Goal: Information Seeking & Learning: Learn about a topic

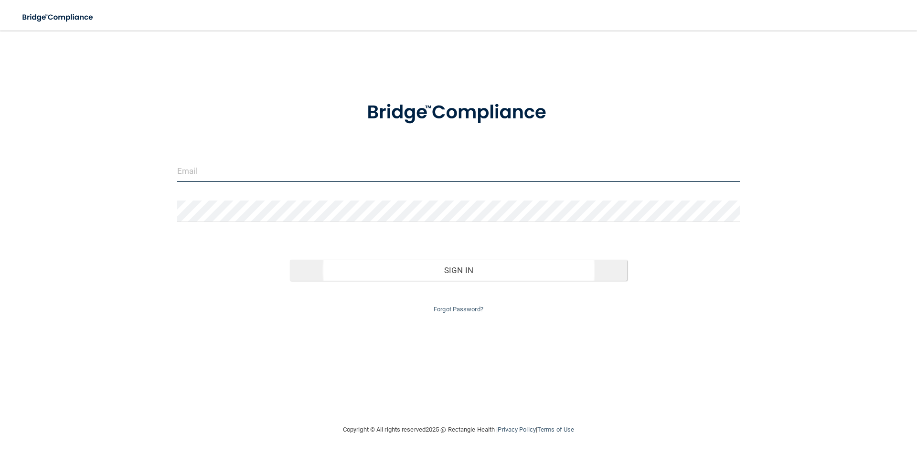
type input "[PERSON_NAME][EMAIL_ADDRESS][DOMAIN_NAME]"
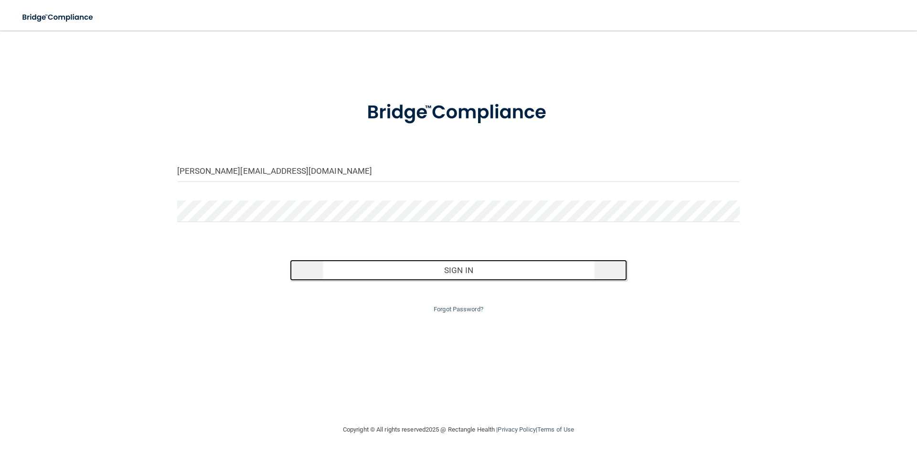
drag, startPoint x: 414, startPoint y: 275, endPoint x: 411, endPoint y: 271, distance: 5.1
click at [414, 275] on button "Sign In" at bounding box center [459, 270] width 338 height 21
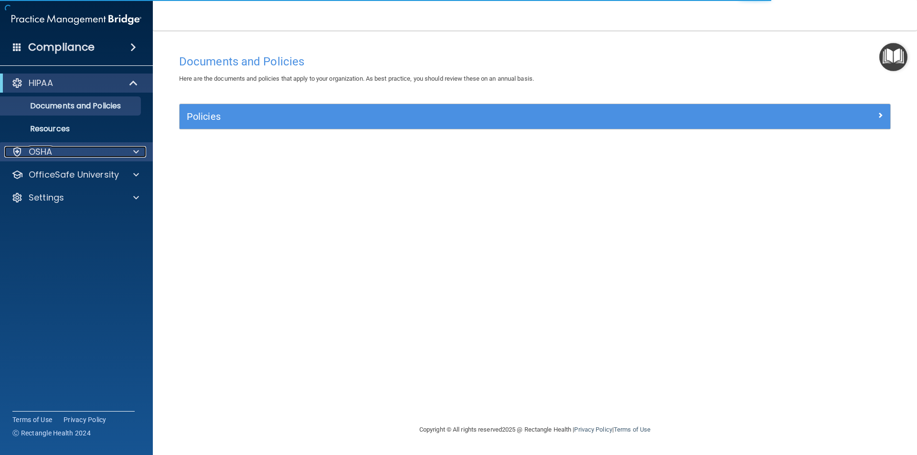
click at [55, 150] on div "OSHA" at bounding box center [63, 151] width 118 height 11
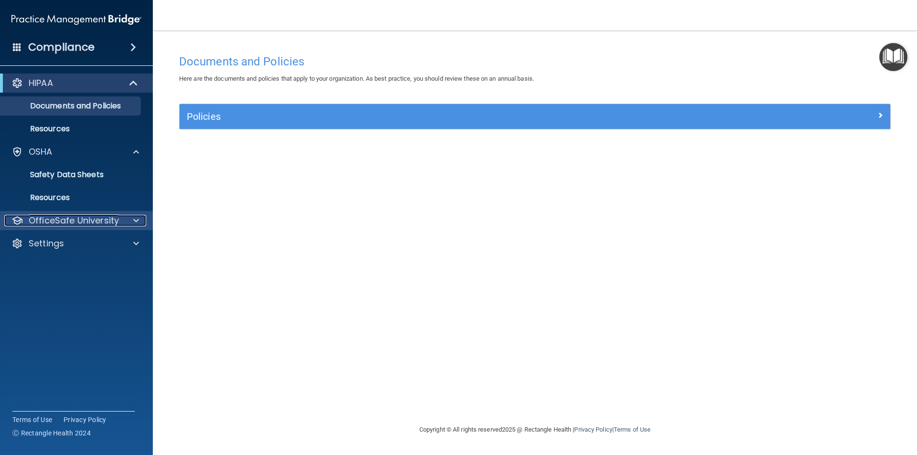
click at [60, 220] on p "OfficeSafe University" at bounding box center [74, 220] width 90 height 11
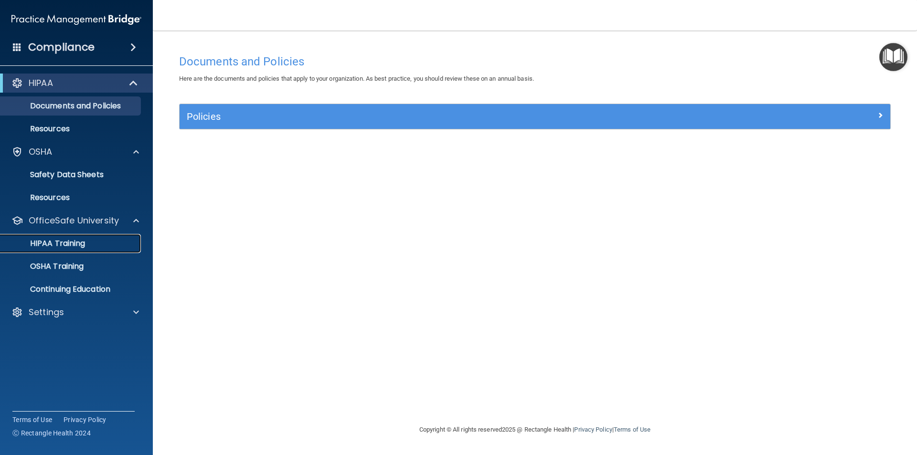
click at [67, 242] on p "HIPAA Training" at bounding box center [45, 244] width 79 height 10
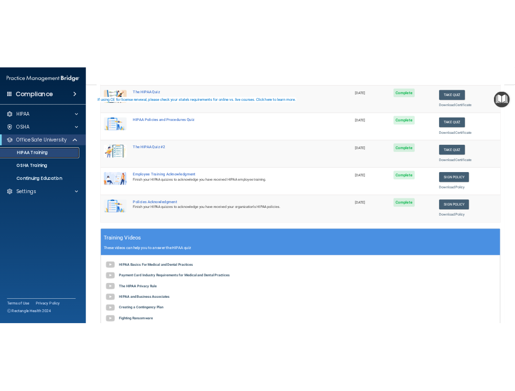
scroll to position [239, 0]
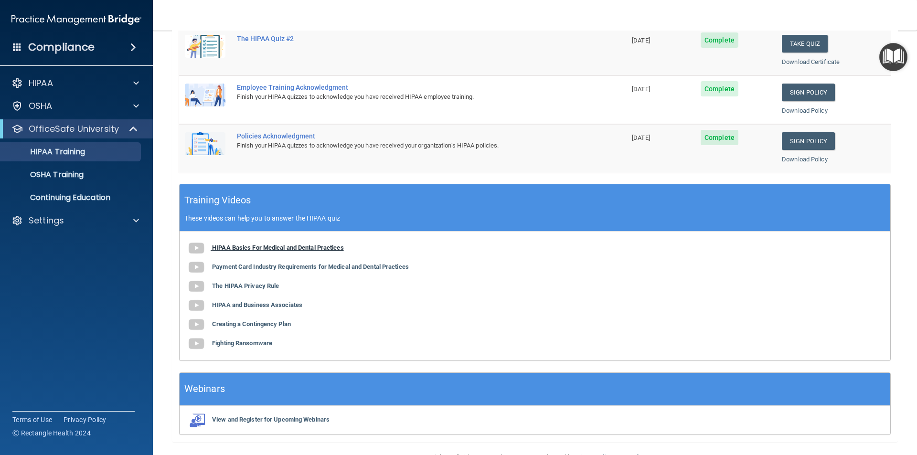
click at [312, 245] on b "HIPAA Basics For Medical and Dental Practices" at bounding box center [278, 247] width 132 height 7
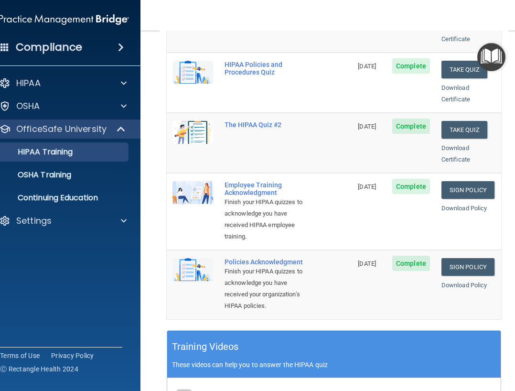
scroll to position [103, 0]
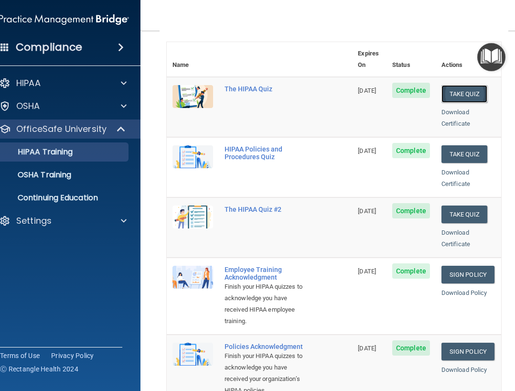
click at [465, 85] on button "Take Quiz" at bounding box center [464, 94] width 46 height 18
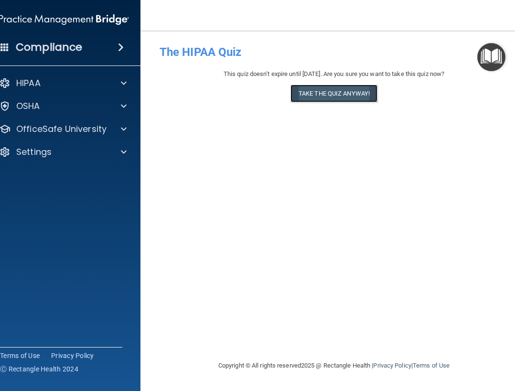
click at [316, 93] on button "Take the quiz anyway!" at bounding box center [334, 94] width 87 height 18
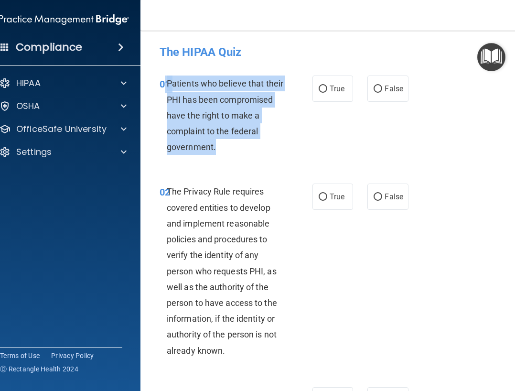
drag, startPoint x: 213, startPoint y: 149, endPoint x: 162, endPoint y: 84, distance: 82.1
click at [162, 84] on div "01 Patients who believe that their PHI has been compromised have the right to m…" at bounding box center [236, 117] width 182 height 84
copy div "1 Patients who believe that their PHI has been compromised have the right to ma…"
drag, startPoint x: 321, startPoint y: 88, endPoint x: 338, endPoint y: 107, distance: 25.0
click at [321, 88] on input "True" at bounding box center [323, 89] width 9 height 7
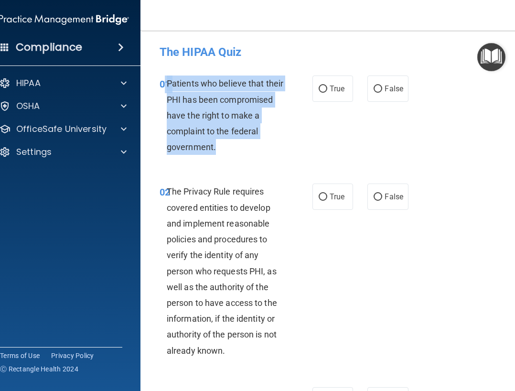
radio input "true"
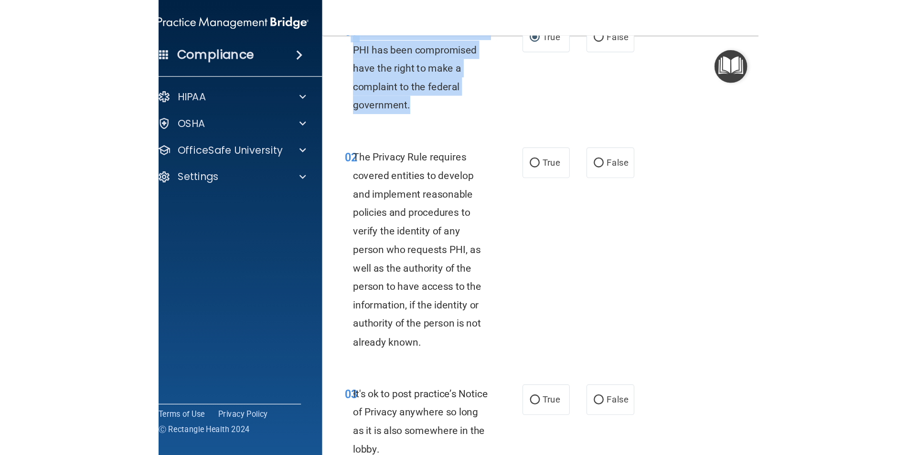
scroll to position [80, 0]
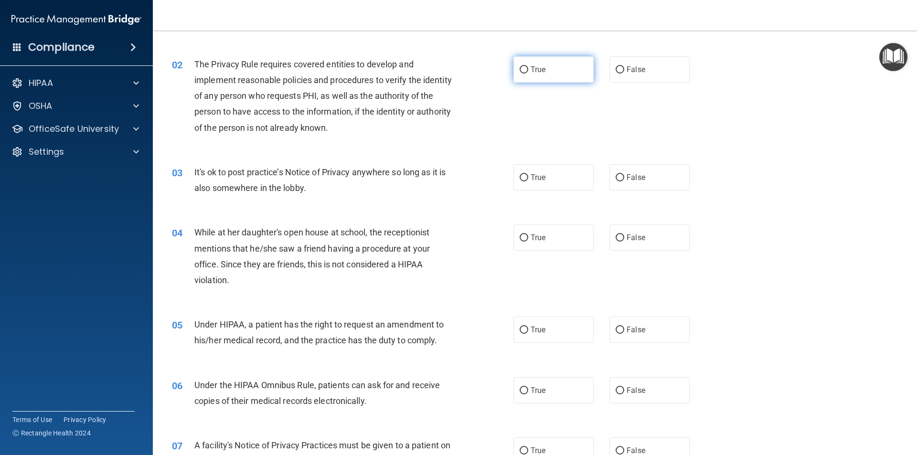
click at [535, 67] on span "True" at bounding box center [538, 69] width 15 height 9
click at [528, 67] on input "True" at bounding box center [524, 69] width 9 height 7
radio input "true"
click at [524, 177] on input "True" at bounding box center [524, 177] width 9 height 7
radio input "true"
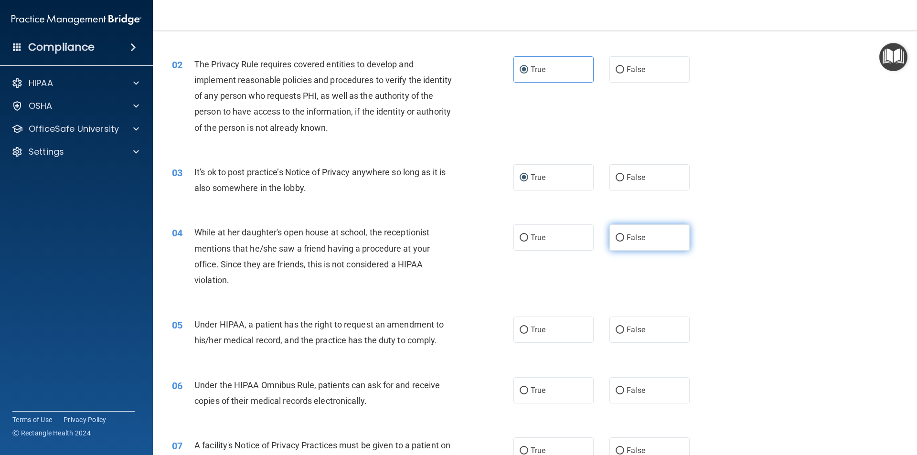
click at [627, 241] on span "False" at bounding box center [636, 237] width 19 height 9
click at [624, 241] on input "False" at bounding box center [620, 238] width 9 height 7
radio input "true"
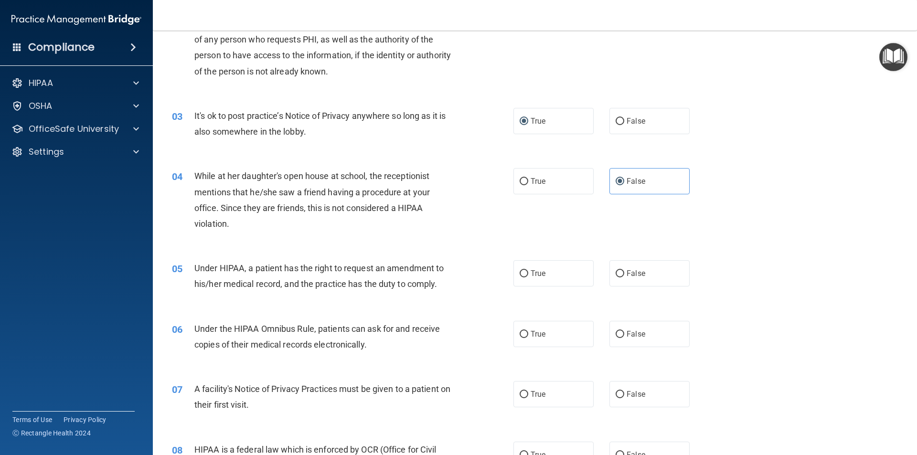
scroll to position [159, 0]
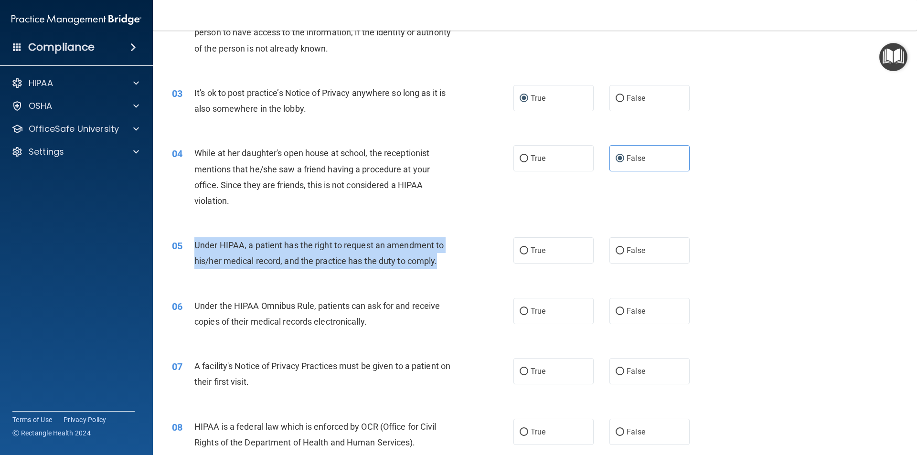
drag, startPoint x: 438, startPoint y: 260, endPoint x: 194, endPoint y: 244, distance: 244.2
click at [194, 244] on span "Under HIPAA, a patient has the right to request an amendment to his/her medical…" at bounding box center [318, 253] width 249 height 26
copy span "Under HIPAA, a patient has the right to request an amendment to his/her medical…"
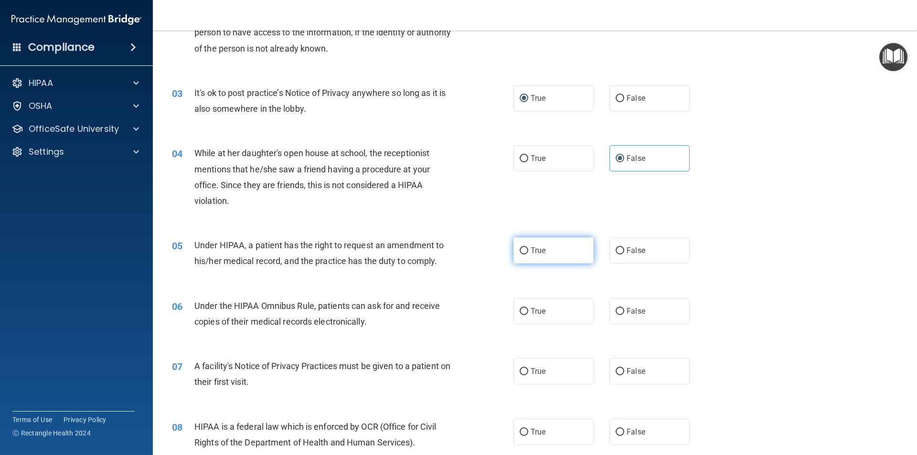
click at [531, 253] on span "True" at bounding box center [538, 250] width 15 height 9
click at [527, 253] on input "True" at bounding box center [524, 250] width 9 height 7
radio input "true"
click at [524, 314] on input "True" at bounding box center [524, 311] width 9 height 7
radio input "true"
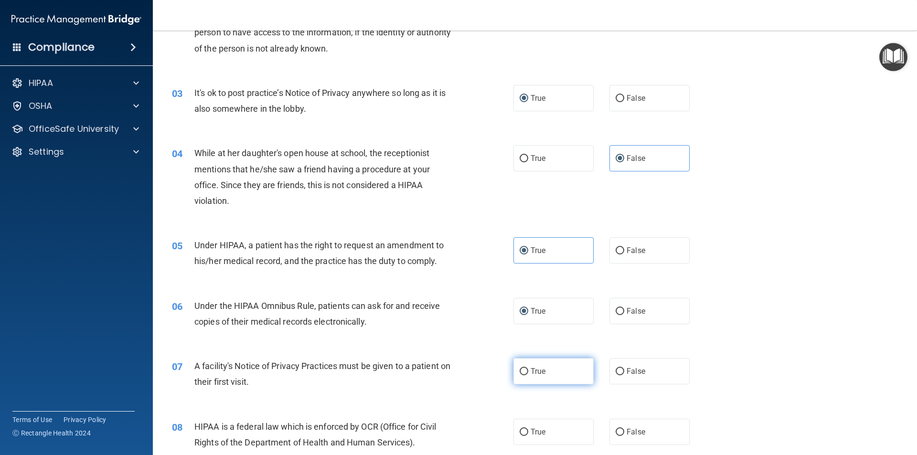
click at [531, 374] on span "True" at bounding box center [538, 371] width 15 height 9
click at [528, 374] on input "True" at bounding box center [524, 371] width 9 height 7
radio input "true"
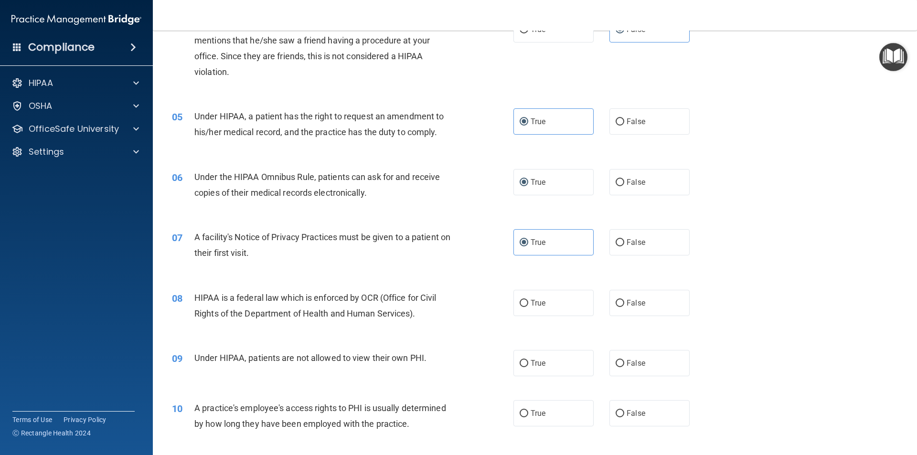
scroll to position [319, 0]
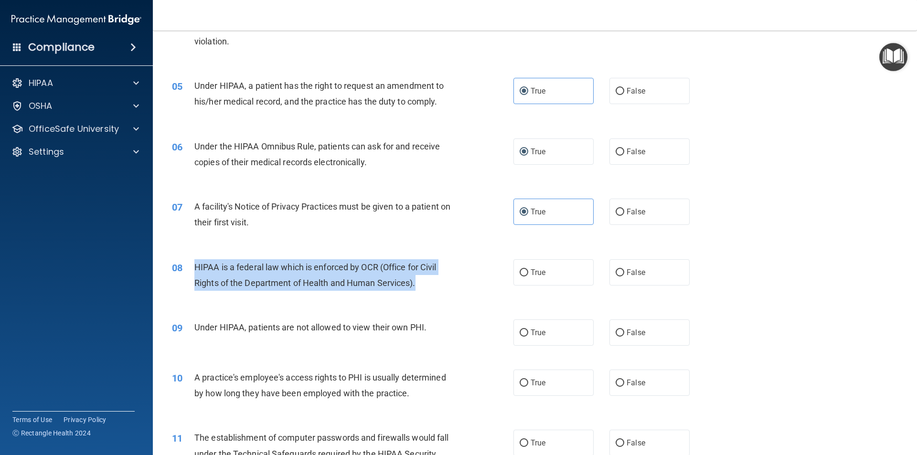
drag, startPoint x: 405, startPoint y: 283, endPoint x: 194, endPoint y: 265, distance: 211.5
click at [194, 265] on div "HIPAA is a federal law which is enforced by OCR (Office for Civil Rights of the…" at bounding box center [327, 275] width 267 height 32
copy span "HIPAA is a federal law which is enforced by OCR (Office for Civil Rights of the…"
click at [524, 270] on input "True" at bounding box center [524, 272] width 9 height 7
radio input "true"
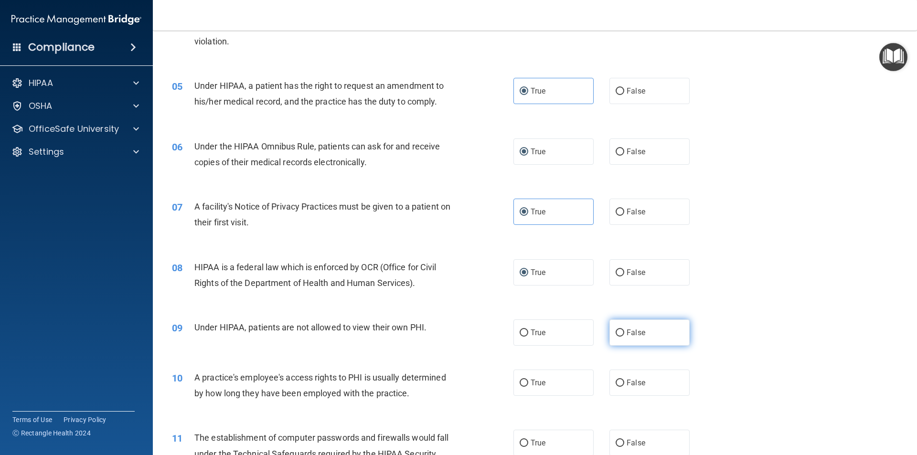
click at [621, 332] on label "False" at bounding box center [650, 333] width 80 height 26
click at [621, 332] on input "False" at bounding box center [620, 333] width 9 height 7
radio input "true"
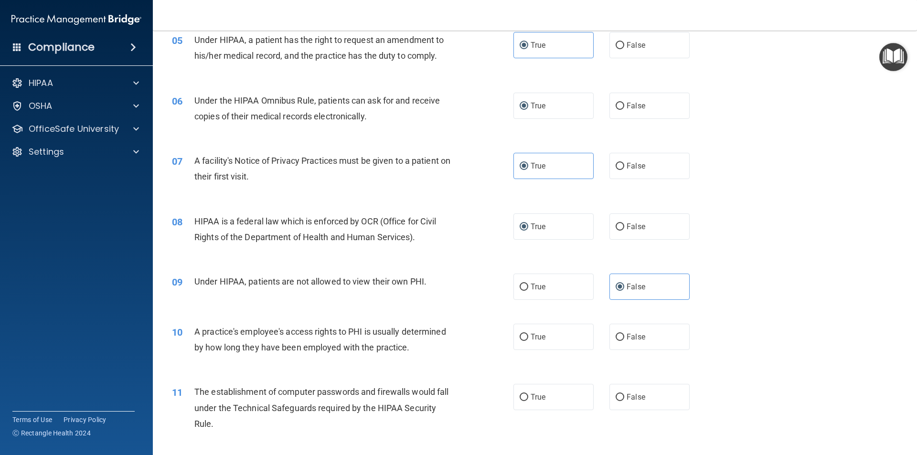
scroll to position [398, 0]
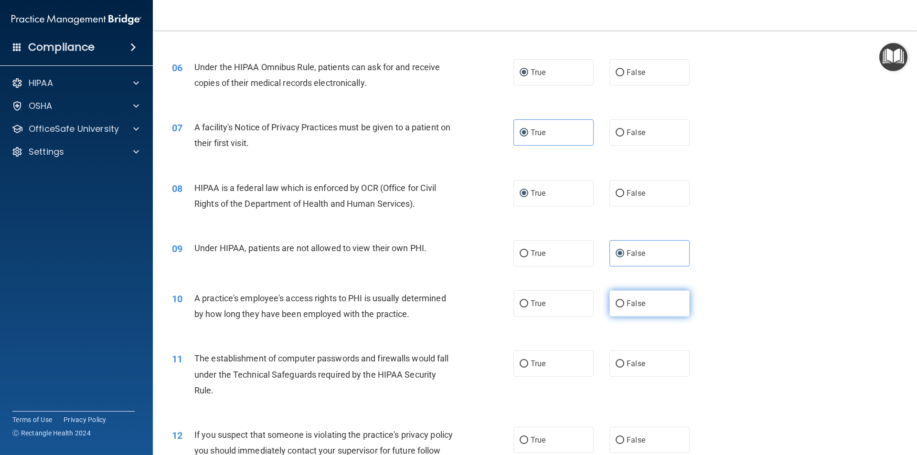
click at [629, 305] on span "False" at bounding box center [636, 303] width 19 height 9
click at [624, 305] on input "False" at bounding box center [620, 304] width 9 height 7
radio input "true"
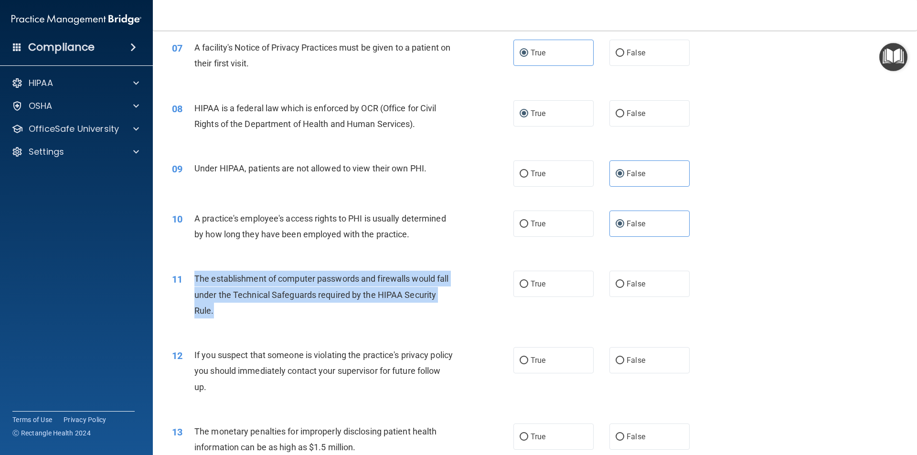
drag, startPoint x: 212, startPoint y: 312, endPoint x: 192, endPoint y: 278, distance: 39.8
click at [192, 278] on div "11 The establishment of computer passwords and firewalls would fall under the T…" at bounding box center [343, 297] width 370 height 53
copy div "The establishment of computer passwords and firewalls would fall under the Tech…"
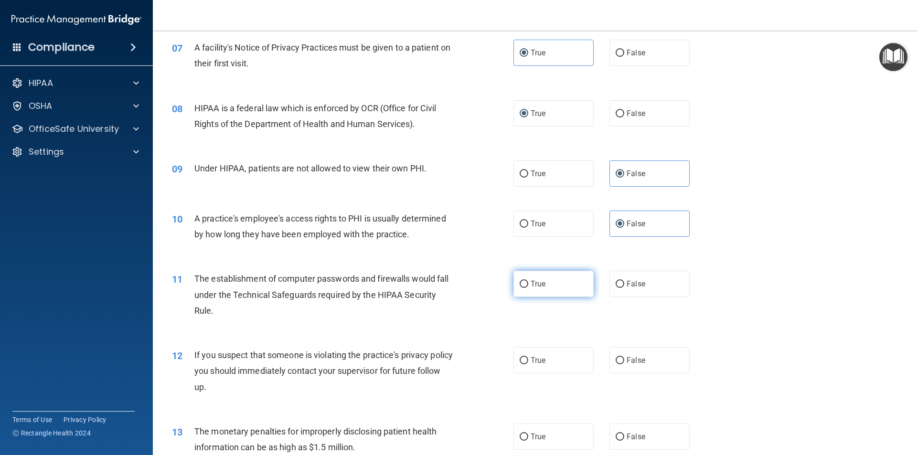
click at [531, 282] on span "True" at bounding box center [538, 284] width 15 height 9
click at [528, 282] on input "True" at bounding box center [524, 284] width 9 height 7
radio input "true"
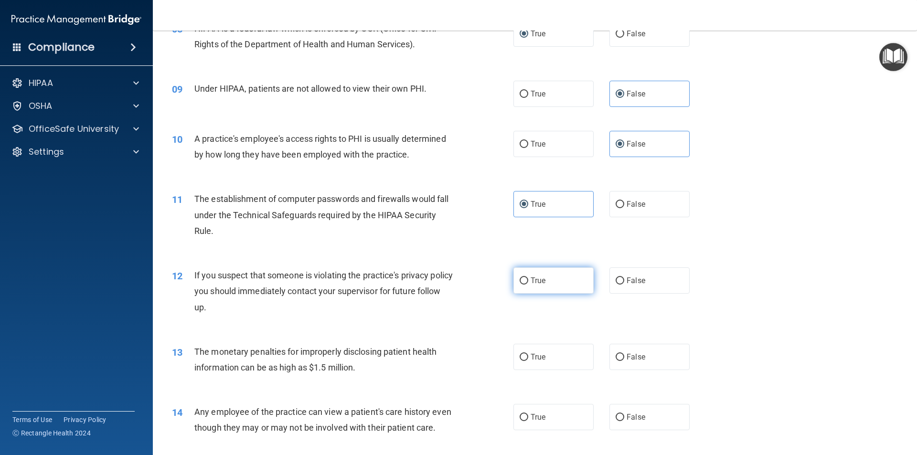
click at [526, 280] on label "True" at bounding box center [554, 281] width 80 height 26
click at [526, 280] on input "True" at bounding box center [524, 281] width 9 height 7
radio input "true"
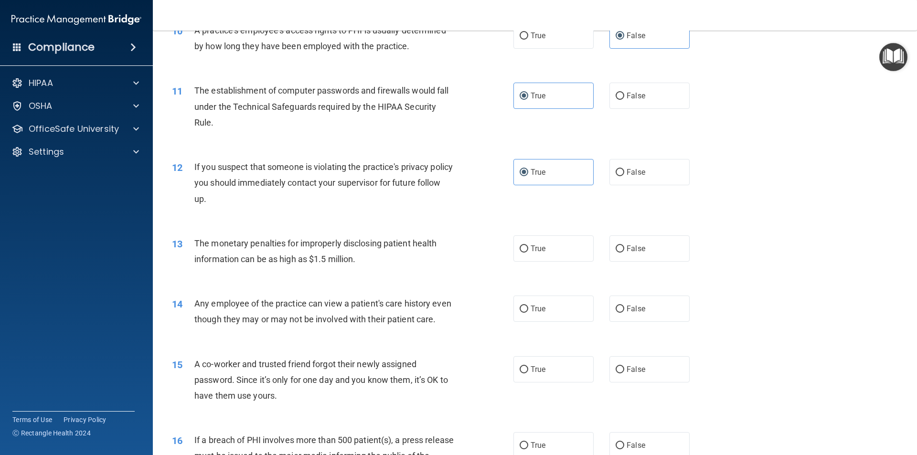
scroll to position [717, 0]
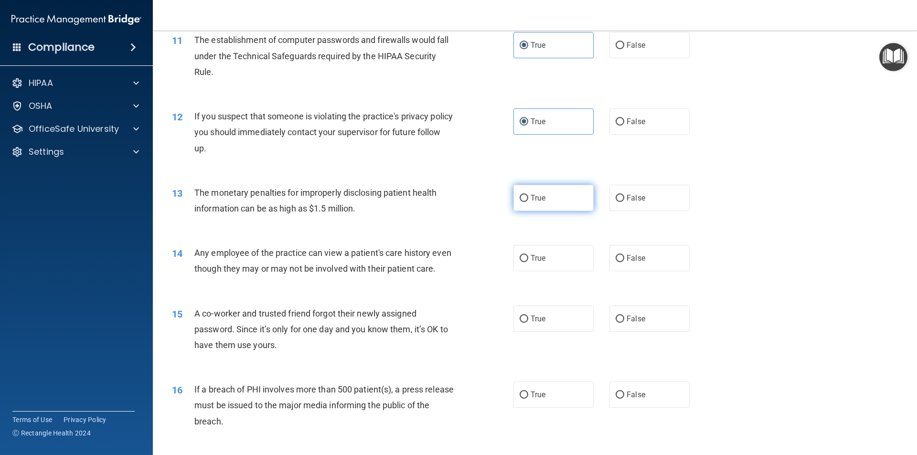
click at [539, 204] on label "True" at bounding box center [554, 198] width 80 height 26
click at [528, 202] on input "True" at bounding box center [524, 198] width 9 height 7
radio input "true"
click at [621, 260] on label "False" at bounding box center [650, 258] width 80 height 26
click at [621, 260] on input "False" at bounding box center [620, 258] width 9 height 7
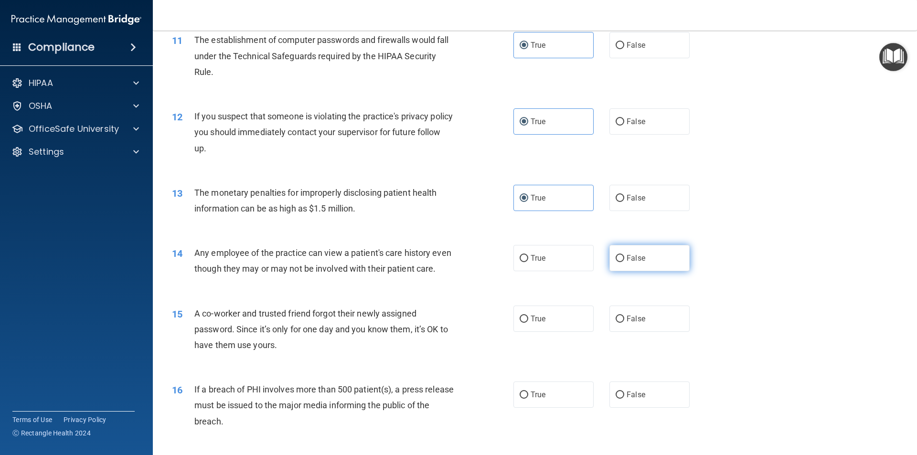
radio input "true"
click at [631, 323] on span "False" at bounding box center [636, 318] width 19 height 9
click at [624, 323] on input "False" at bounding box center [620, 319] width 9 height 7
radio input "true"
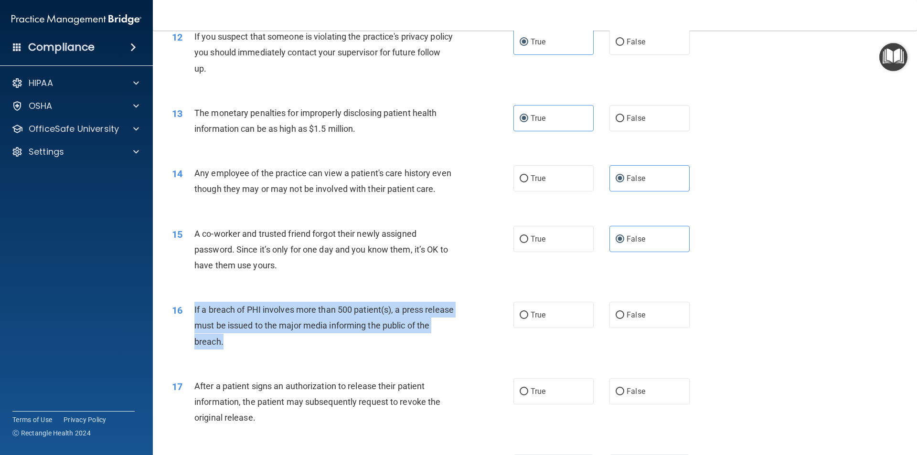
drag, startPoint x: 247, startPoint y: 359, endPoint x: 189, endPoint y: 322, distance: 68.4
click at [189, 322] on div "16 If a breach of PHI involves more than 500 patient(s), a press release must b…" at bounding box center [343, 328] width 370 height 53
copy div "If a breach of PHI involves more than 500 patient(s), a press release must be i…"
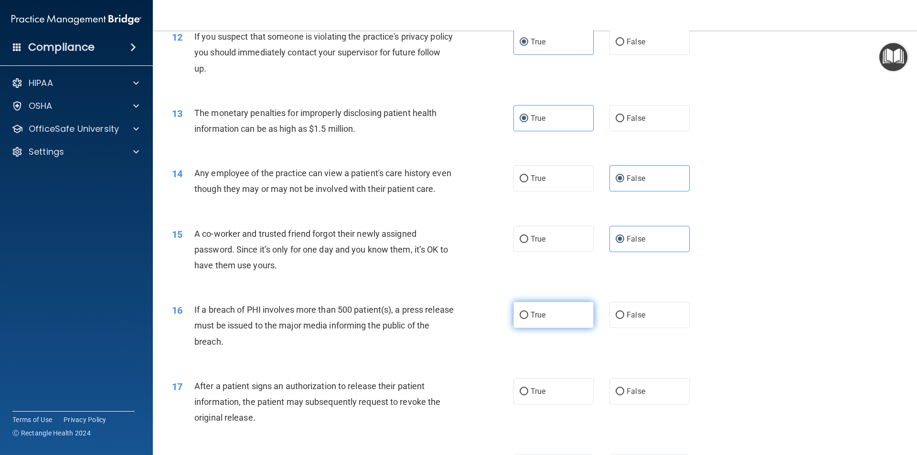
click at [537, 320] on span "True" at bounding box center [538, 315] width 15 height 9
click at [528, 319] on input "True" at bounding box center [524, 315] width 9 height 7
radio input "true"
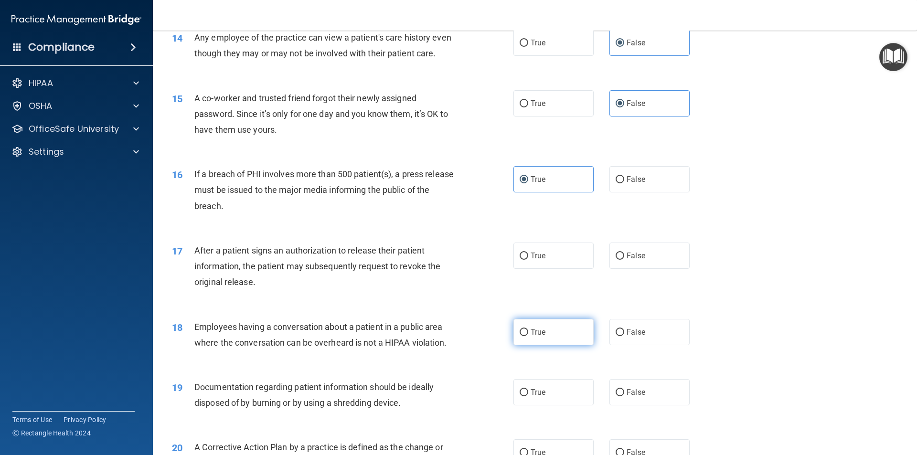
scroll to position [956, 0]
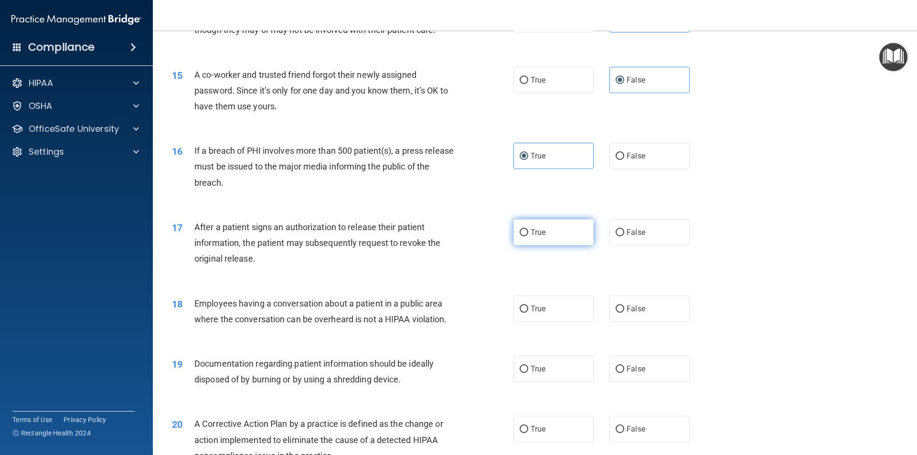
click at [543, 246] on label "True" at bounding box center [554, 232] width 80 height 26
click at [528, 237] on input "True" at bounding box center [524, 232] width 9 height 7
radio input "true"
click at [634, 313] on span "False" at bounding box center [636, 308] width 19 height 9
click at [624, 313] on input "False" at bounding box center [620, 309] width 9 height 7
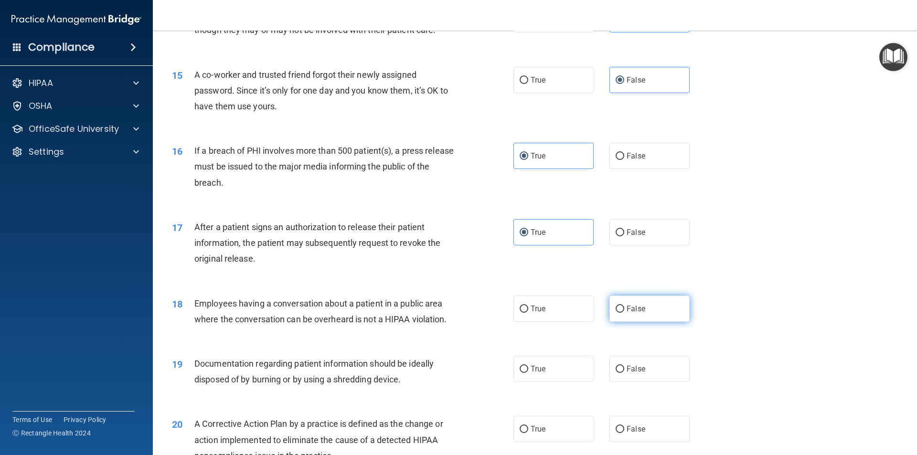
radio input "true"
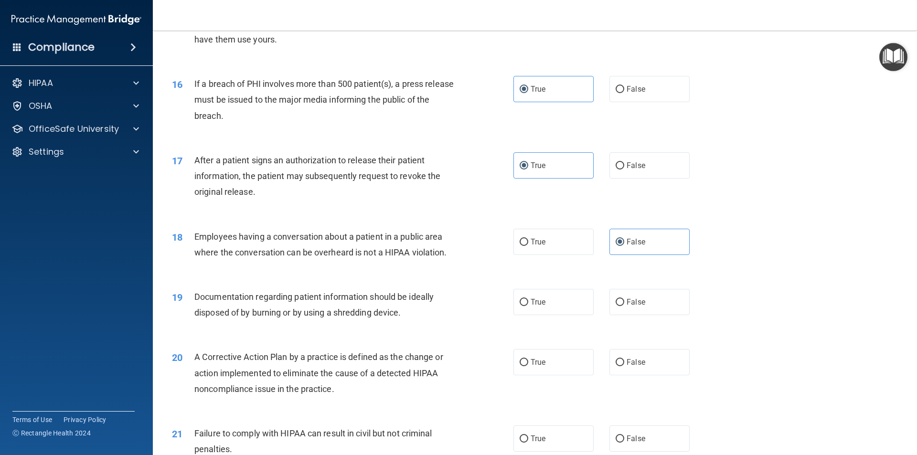
scroll to position [1035, 0]
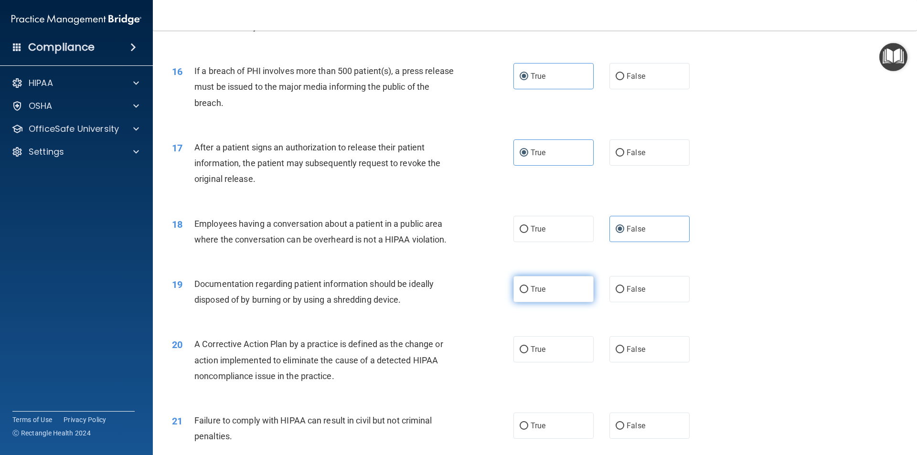
click at [551, 302] on label "True" at bounding box center [554, 289] width 80 height 26
click at [528, 293] on input "True" at bounding box center [524, 289] width 9 height 7
radio input "true"
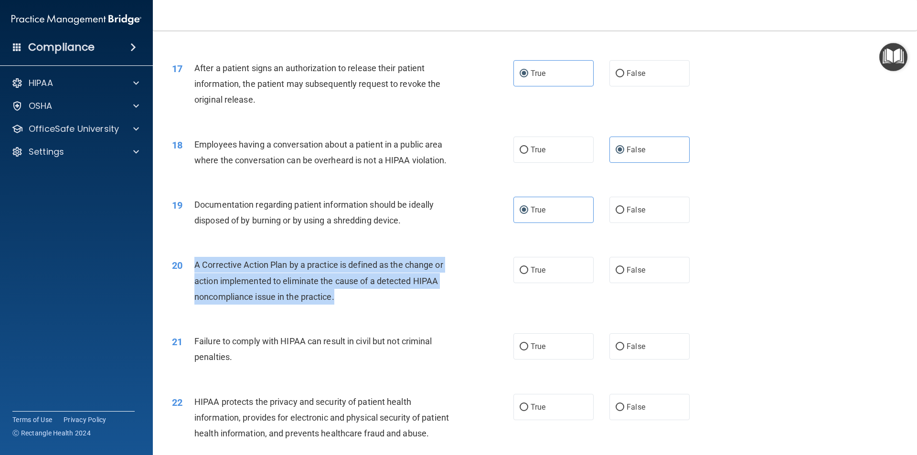
drag, startPoint x: 352, startPoint y: 312, endPoint x: 196, endPoint y: 280, distance: 159.6
click at [196, 280] on div "A Corrective Action Plan by a practice is defined as the change or action imple…" at bounding box center [327, 281] width 267 height 48
copy span "A Corrective Action Plan by a practice is defined as the change or action imple…"
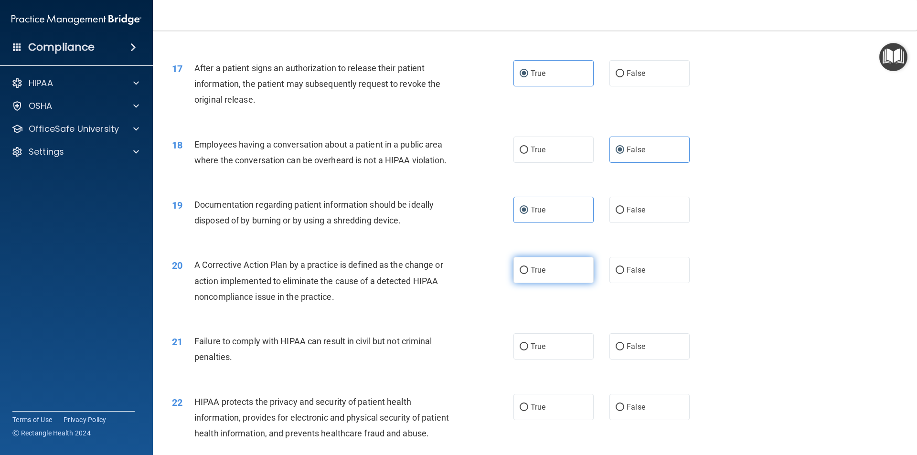
click at [539, 275] on span "True" at bounding box center [538, 270] width 15 height 9
click at [528, 274] on input "True" at bounding box center [524, 270] width 9 height 7
radio input "true"
click at [627, 351] on span "False" at bounding box center [636, 346] width 19 height 9
click at [624, 351] on input "False" at bounding box center [620, 347] width 9 height 7
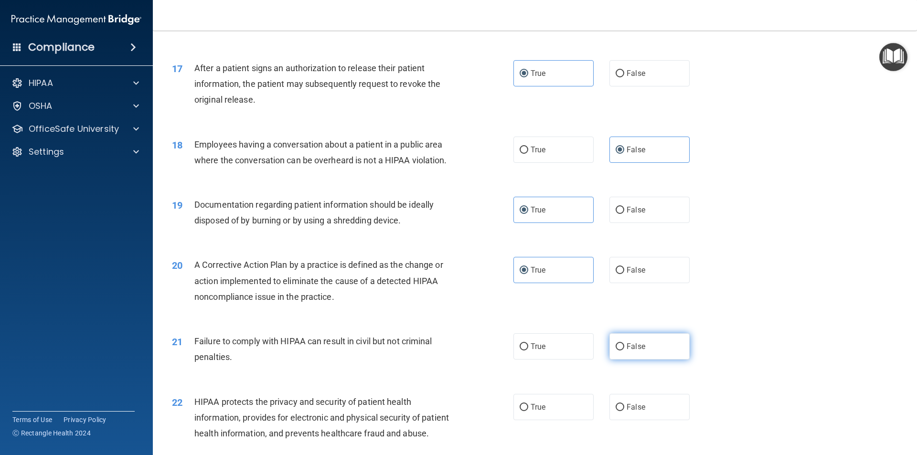
radio input "true"
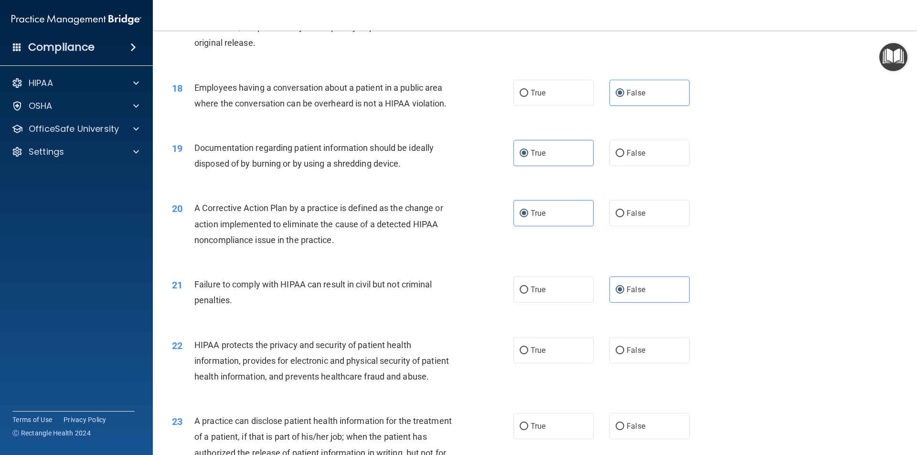
scroll to position [1194, 0]
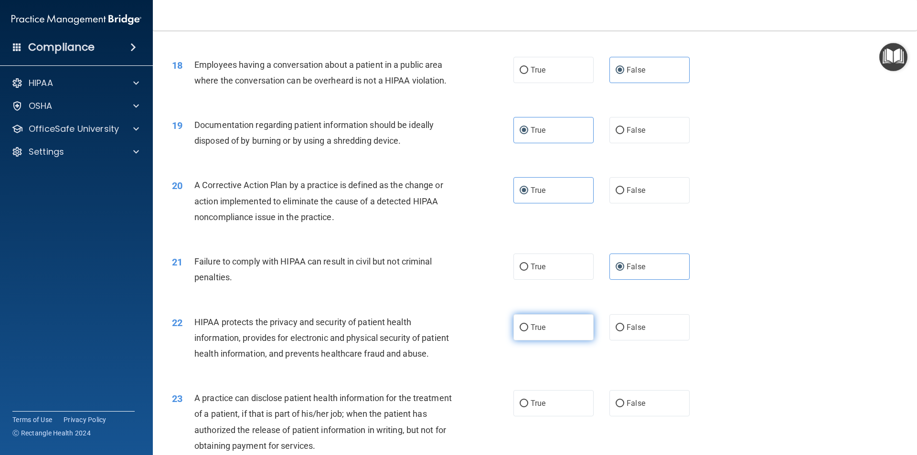
drag, startPoint x: 533, startPoint y: 344, endPoint x: 460, endPoint y: 367, distance: 76.8
click at [533, 332] on span "True" at bounding box center [538, 327] width 15 height 9
click at [528, 332] on input "True" at bounding box center [524, 327] width 9 height 7
radio input "true"
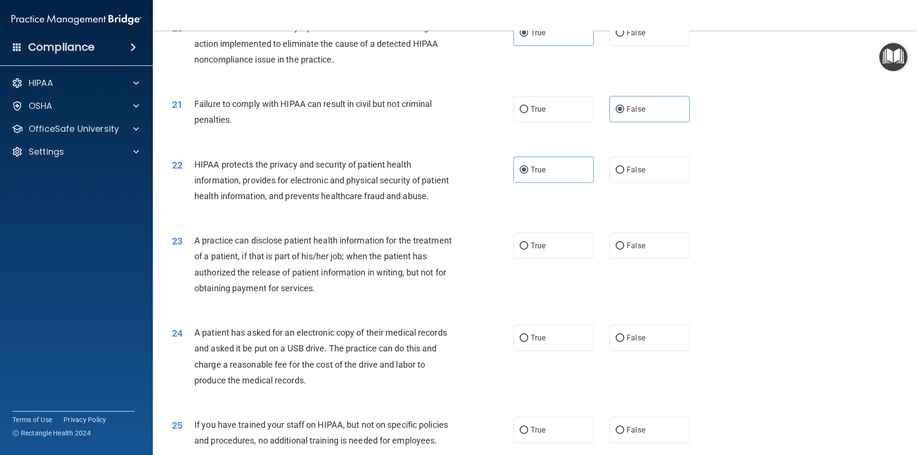
scroll to position [1354, 0]
click at [531, 249] on span "True" at bounding box center [538, 244] width 15 height 9
click at [527, 248] on input "True" at bounding box center [524, 244] width 9 height 7
radio input "true"
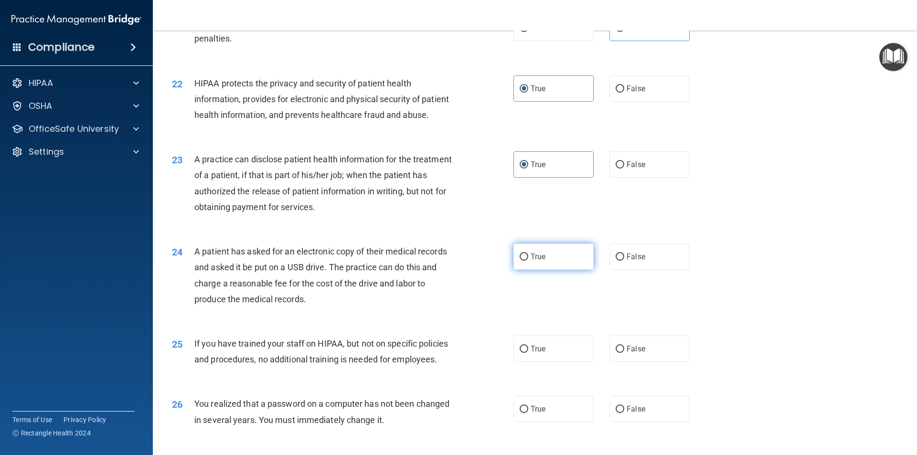
click at [531, 261] on span "True" at bounding box center [538, 256] width 15 height 9
click at [528, 261] on input "True" at bounding box center [524, 257] width 9 height 7
radio input "true"
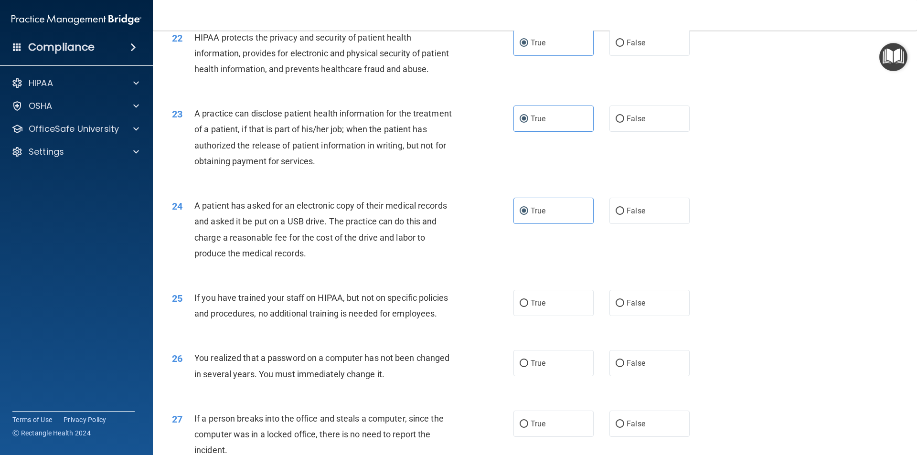
scroll to position [1513, 0]
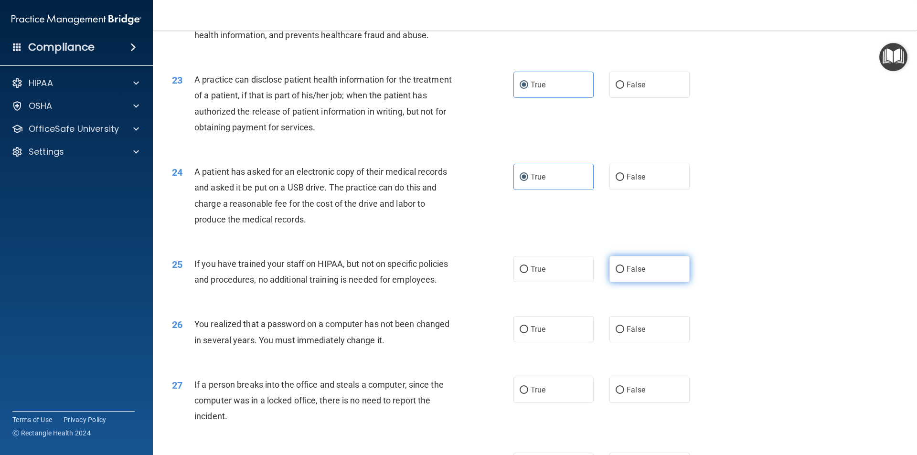
click at [627, 274] on span "False" at bounding box center [636, 269] width 19 height 9
click at [624, 273] on input "False" at bounding box center [620, 269] width 9 height 7
radio input "true"
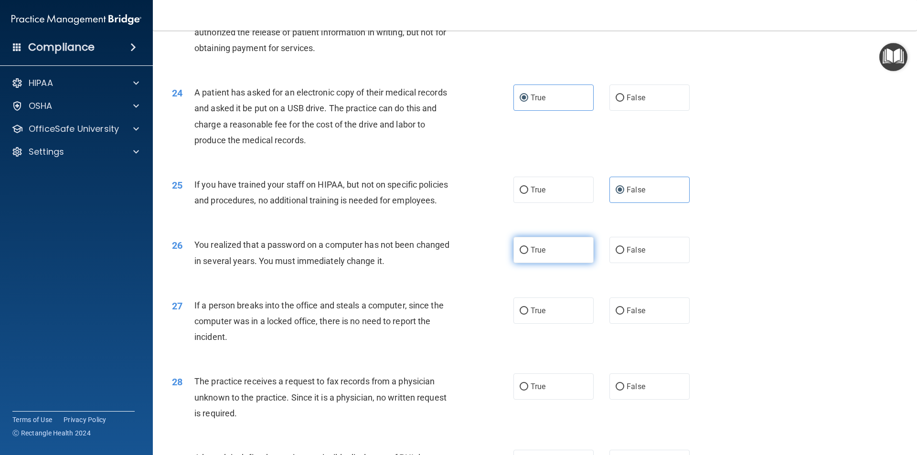
click at [520, 254] on input "True" at bounding box center [524, 250] width 9 height 7
radio input "true"
click at [628, 315] on span "False" at bounding box center [636, 310] width 19 height 9
click at [624, 315] on input "False" at bounding box center [620, 311] width 9 height 7
radio input "true"
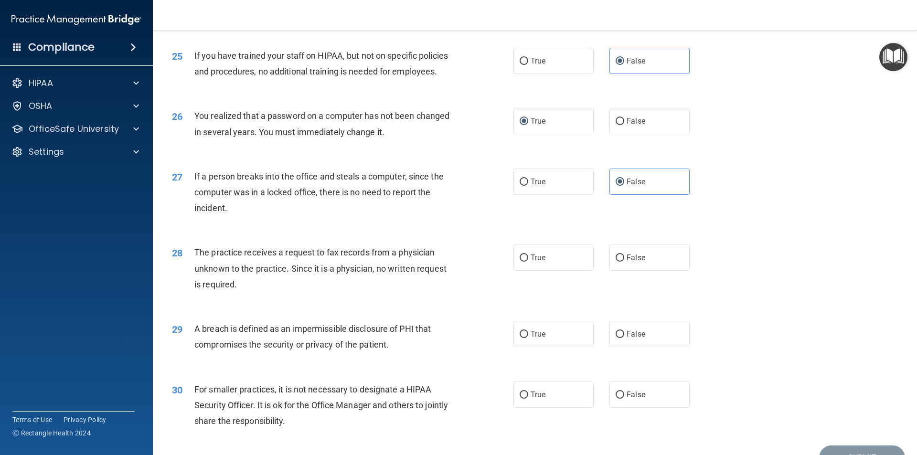
scroll to position [1752, 0]
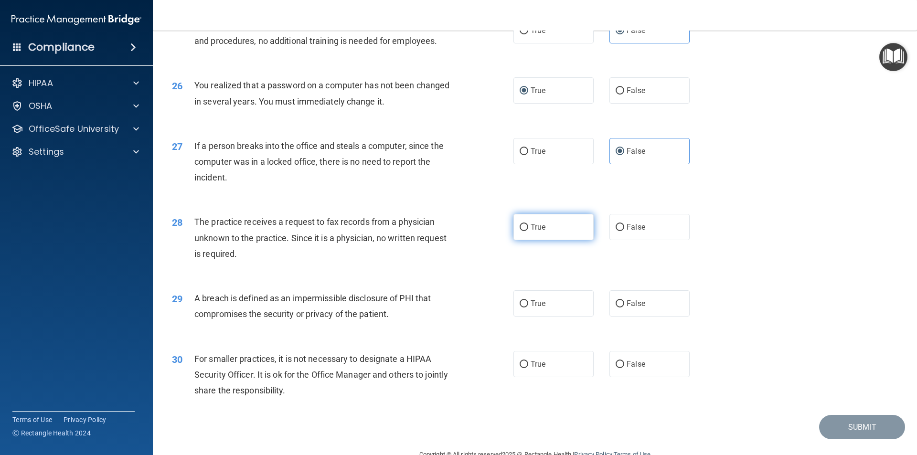
click at [527, 240] on label "True" at bounding box center [554, 227] width 80 height 26
click at [527, 231] on input "True" at bounding box center [524, 227] width 9 height 7
radio input "true"
click at [543, 317] on label "True" at bounding box center [554, 304] width 80 height 26
click at [528, 308] on input "True" at bounding box center [524, 304] width 9 height 7
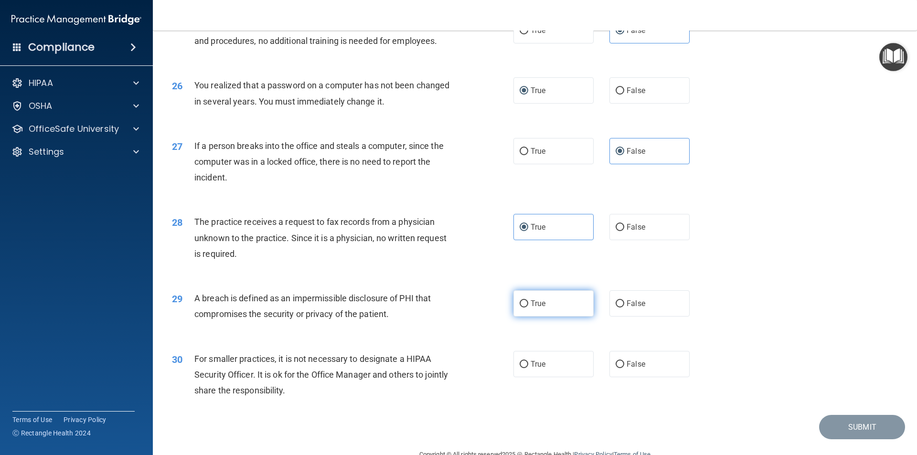
radio input "true"
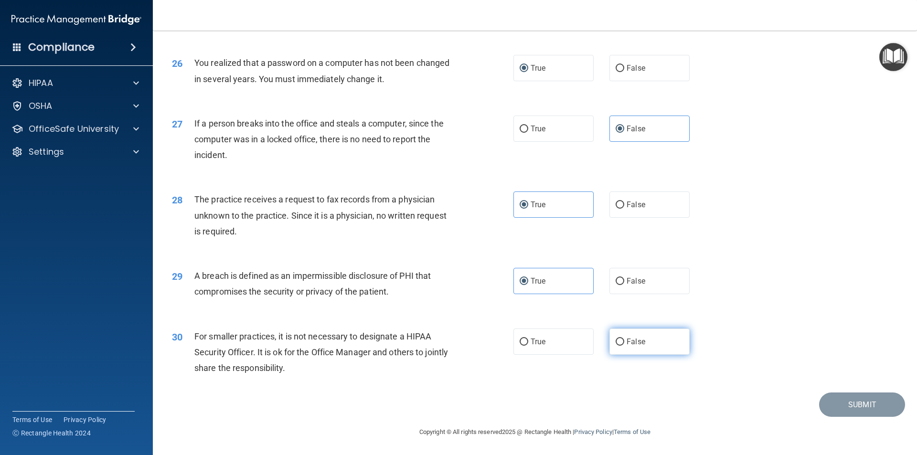
click at [644, 340] on label "False" at bounding box center [650, 342] width 80 height 26
click at [624, 340] on input "False" at bounding box center [620, 342] width 9 height 7
radio input "true"
click at [821, 318] on div "30 For smaller practices, it is not necessary to designate a HIPAA Security Off…" at bounding box center [535, 355] width 741 height 76
click at [848, 404] on button "Submit" at bounding box center [862, 405] width 86 height 24
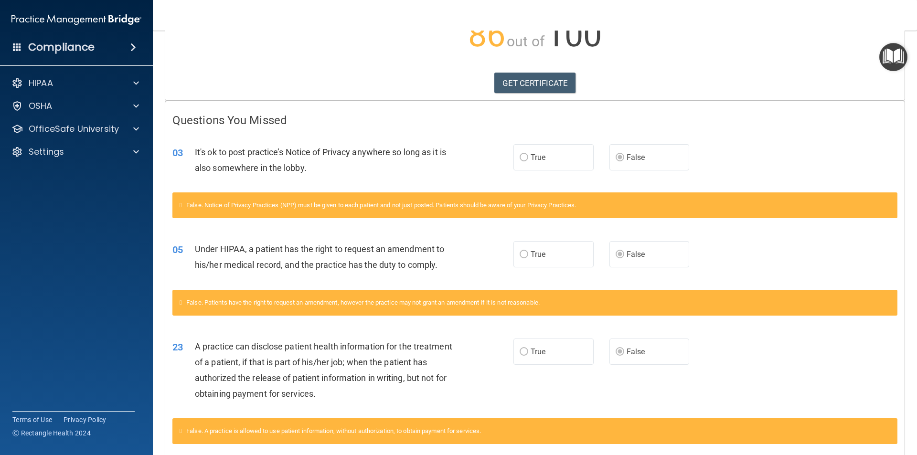
scroll to position [44, 0]
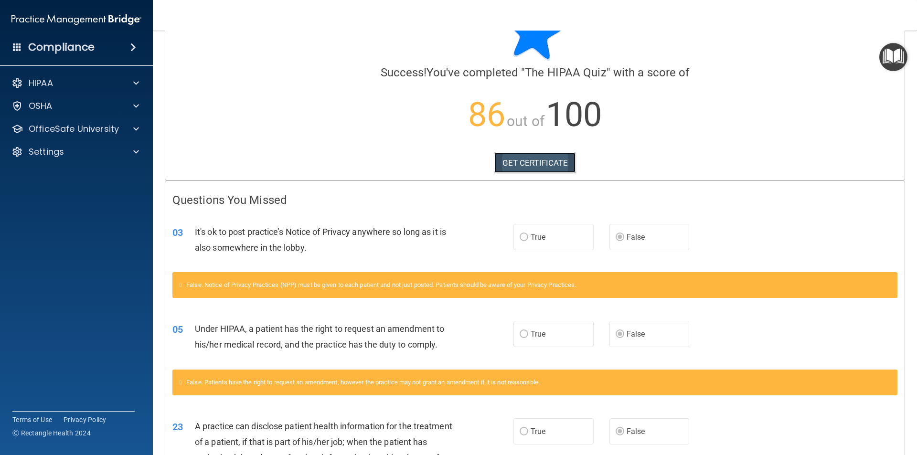
click at [520, 164] on link "GET CERTIFICATE" at bounding box center [536, 162] width 82 height 21
click at [46, 81] on p "HIPAA" at bounding box center [41, 82] width 24 height 11
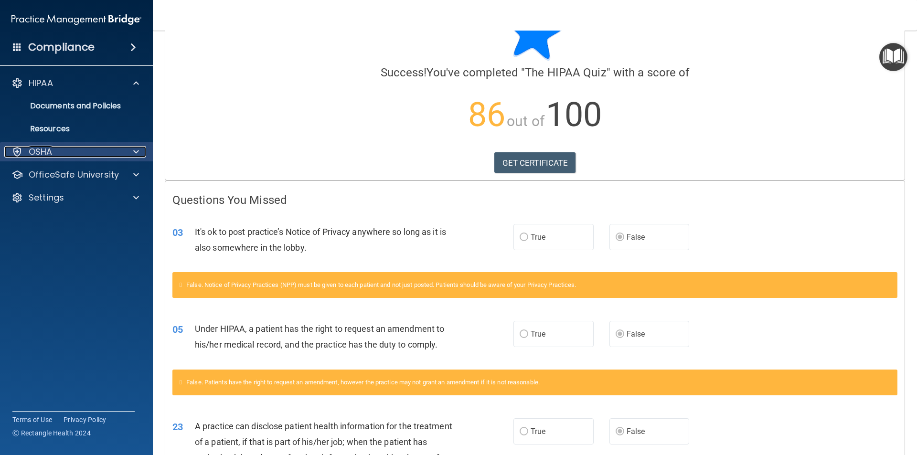
click at [46, 147] on p "OSHA" at bounding box center [41, 151] width 24 height 11
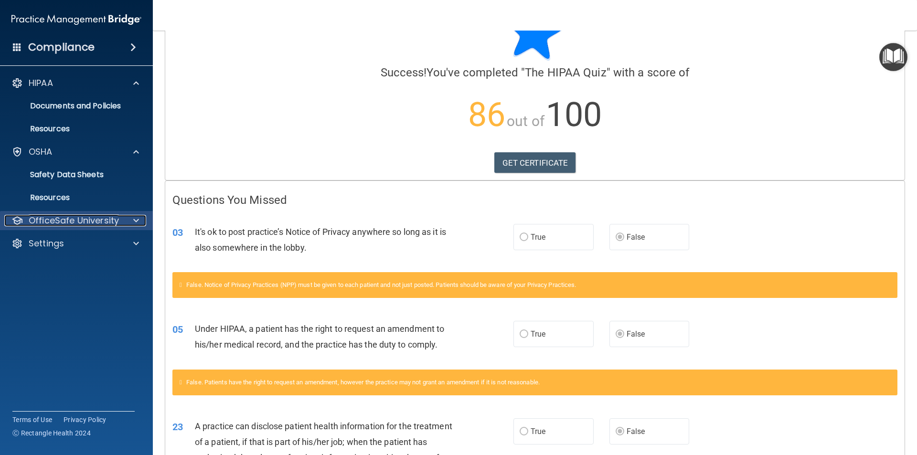
click at [46, 220] on p "OfficeSafe University" at bounding box center [74, 220] width 90 height 11
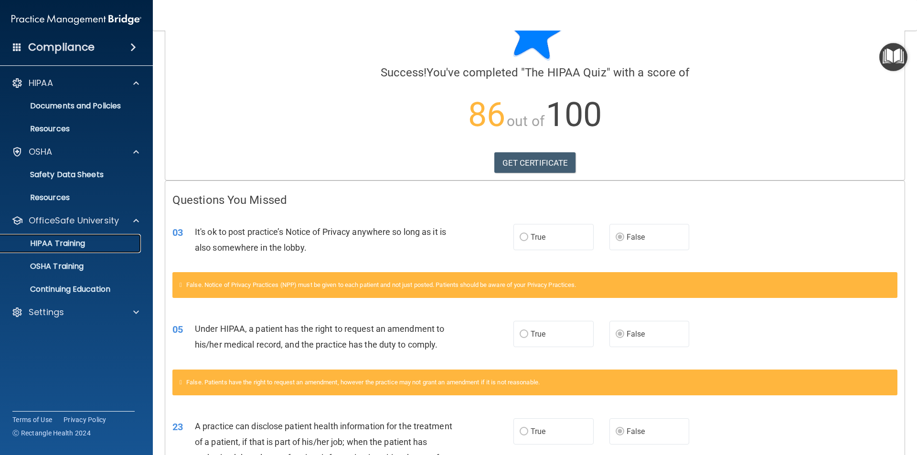
click at [52, 246] on p "HIPAA Training" at bounding box center [45, 244] width 79 height 10
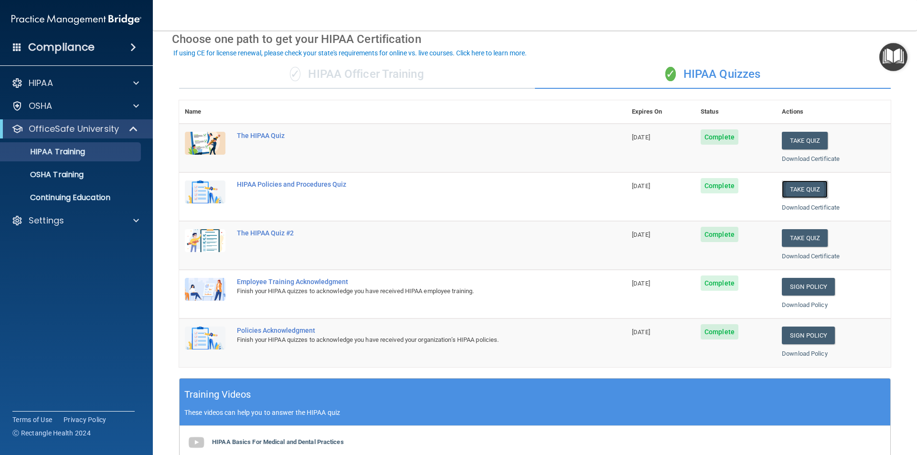
click at [794, 190] on button "Take Quiz" at bounding box center [805, 190] width 46 height 18
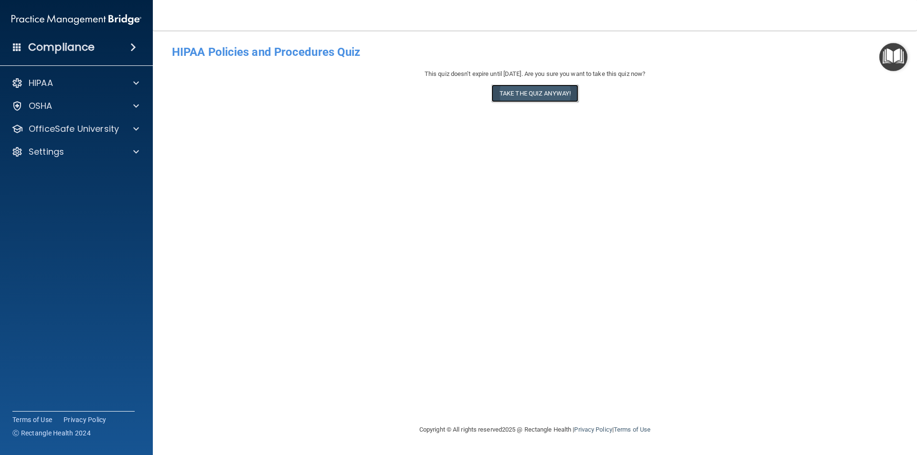
click at [532, 95] on button "Take the quiz anyway!" at bounding box center [535, 94] width 87 height 18
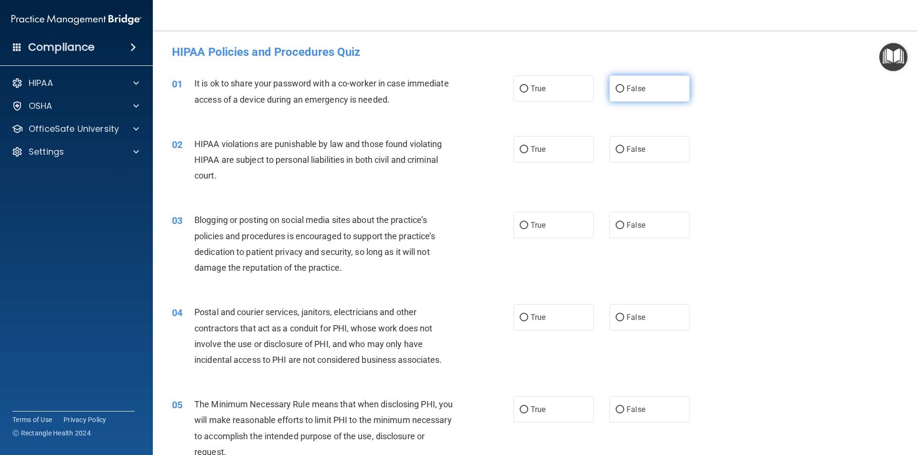
click at [616, 92] on input "False" at bounding box center [620, 89] width 9 height 7
radio input "true"
click at [533, 153] on span "True" at bounding box center [538, 149] width 15 height 9
click at [528, 153] on input "True" at bounding box center [524, 149] width 9 height 7
radio input "true"
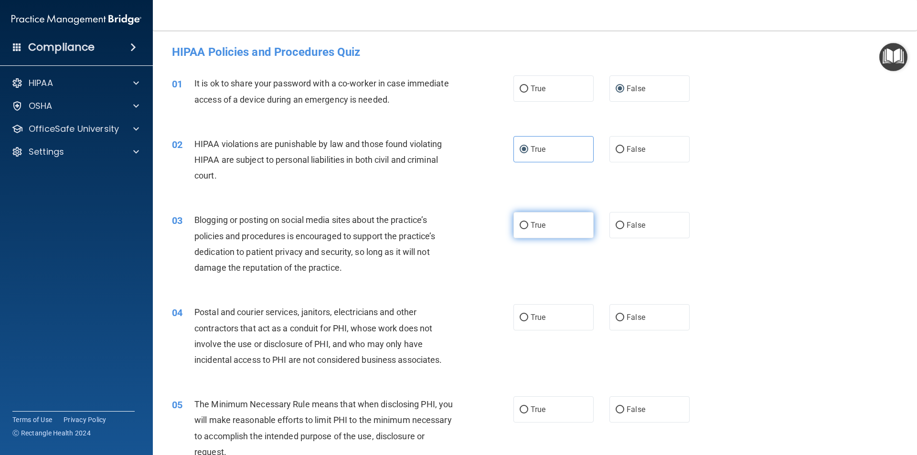
click at [531, 222] on span "True" at bounding box center [538, 225] width 15 height 9
click at [528, 222] on input "True" at bounding box center [524, 225] width 9 height 7
radio input "true"
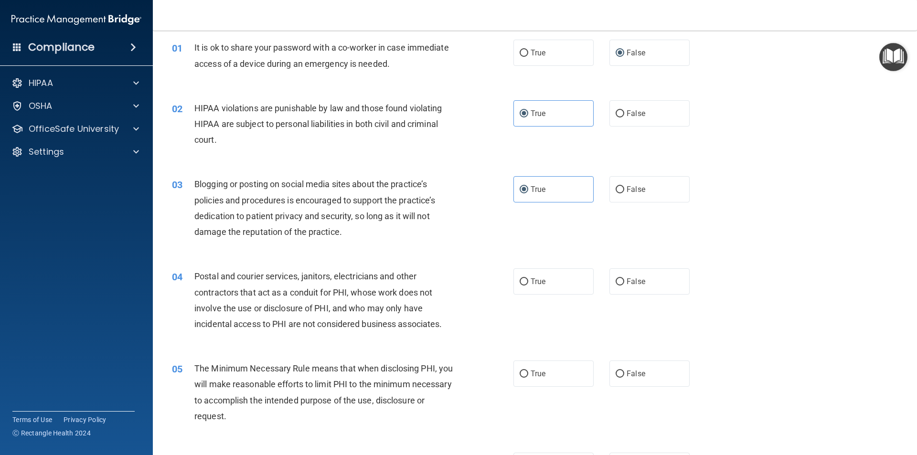
scroll to position [80, 0]
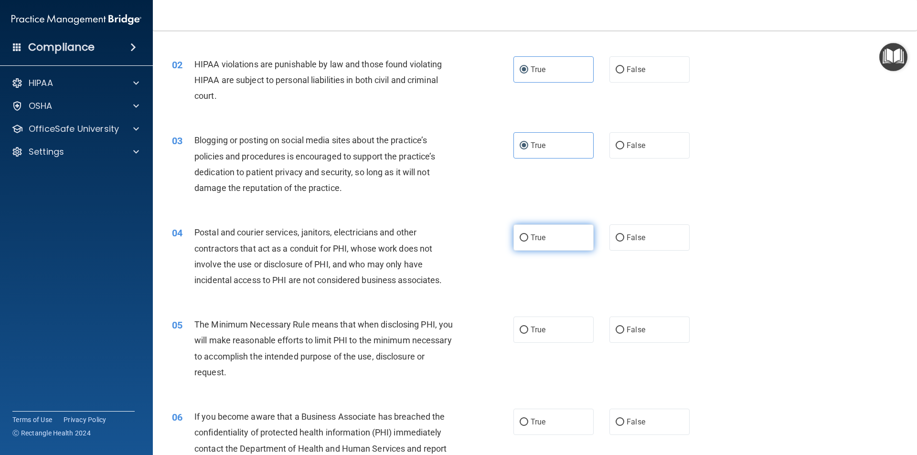
click at [553, 235] on label "True" at bounding box center [554, 238] width 80 height 26
click at [528, 235] on input "True" at bounding box center [524, 238] width 9 height 7
radio input "true"
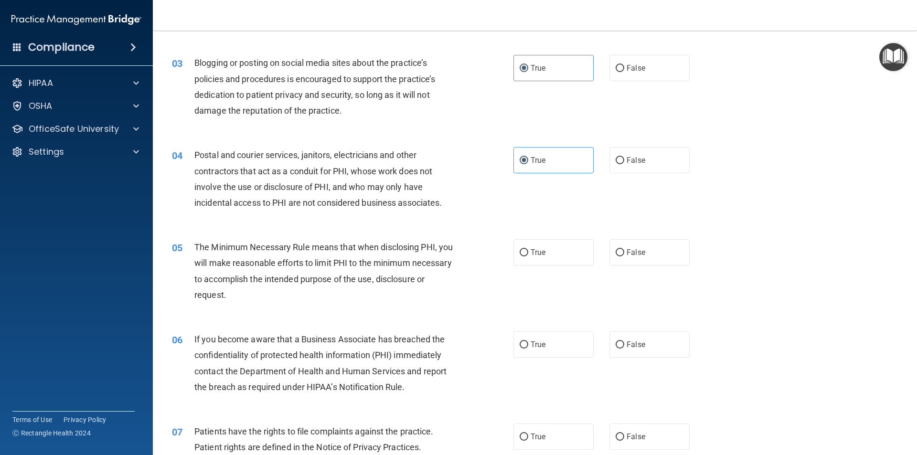
scroll to position [159, 0]
click at [523, 258] on label "True" at bounding box center [554, 250] width 80 height 26
click at [523, 255] on input "True" at bounding box center [524, 250] width 9 height 7
radio input "true"
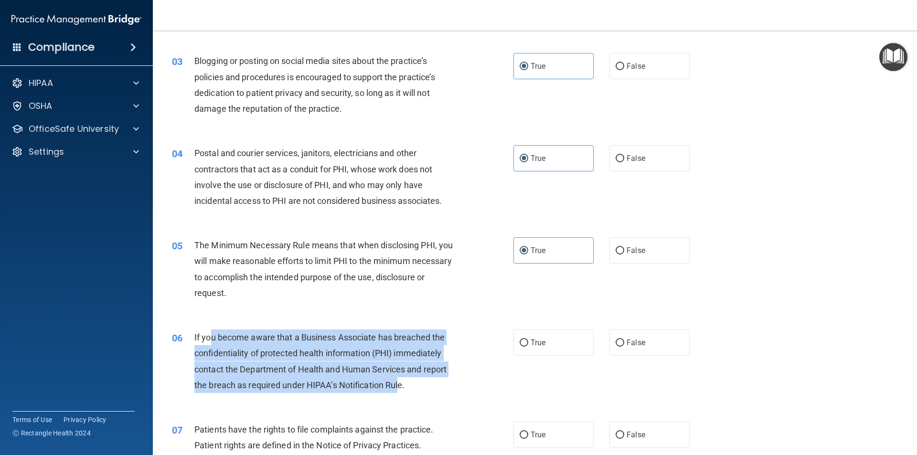
drag, startPoint x: 378, startPoint y: 386, endPoint x: 211, endPoint y: 335, distance: 174.1
click at [211, 335] on span "If you become aware that a Business Associate has breached the confidentiality …" at bounding box center [320, 362] width 252 height 58
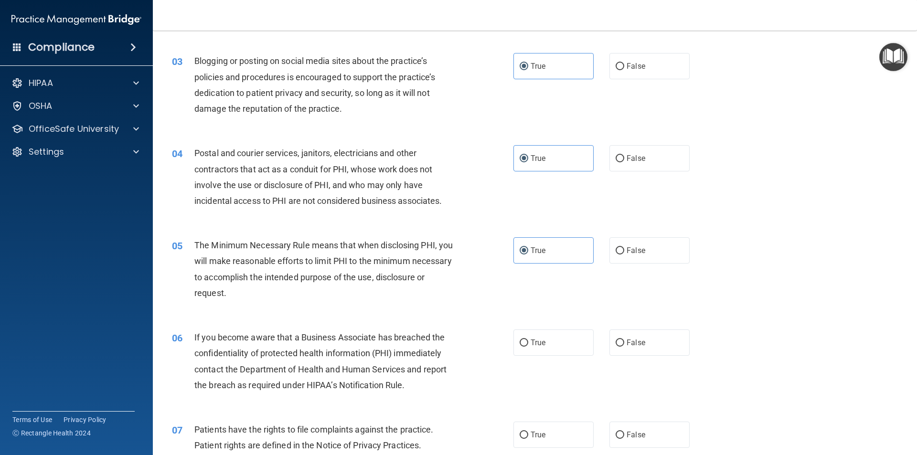
click at [214, 319] on div "06 If you become aware that a Business Associate has breached the confidentiali…" at bounding box center [535, 364] width 741 height 92
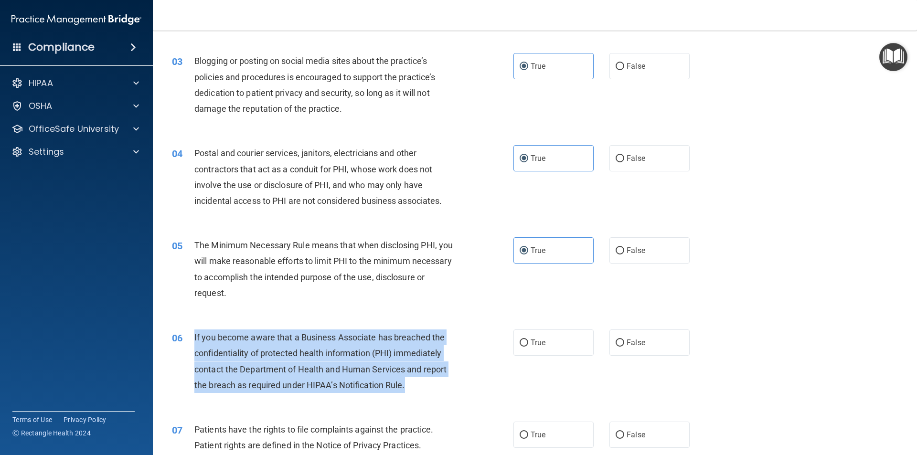
drag, startPoint x: 407, startPoint y: 385, endPoint x: 194, endPoint y: 340, distance: 217.9
click at [194, 340] on div "06 If you become aware that a Business Associate has breached the confidentiali…" at bounding box center [343, 364] width 370 height 68
copy div "If you become aware that a Business Associate has breached the confidentiality …"
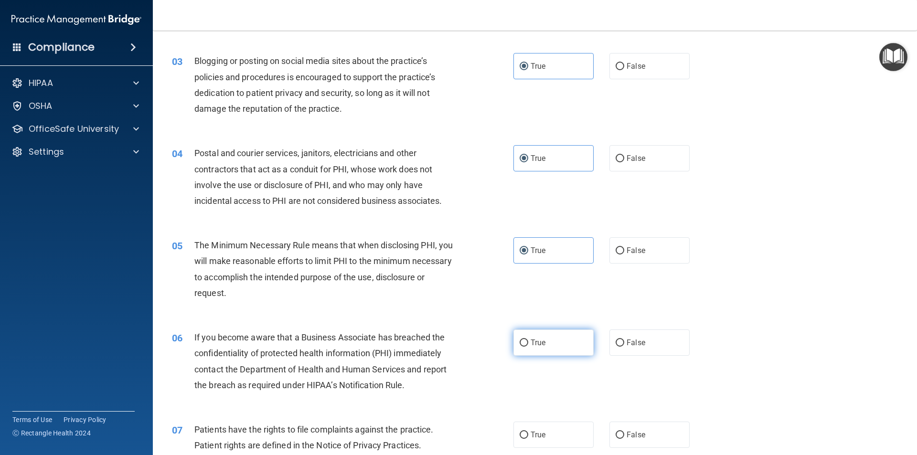
click at [530, 347] on label "True" at bounding box center [554, 343] width 80 height 26
click at [528, 347] on input "True" at bounding box center [524, 343] width 9 height 7
radio input "true"
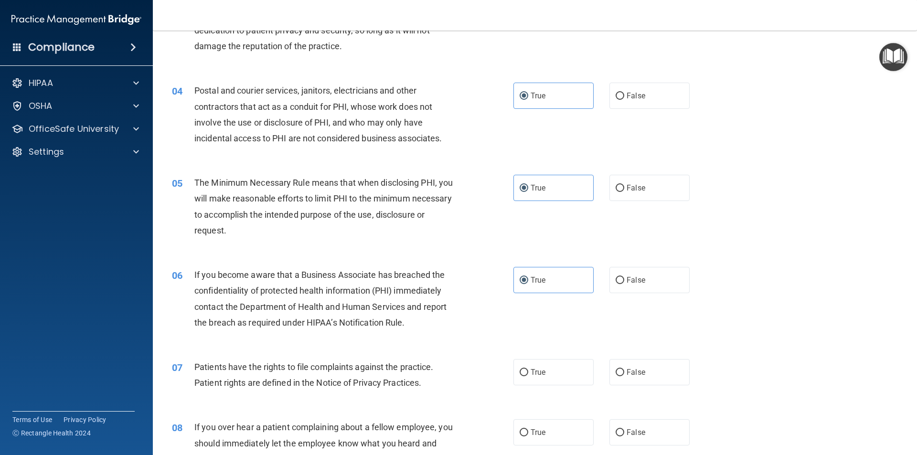
scroll to position [319, 0]
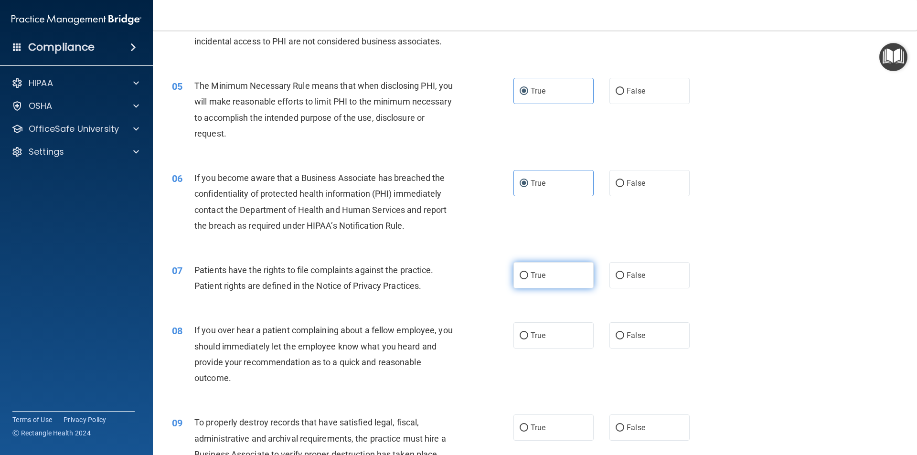
click at [533, 273] on span "True" at bounding box center [538, 275] width 15 height 9
click at [528, 273] on input "True" at bounding box center [524, 275] width 9 height 7
radio input "true"
click at [636, 334] on span "False" at bounding box center [636, 335] width 19 height 9
click at [624, 334] on input "False" at bounding box center [620, 336] width 9 height 7
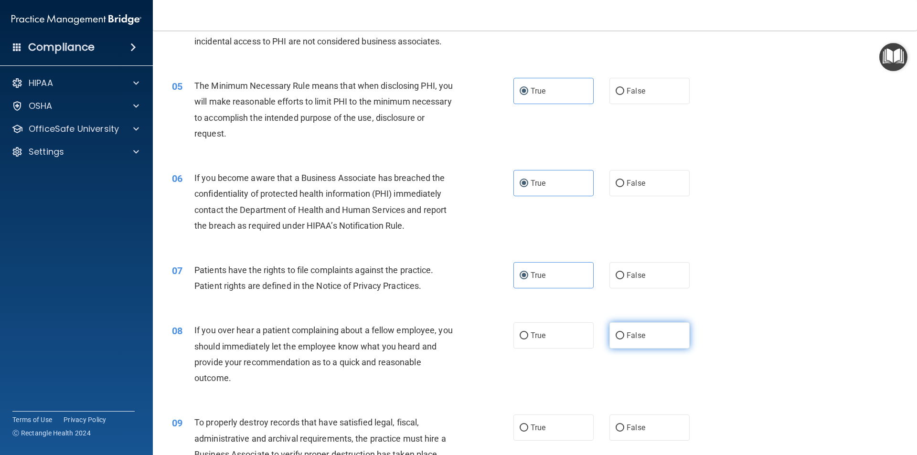
radio input "true"
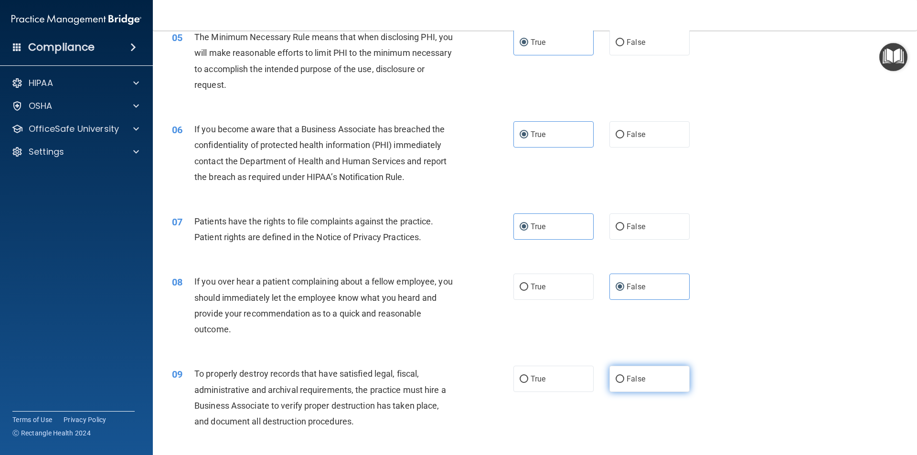
scroll to position [398, 0]
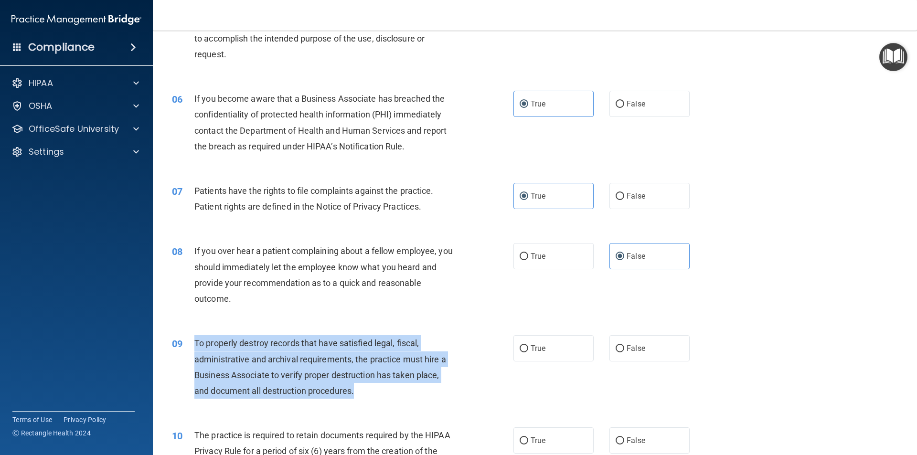
drag, startPoint x: 359, startPoint y: 393, endPoint x: 193, endPoint y: 339, distance: 174.7
click at [191, 339] on div "09 To properly destroy records that have satisfied legal, fiscal, administrativ…" at bounding box center [343, 369] width 370 height 68
copy div "To properly destroy records that have satisfied legal, fiscal, administrative a…"
click at [616, 350] on input "False" at bounding box center [620, 348] width 9 height 7
radio input "true"
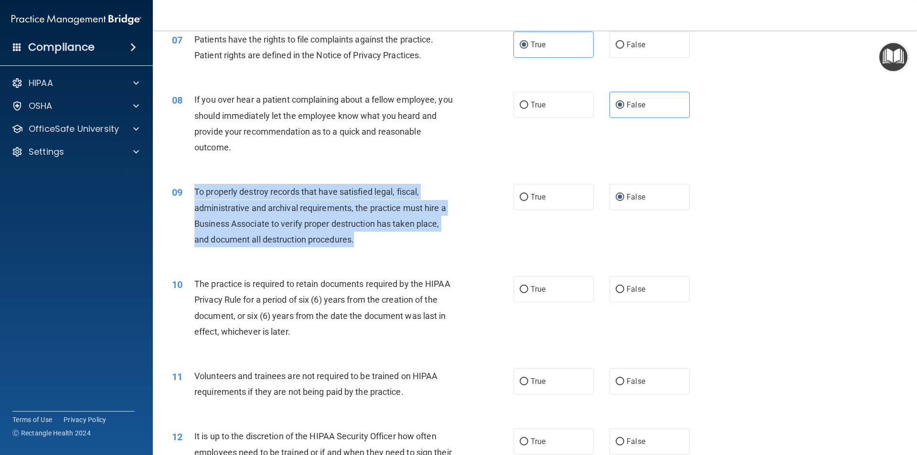
scroll to position [558, 0]
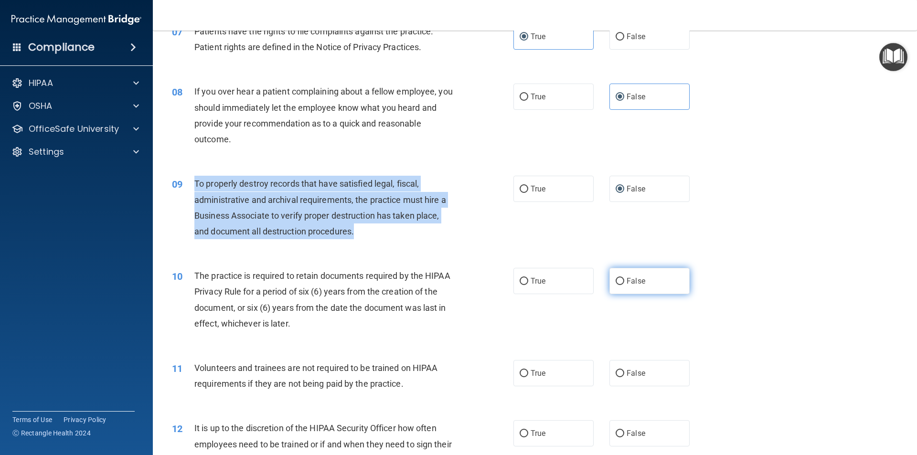
click at [616, 280] on input "False" at bounding box center [620, 281] width 9 height 7
radio input "true"
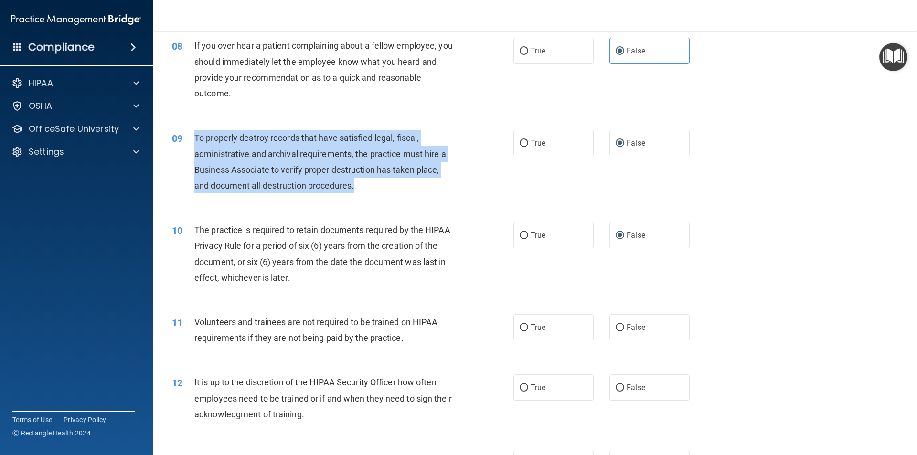
scroll to position [637, 0]
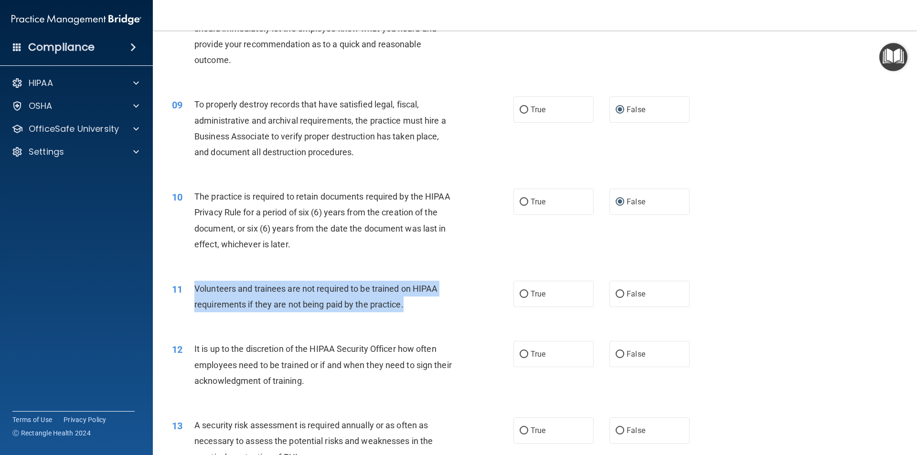
drag, startPoint x: 394, startPoint y: 308, endPoint x: 193, endPoint y: 286, distance: 202.4
click at [193, 286] on div "11 Volunteers and trainees are not required to be trained on HIPAA requirements…" at bounding box center [343, 299] width 370 height 36
copy div "Volunteers and trainees are not required to be trained on HIPAA requirements if…"
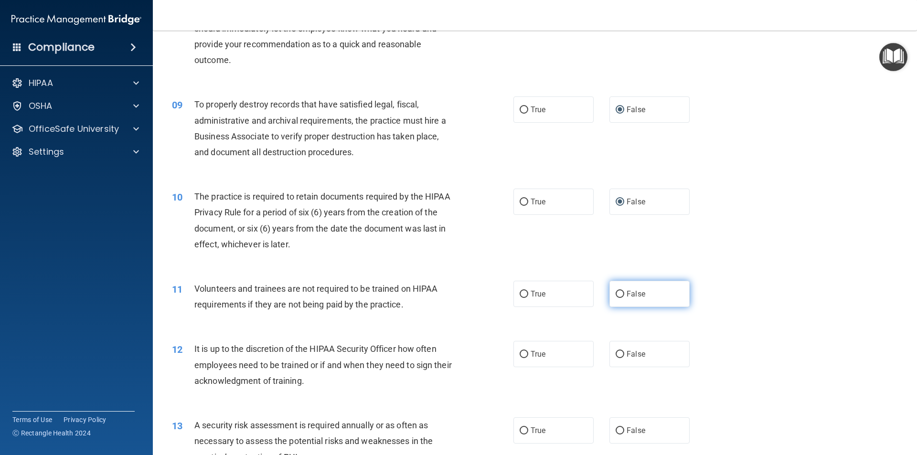
click at [621, 296] on label "False" at bounding box center [650, 294] width 80 height 26
click at [621, 296] on input "False" at bounding box center [620, 294] width 9 height 7
radio input "true"
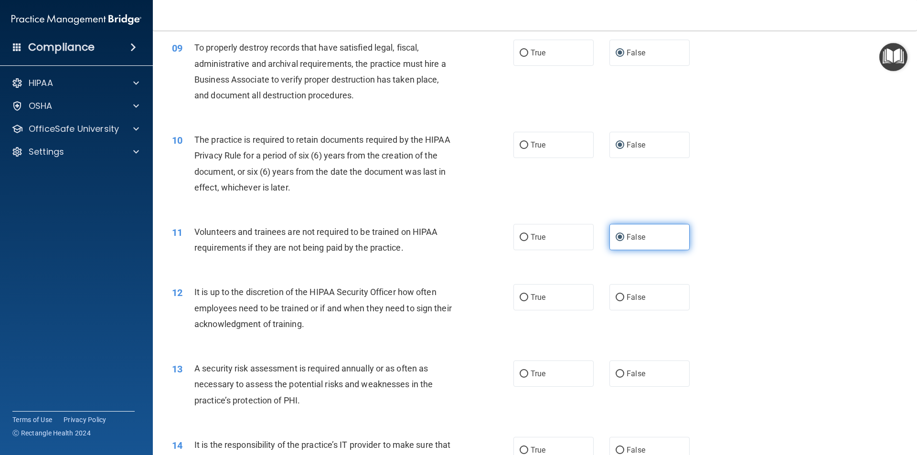
scroll to position [717, 0]
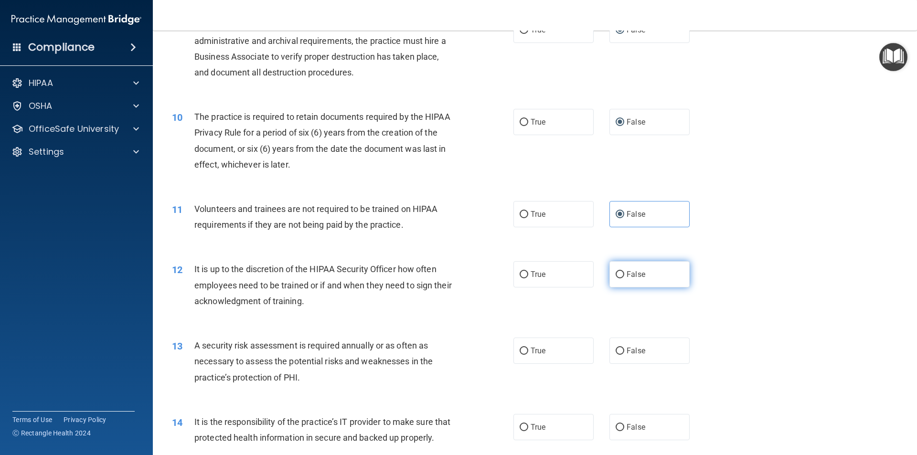
click at [627, 273] on span "False" at bounding box center [636, 274] width 19 height 9
click at [623, 273] on input "False" at bounding box center [620, 274] width 9 height 7
radio input "true"
click at [531, 349] on span "True" at bounding box center [538, 350] width 15 height 9
click at [527, 349] on input "True" at bounding box center [524, 351] width 9 height 7
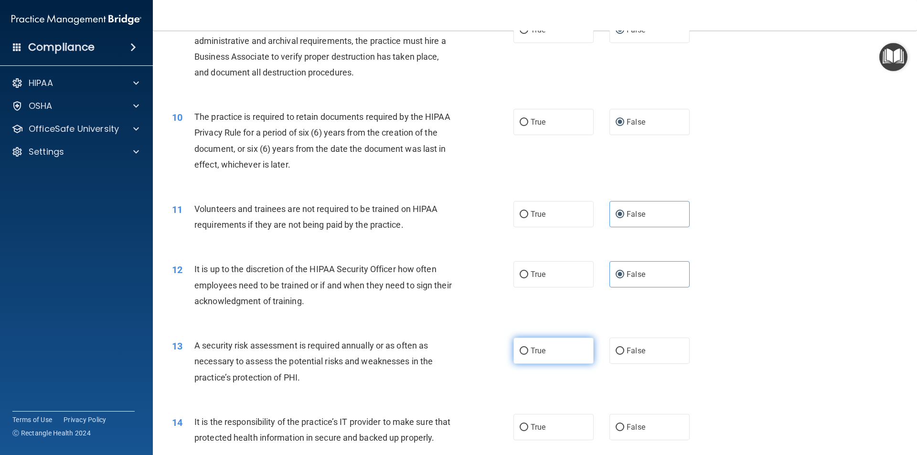
radio input "true"
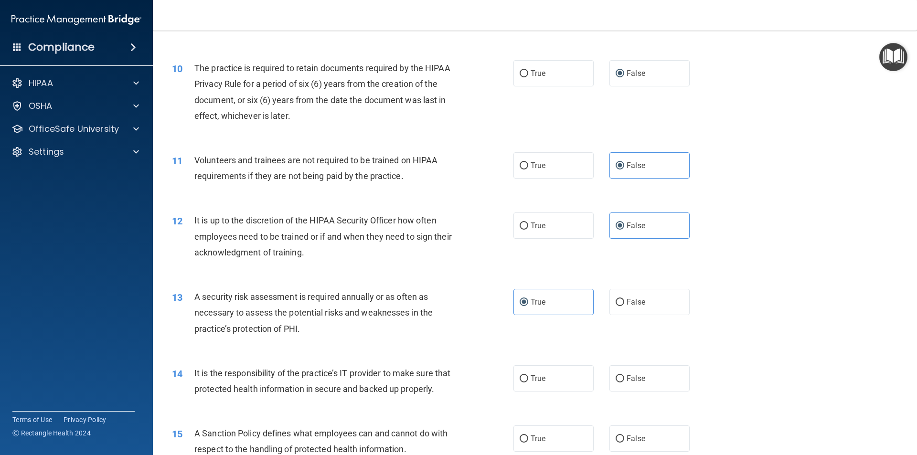
scroll to position [796, 0]
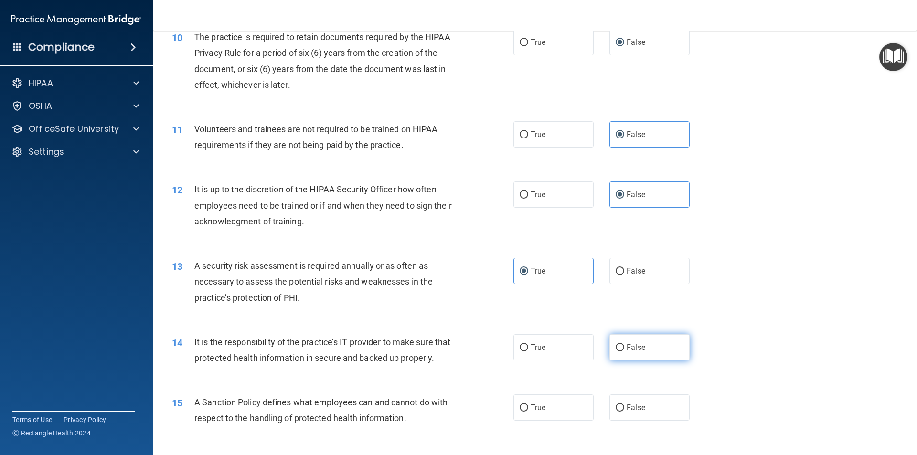
click at [617, 349] on input "False" at bounding box center [620, 347] width 9 height 7
radio input "true"
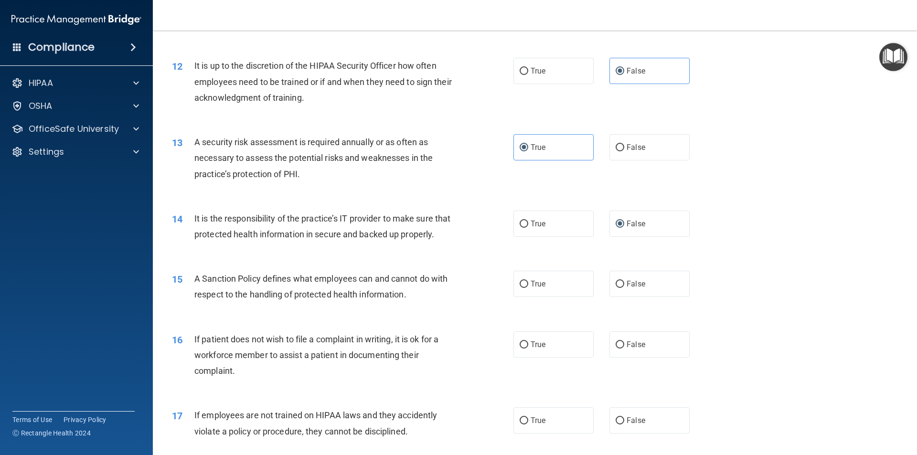
scroll to position [956, 0]
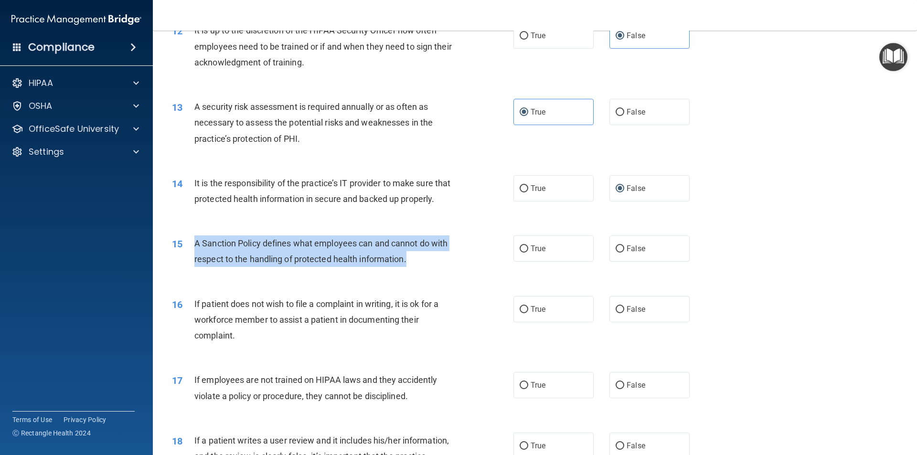
drag, startPoint x: 423, startPoint y: 275, endPoint x: 195, endPoint y: 261, distance: 228.8
click at [192, 262] on div "15 A Sanction Policy defines what employees can and cannot do with respect to t…" at bounding box center [343, 254] width 370 height 36
copy div "A Sanction Policy defines what employees can and cannot do with respect to the …"
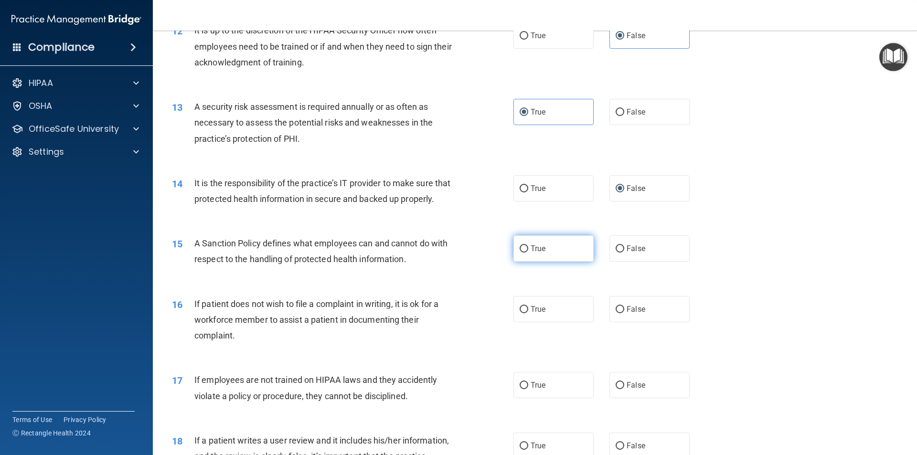
click at [522, 262] on label "True" at bounding box center [554, 249] width 80 height 26
click at [522, 253] on input "True" at bounding box center [524, 249] width 9 height 7
radio input "true"
click at [530, 323] on label "True" at bounding box center [554, 309] width 80 height 26
click at [528, 313] on input "True" at bounding box center [524, 309] width 9 height 7
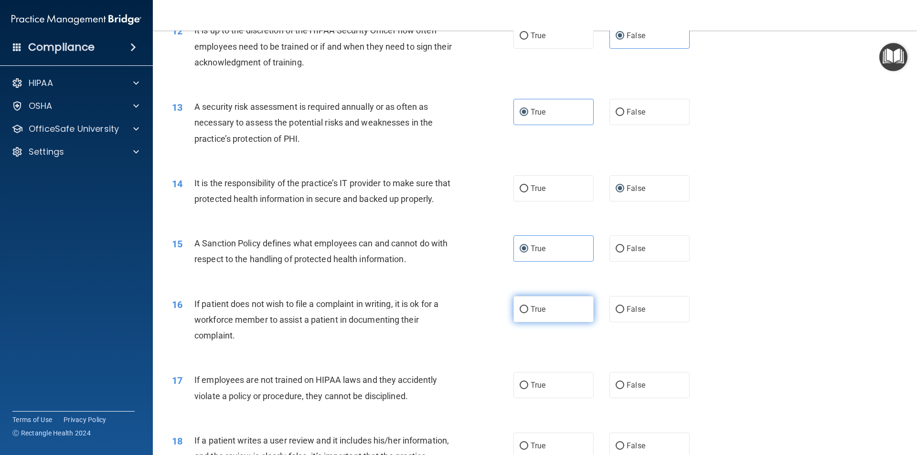
radio input "true"
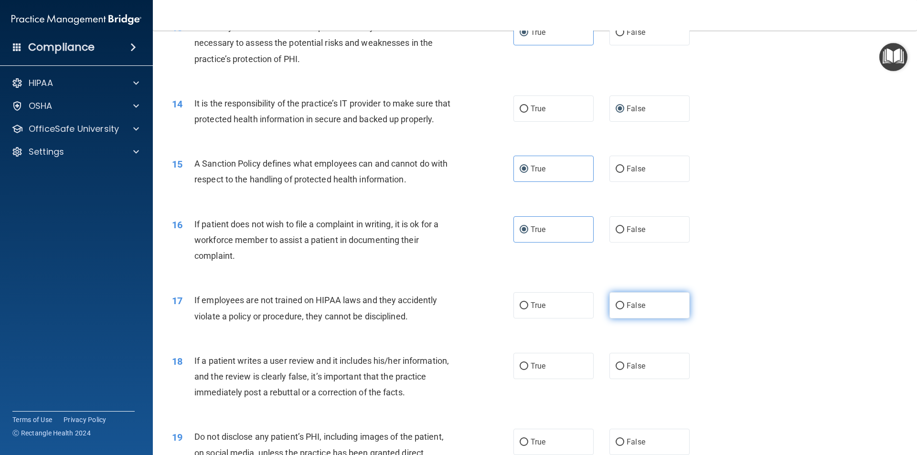
click at [635, 319] on label "False" at bounding box center [650, 305] width 80 height 26
click at [624, 310] on input "False" at bounding box center [620, 305] width 9 height 7
radio input "true"
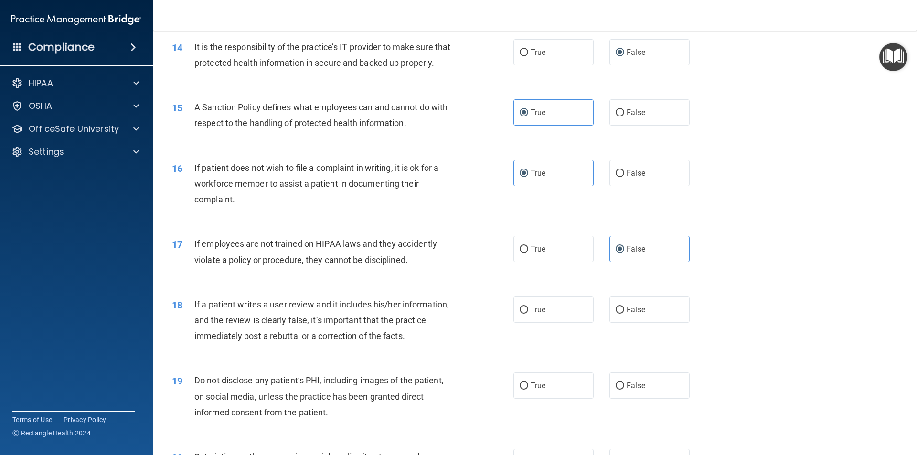
scroll to position [1115, 0]
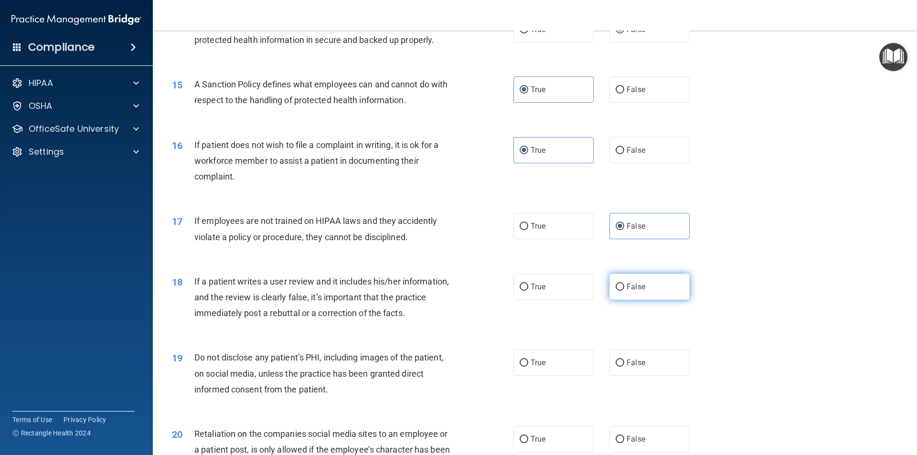
click at [621, 300] on label "False" at bounding box center [650, 287] width 80 height 26
click at [621, 291] on input "False" at bounding box center [620, 287] width 9 height 7
radio input "true"
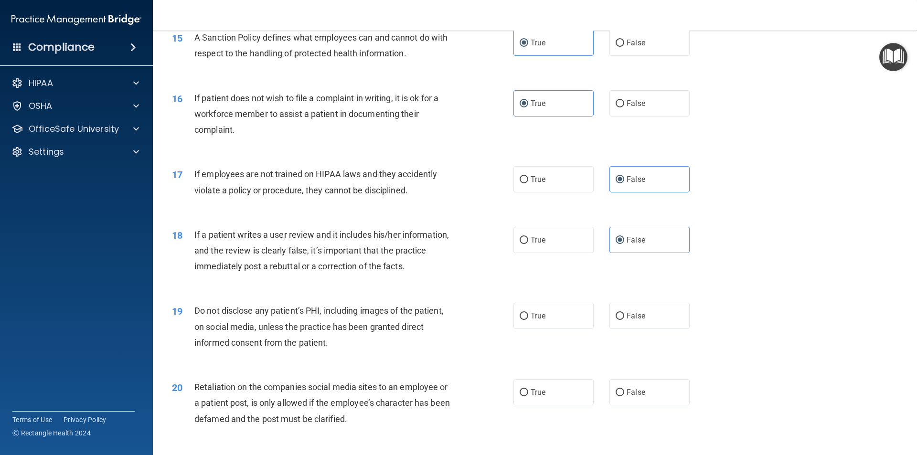
scroll to position [1194, 0]
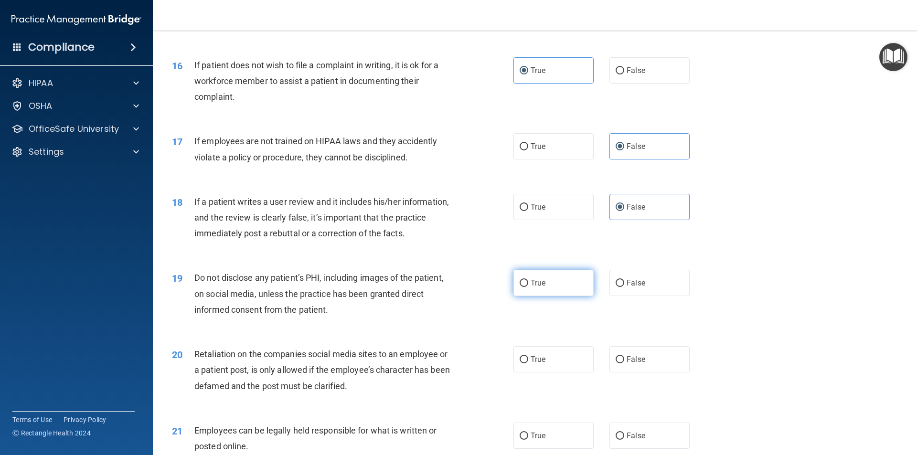
click at [522, 287] on input "True" at bounding box center [524, 283] width 9 height 7
radio input "true"
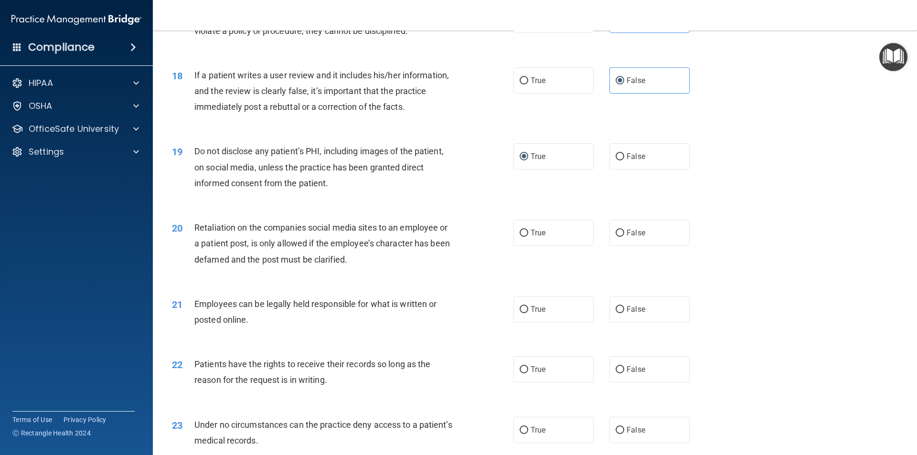
scroll to position [1354, 0]
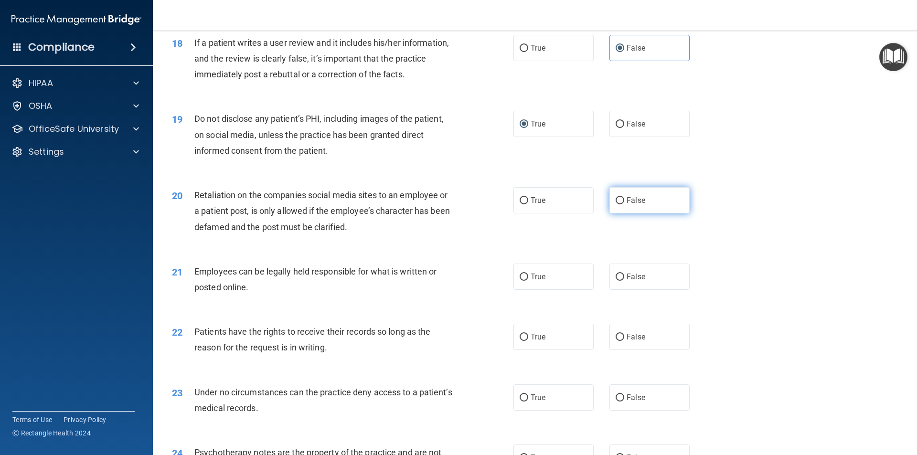
click at [622, 214] on label "False" at bounding box center [650, 200] width 80 height 26
click at [622, 204] on input "False" at bounding box center [620, 200] width 9 height 7
radio input "true"
click at [531, 281] on span "True" at bounding box center [538, 276] width 15 height 9
click at [528, 281] on input "True" at bounding box center [524, 277] width 9 height 7
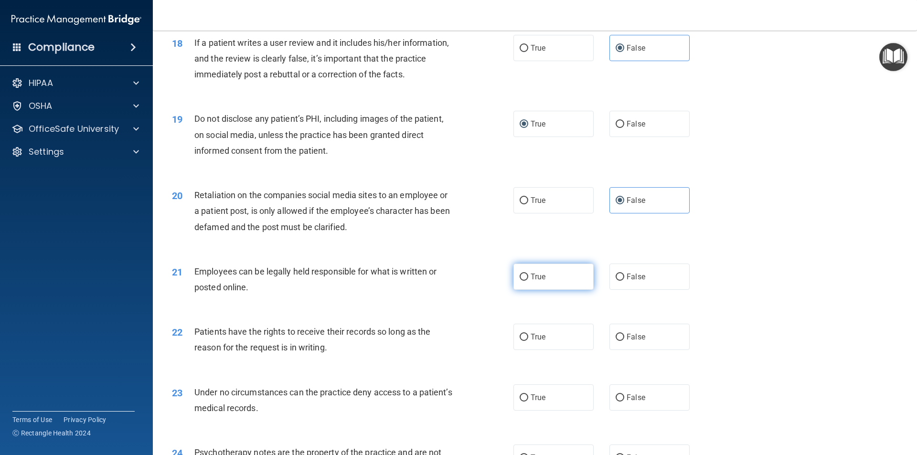
radio input "true"
click at [536, 342] on span "True" at bounding box center [538, 337] width 15 height 9
click at [528, 341] on input "True" at bounding box center [524, 337] width 9 height 7
radio input "true"
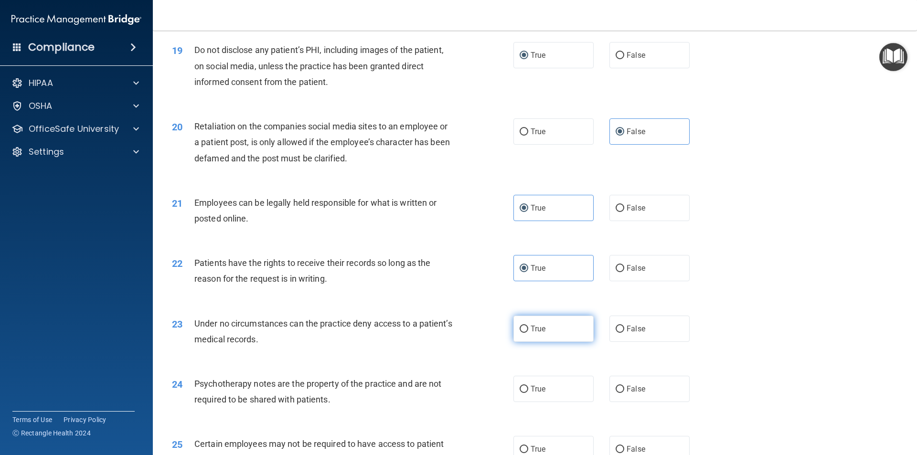
scroll to position [1513, 0]
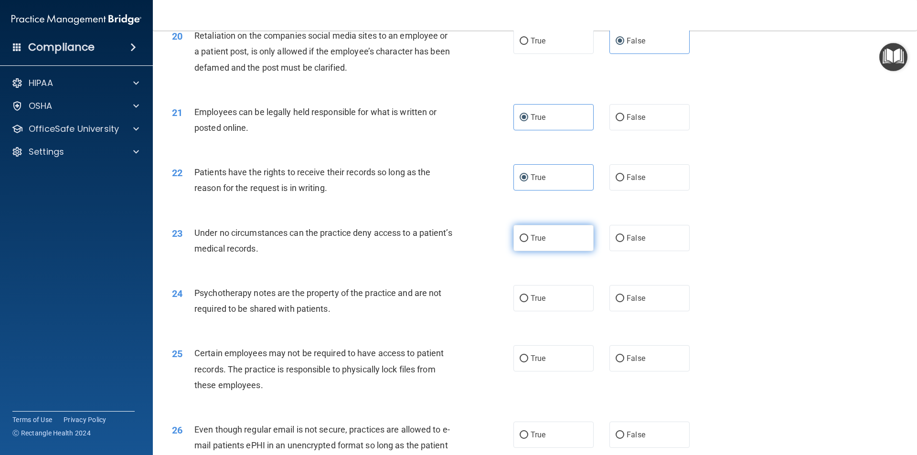
click at [527, 251] on label "True" at bounding box center [554, 238] width 80 height 26
click at [527, 242] on input "True" at bounding box center [524, 238] width 9 height 7
radio input "true"
click at [633, 303] on span "False" at bounding box center [636, 298] width 19 height 9
click at [624, 302] on input "False" at bounding box center [620, 298] width 9 height 7
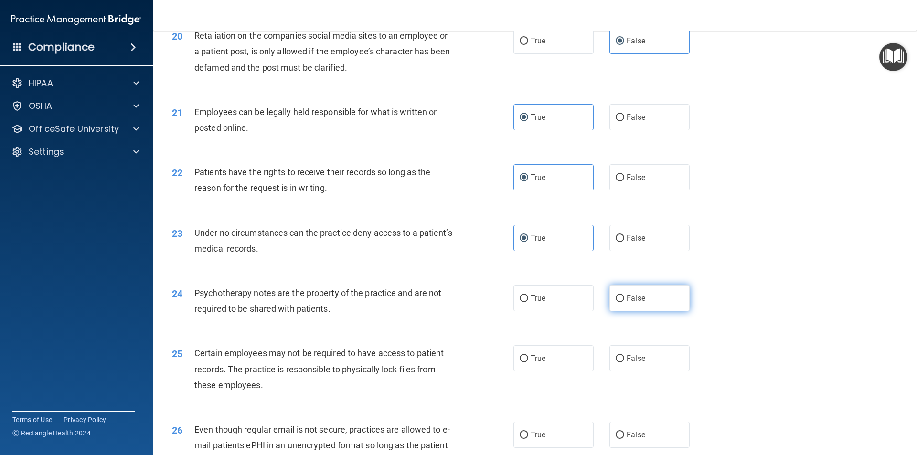
radio input "true"
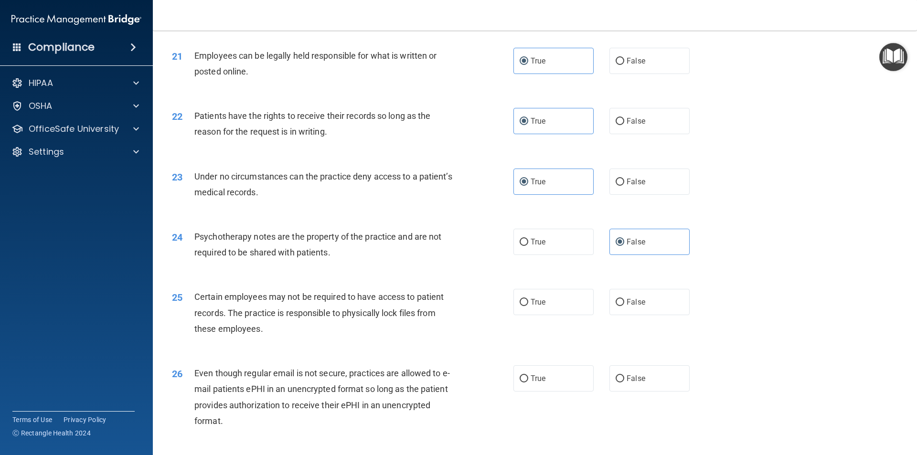
scroll to position [1593, 0]
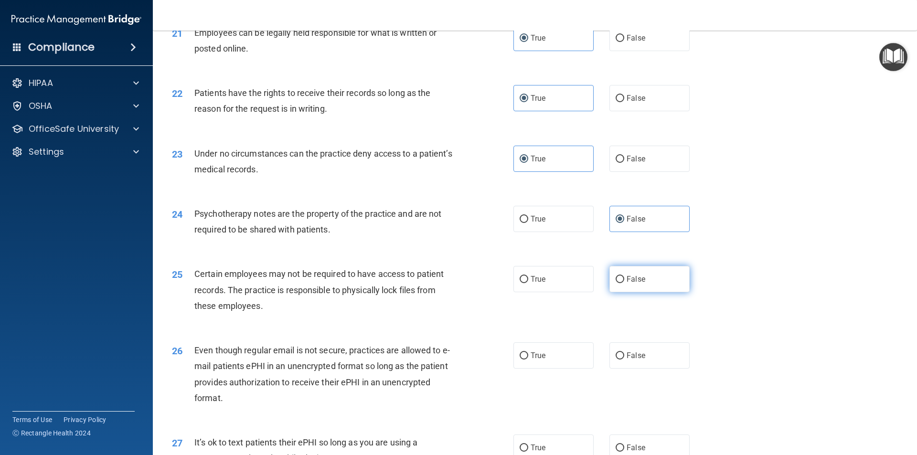
click at [652, 292] on label "False" at bounding box center [650, 279] width 80 height 26
click at [624, 283] on input "False" at bounding box center [620, 279] width 9 height 7
radio input "true"
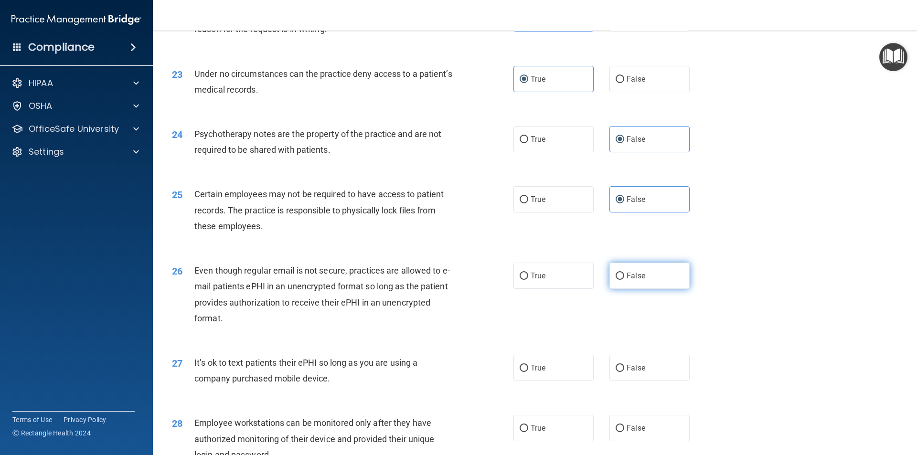
click at [624, 289] on label "False" at bounding box center [650, 276] width 80 height 26
click at [624, 280] on input "False" at bounding box center [620, 276] width 9 height 7
radio input "true"
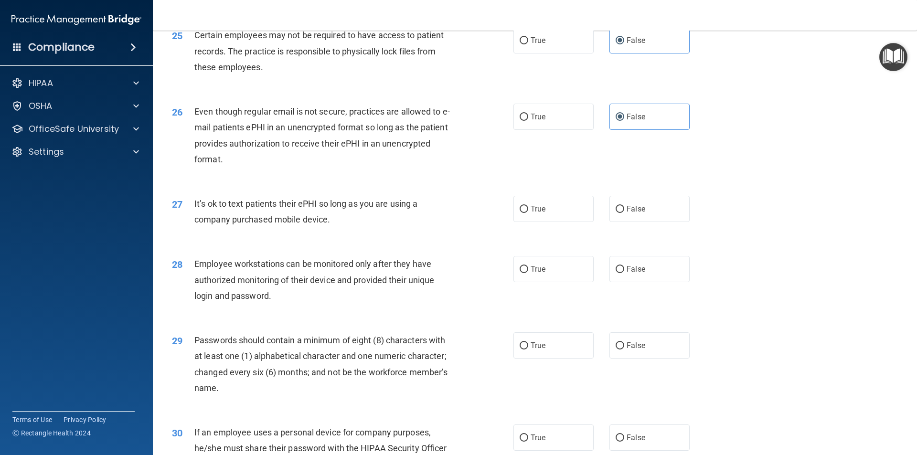
drag, startPoint x: 317, startPoint y: 236, endPoint x: 190, endPoint y: 218, distance: 128.8
click at [190, 218] on div "27 It’s ok to text patients their ePHI so long as you are using a company purch…" at bounding box center [343, 214] width 370 height 36
click at [622, 221] on label "False" at bounding box center [650, 209] width 80 height 26
click at [622, 213] on input "False" at bounding box center [620, 209] width 9 height 7
radio input "true"
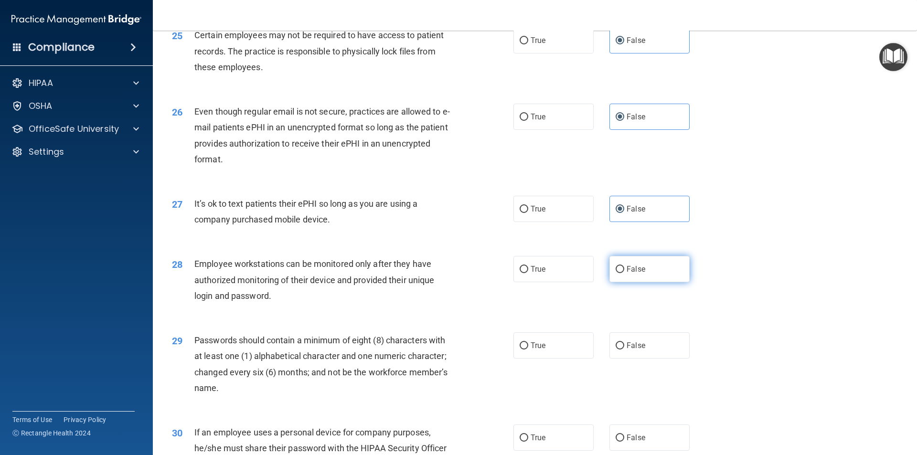
click at [616, 273] on input "False" at bounding box center [620, 269] width 9 height 7
radio input "true"
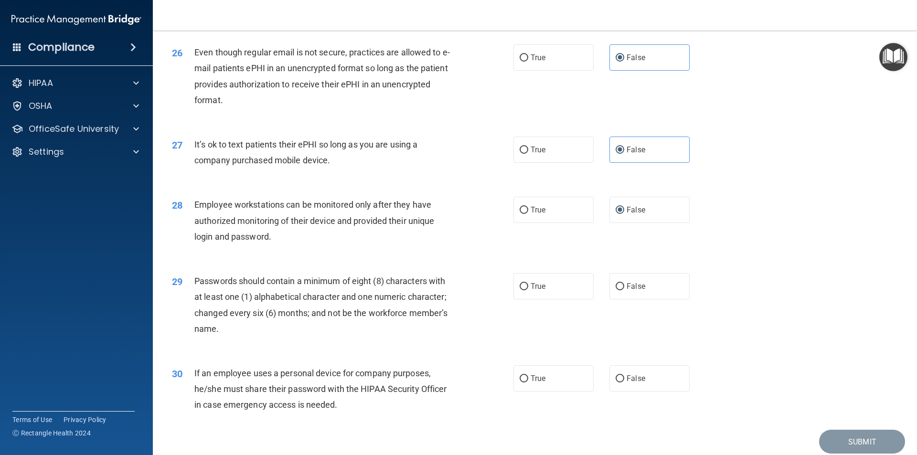
scroll to position [1943, 0]
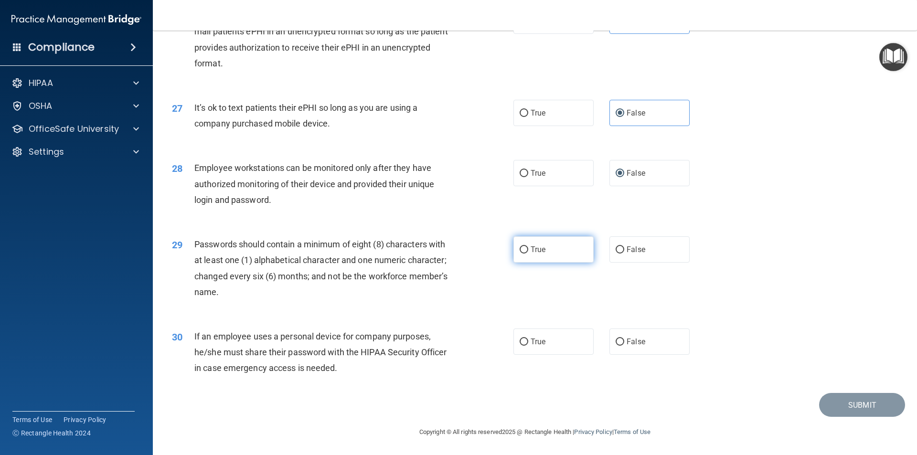
click at [533, 247] on span "True" at bounding box center [538, 249] width 15 height 9
click at [528, 247] on input "True" at bounding box center [524, 250] width 9 height 7
radio input "true"
click at [619, 347] on label "False" at bounding box center [650, 342] width 80 height 26
click at [619, 346] on input "False" at bounding box center [620, 342] width 9 height 7
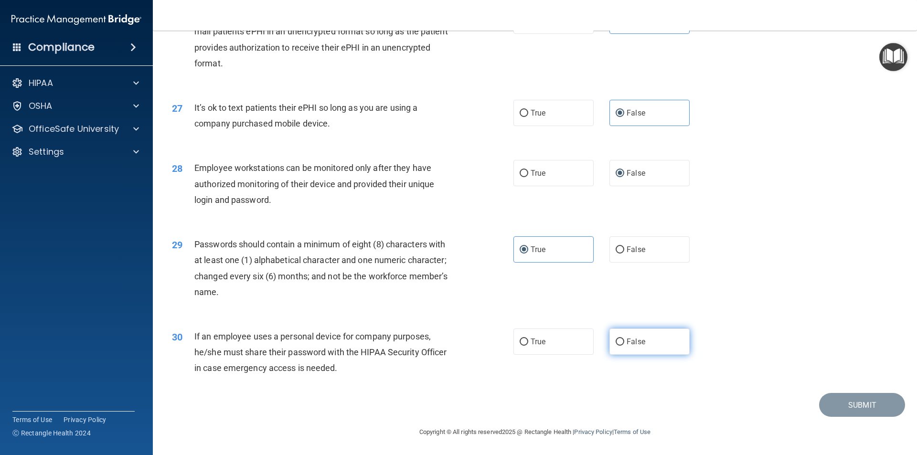
radio input "true"
click at [854, 408] on button "Submit" at bounding box center [862, 405] width 86 height 24
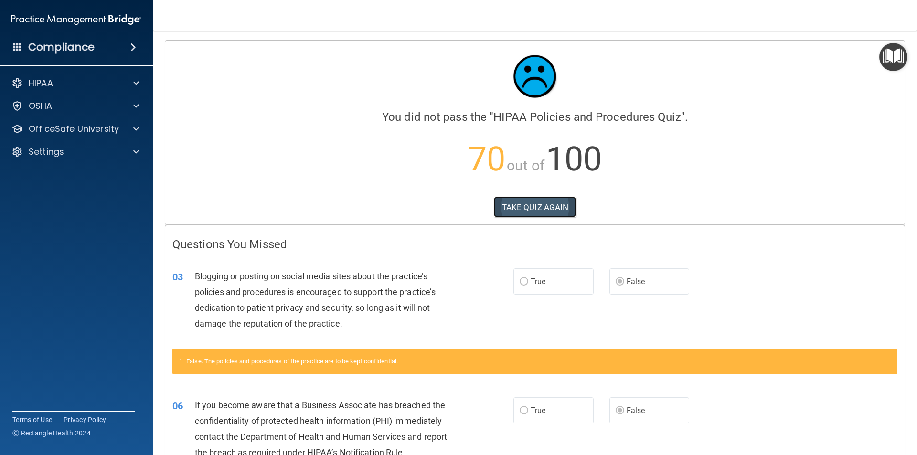
click at [522, 210] on button "TAKE QUIZ AGAIN" at bounding box center [535, 207] width 83 height 21
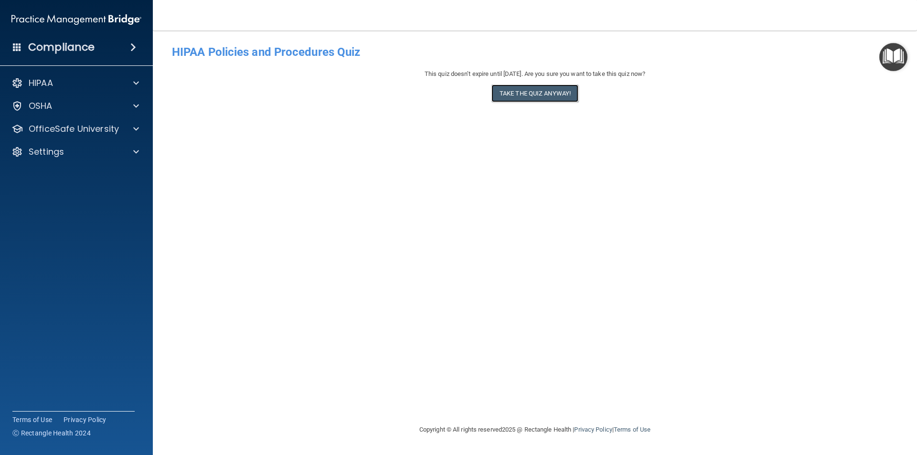
drag, startPoint x: 517, startPoint y: 89, endPoint x: 500, endPoint y: 106, distance: 23.7
click at [517, 90] on button "Take the quiz anyway!" at bounding box center [535, 94] width 87 height 18
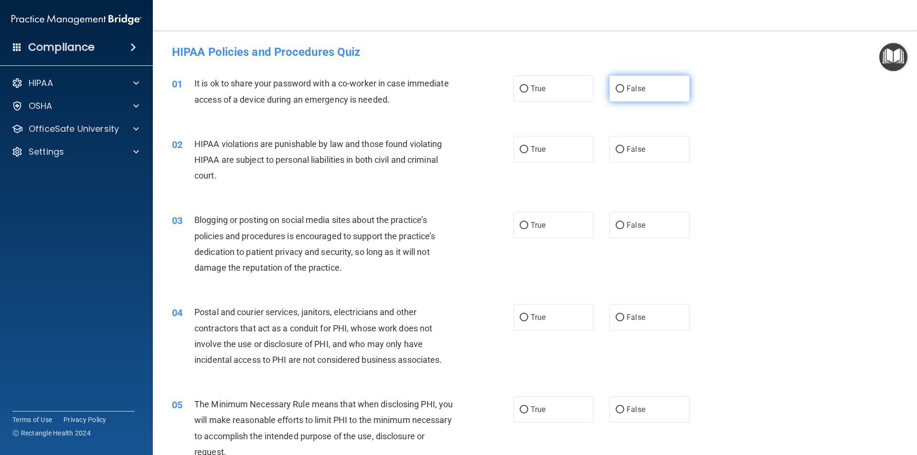
click at [654, 94] on label "False" at bounding box center [650, 88] width 80 height 26
click at [624, 93] on input "False" at bounding box center [620, 89] width 9 height 7
radio input "true"
click at [643, 154] on label "False" at bounding box center [650, 149] width 80 height 26
click at [624, 153] on input "False" at bounding box center [620, 149] width 9 height 7
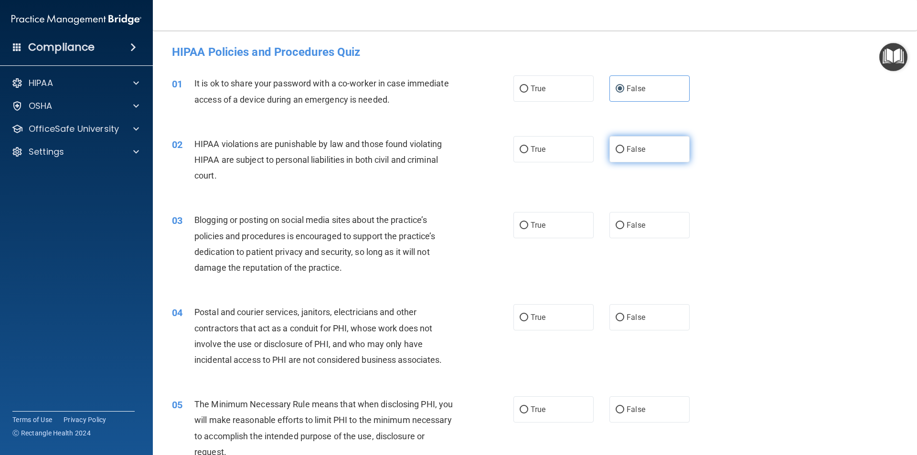
radio input "true"
click at [661, 229] on label "False" at bounding box center [650, 225] width 80 height 26
click at [624, 229] on input "False" at bounding box center [620, 225] width 9 height 7
radio input "true"
click at [531, 319] on span "True" at bounding box center [538, 317] width 15 height 9
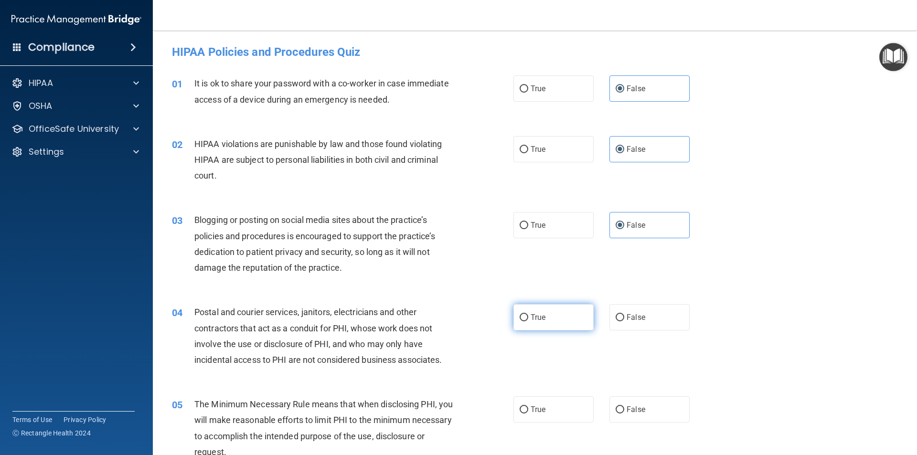
click at [528, 319] on input "True" at bounding box center [524, 317] width 9 height 7
radio input "true"
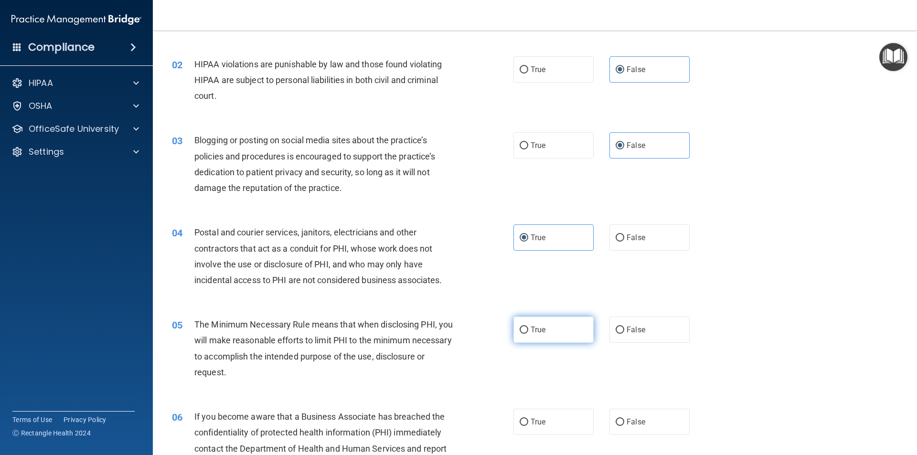
click at [536, 331] on span "True" at bounding box center [538, 329] width 15 height 9
click at [528, 331] on input "True" at bounding box center [524, 330] width 9 height 7
radio input "true"
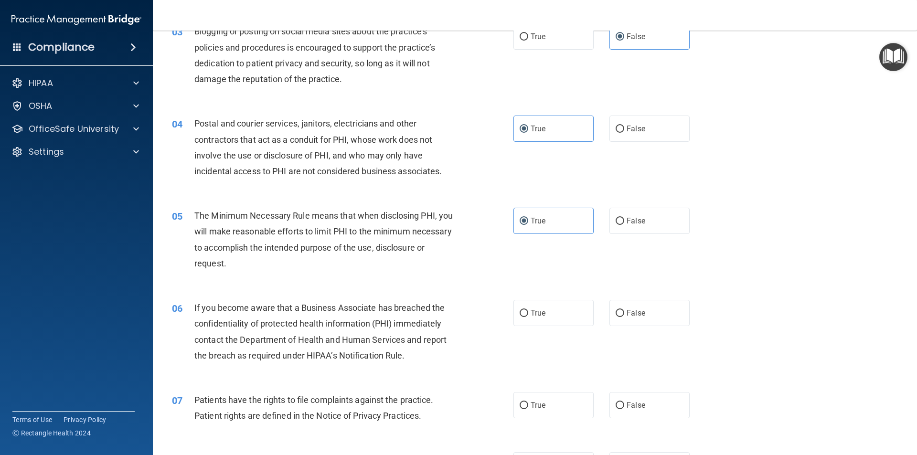
scroll to position [239, 0]
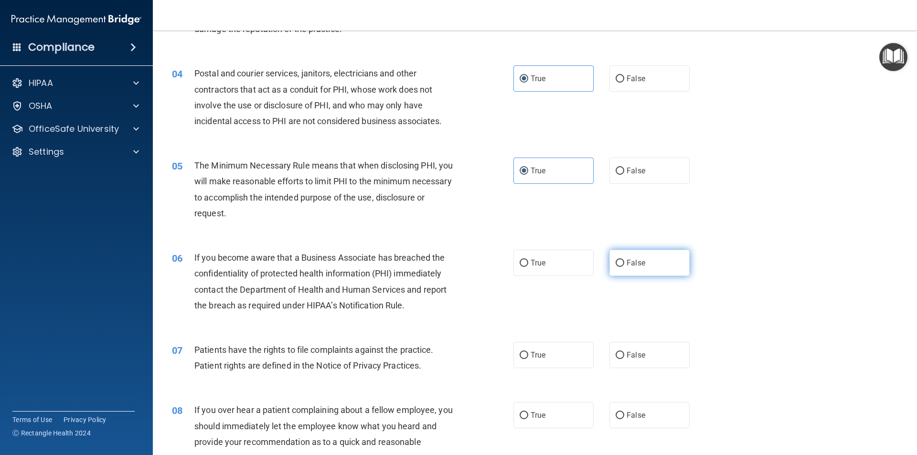
click at [620, 265] on label "False" at bounding box center [650, 263] width 80 height 26
click at [620, 265] on input "False" at bounding box center [620, 263] width 9 height 7
radio input "true"
click at [534, 351] on span "True" at bounding box center [538, 355] width 15 height 9
click at [528, 352] on input "True" at bounding box center [524, 355] width 9 height 7
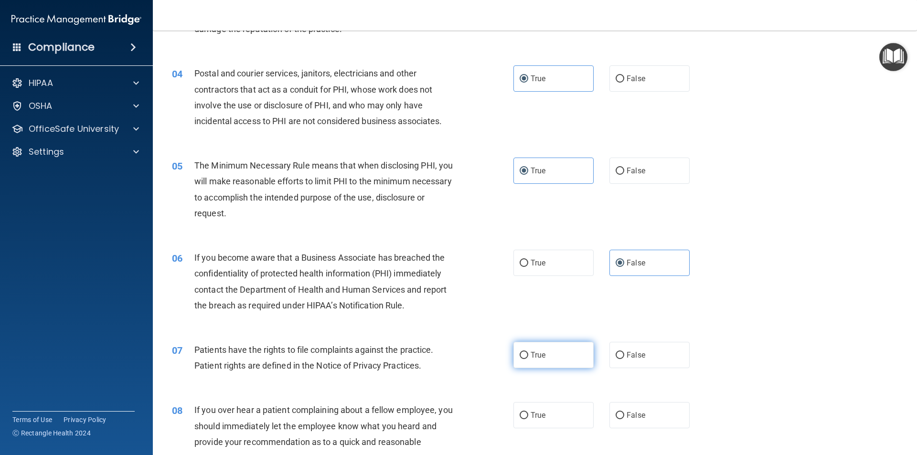
radio input "true"
click at [621, 411] on label "False" at bounding box center [650, 415] width 80 height 26
click at [621, 412] on input "False" at bounding box center [620, 415] width 9 height 7
radio input "true"
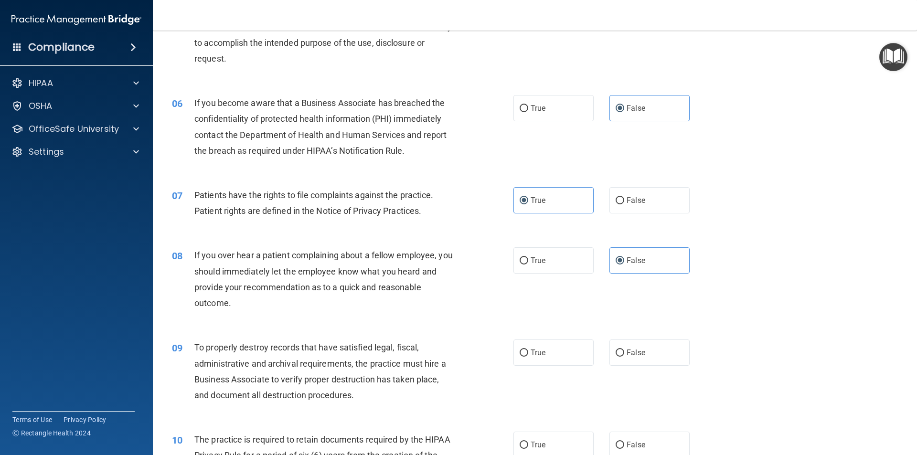
scroll to position [398, 0]
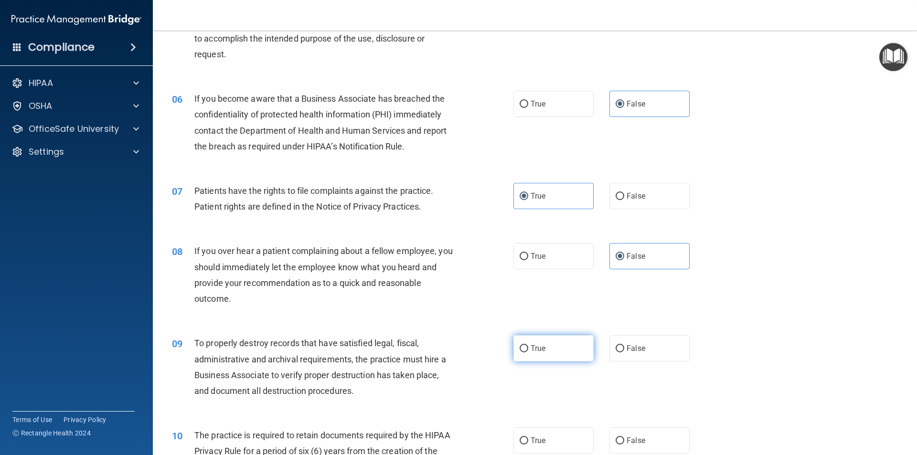
click at [528, 360] on label "True" at bounding box center [554, 348] width 80 height 26
click at [528, 353] on input "True" at bounding box center [524, 348] width 9 height 7
radio input "true"
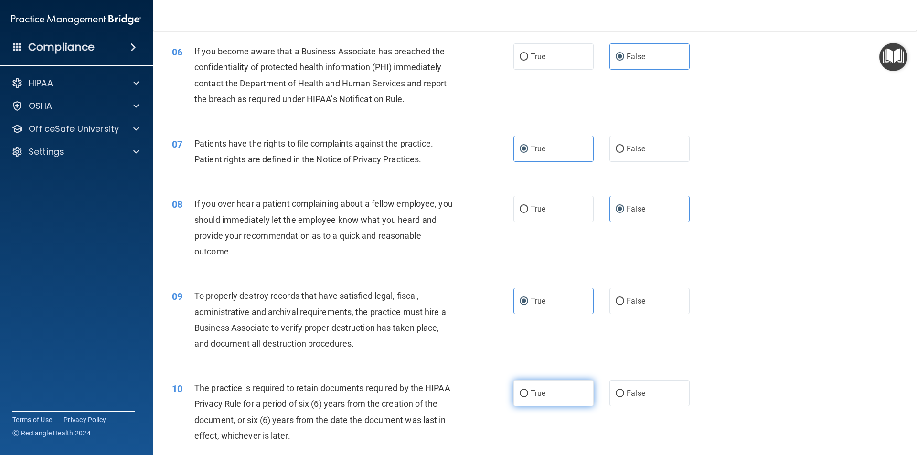
scroll to position [478, 0]
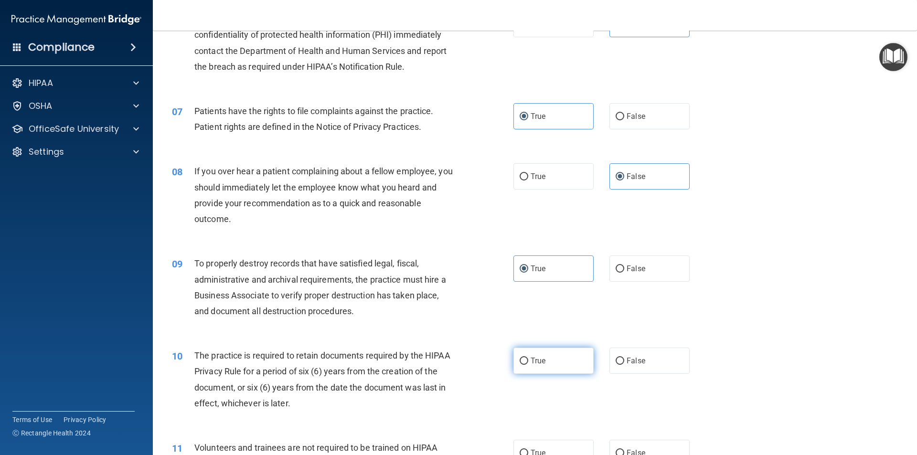
click at [522, 370] on label "True" at bounding box center [554, 361] width 80 height 26
click at [522, 365] on input "True" at bounding box center [524, 361] width 9 height 7
radio input "true"
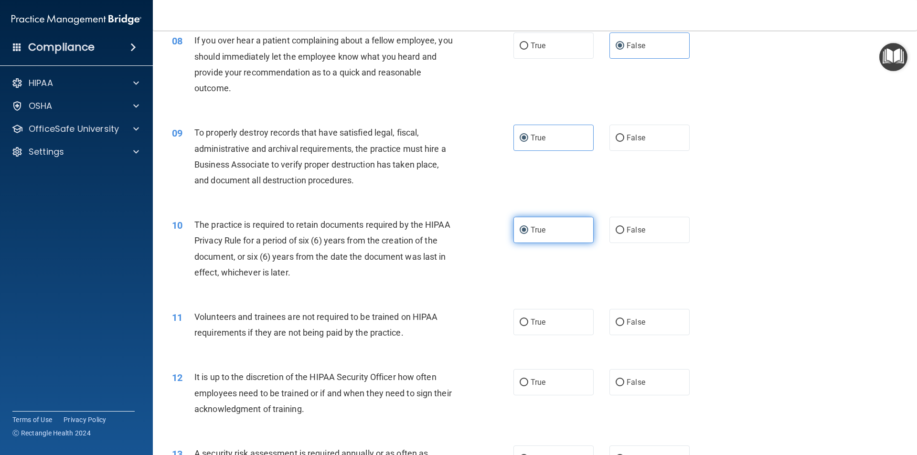
scroll to position [637, 0]
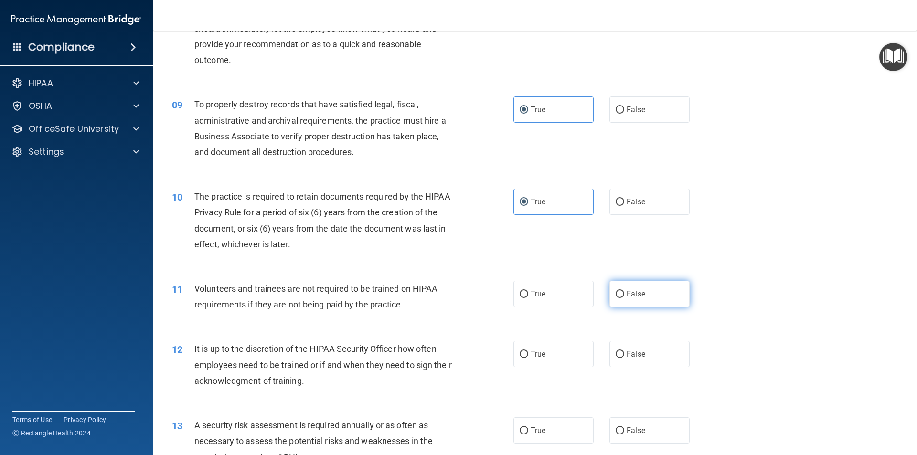
click at [627, 294] on span "False" at bounding box center [636, 294] width 19 height 9
click at [624, 294] on input "False" at bounding box center [620, 294] width 9 height 7
radio input "true"
click at [627, 353] on span "False" at bounding box center [636, 354] width 19 height 9
click at [624, 353] on input "False" at bounding box center [620, 354] width 9 height 7
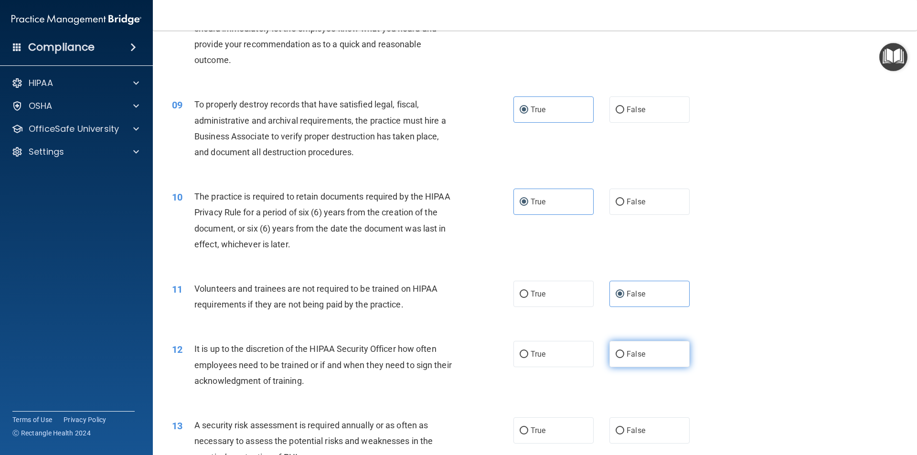
radio input "true"
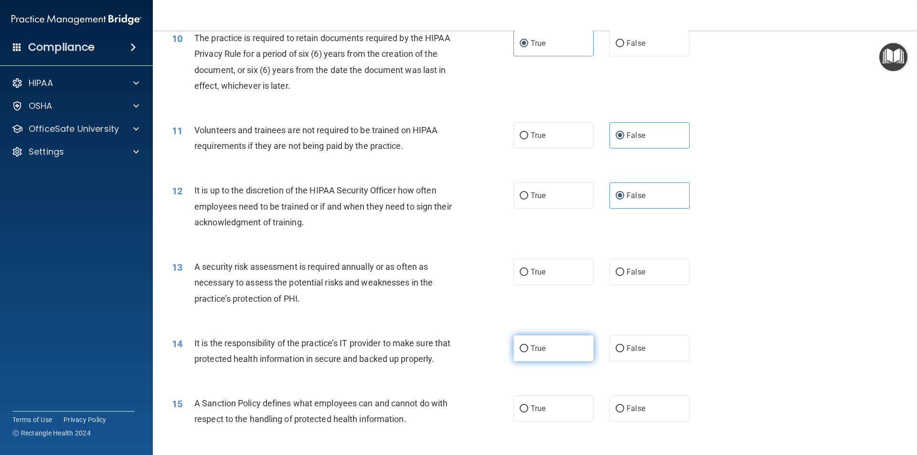
scroll to position [796, 0]
click at [534, 276] on label "True" at bounding box center [554, 271] width 80 height 26
click at [528, 275] on input "True" at bounding box center [524, 271] width 9 height 7
radio input "true"
click at [631, 351] on span "False" at bounding box center [636, 347] width 19 height 9
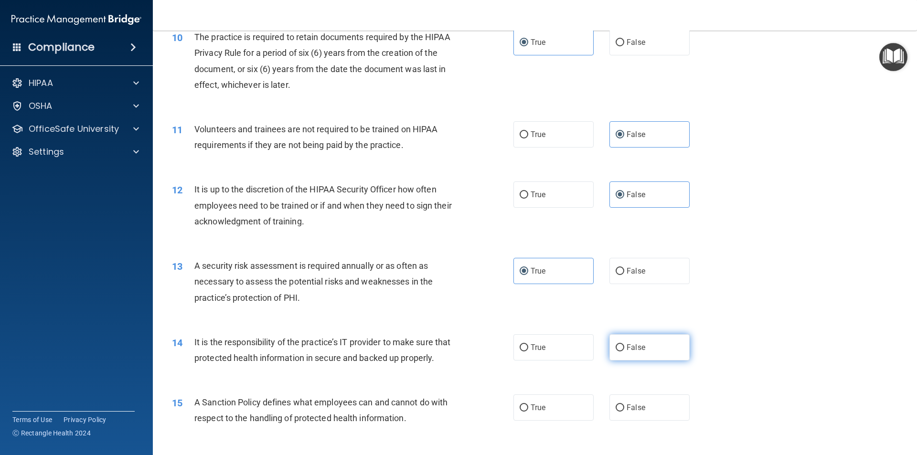
click at [624, 351] on input "False" at bounding box center [620, 347] width 9 height 7
radio input "true"
click at [627, 412] on span "False" at bounding box center [636, 407] width 19 height 9
click at [624, 412] on input "False" at bounding box center [620, 408] width 9 height 7
radio input "true"
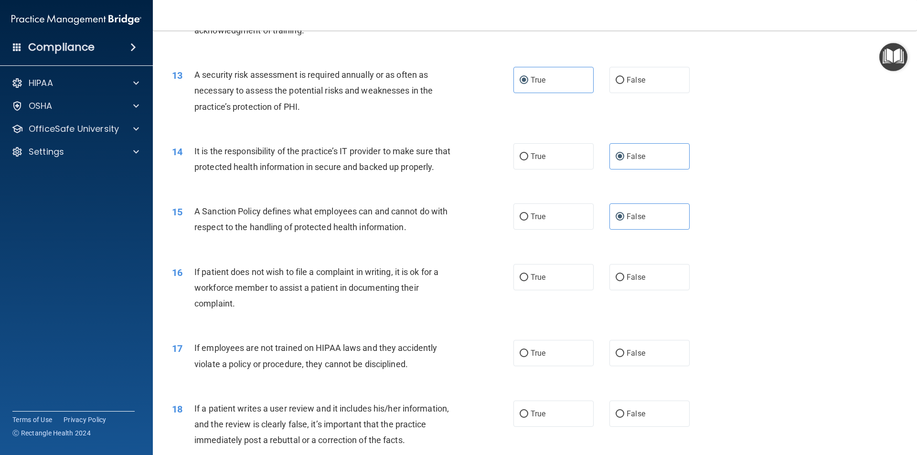
scroll to position [1035, 0]
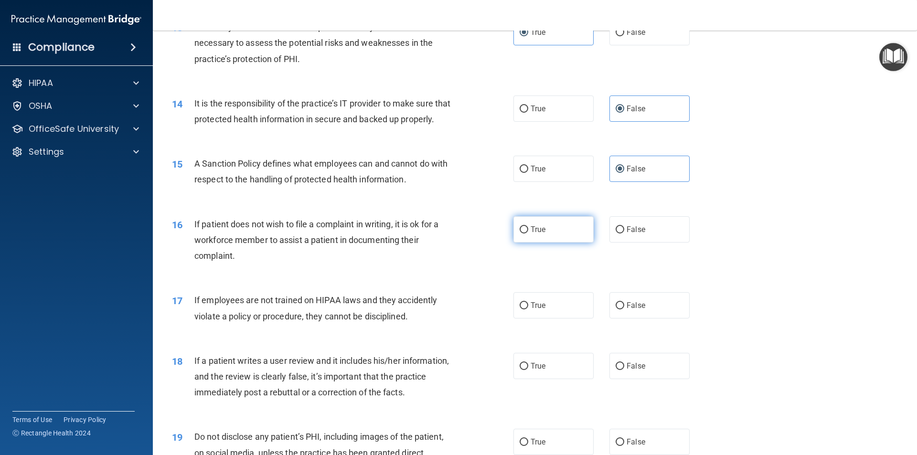
click at [541, 243] on label "True" at bounding box center [554, 229] width 80 height 26
click at [528, 234] on input "True" at bounding box center [524, 229] width 9 height 7
radio input "true"
click at [667, 319] on label "False" at bounding box center [650, 305] width 80 height 26
click at [624, 310] on input "False" at bounding box center [620, 305] width 9 height 7
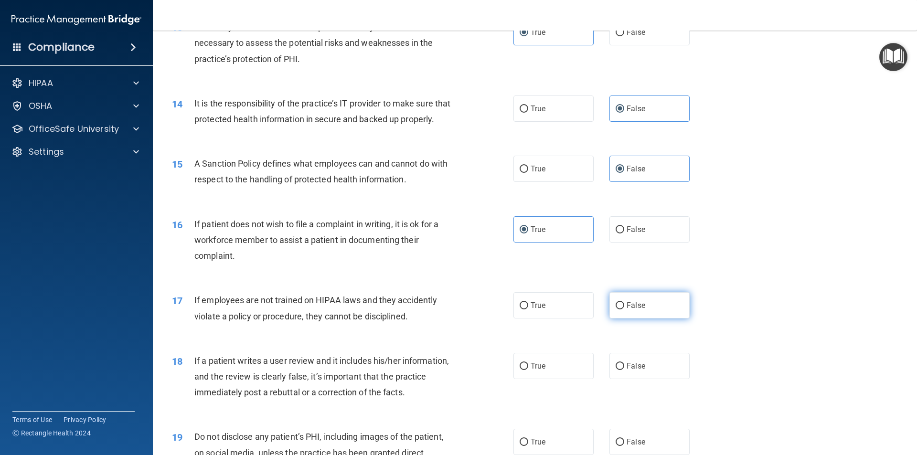
radio input "true"
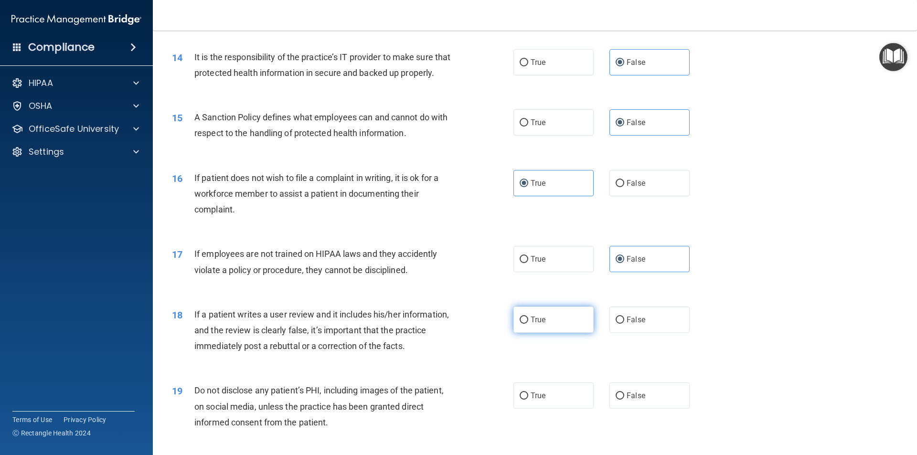
scroll to position [1115, 0]
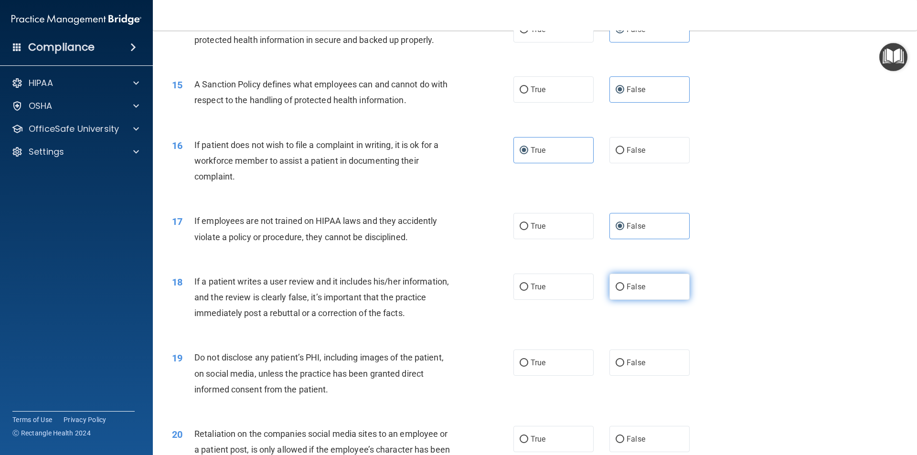
click at [641, 300] on label "False" at bounding box center [650, 287] width 80 height 26
click at [624, 291] on input "False" at bounding box center [620, 287] width 9 height 7
radio input "true"
click at [574, 376] on label "True" at bounding box center [554, 363] width 80 height 26
click at [528, 367] on input "True" at bounding box center [524, 363] width 9 height 7
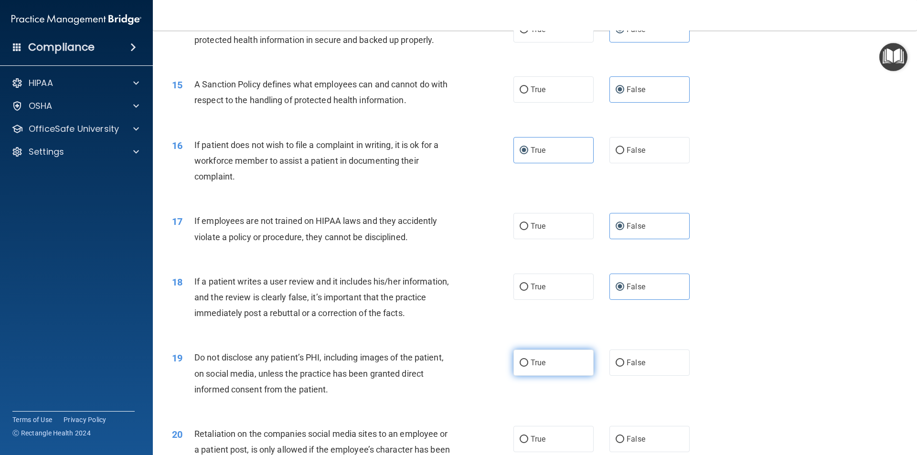
radio input "true"
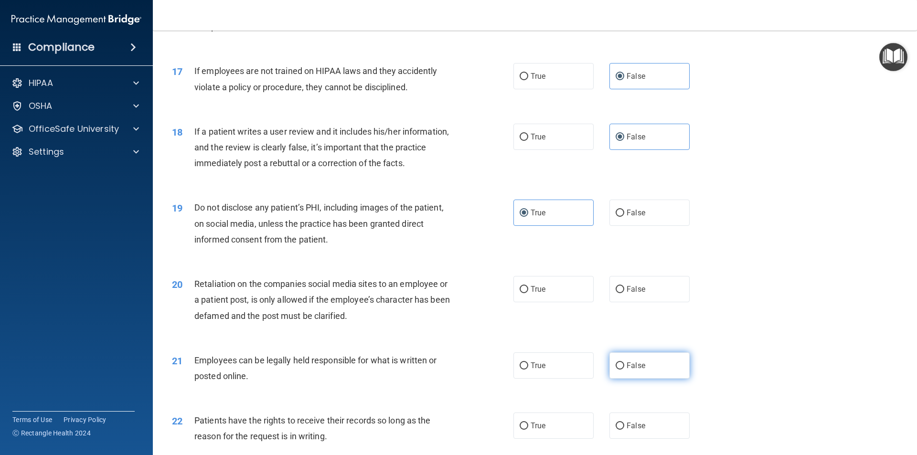
scroll to position [1274, 0]
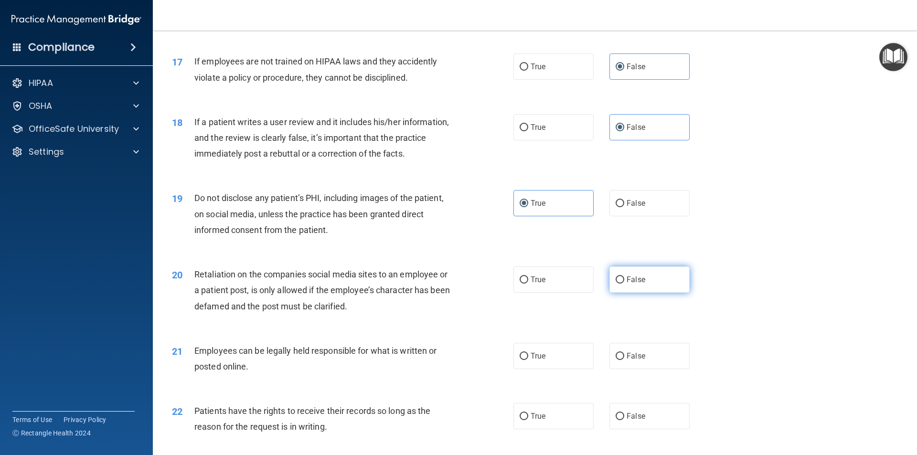
click at [649, 293] on label "False" at bounding box center [650, 280] width 80 height 26
click at [624, 284] on input "False" at bounding box center [620, 280] width 9 height 7
radio input "true"
click at [549, 367] on label "True" at bounding box center [554, 356] width 80 height 26
click at [528, 360] on input "True" at bounding box center [524, 356] width 9 height 7
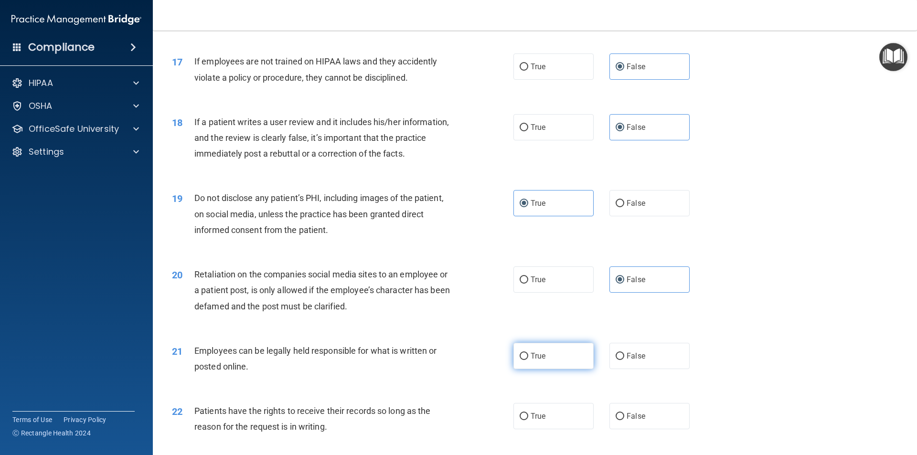
radio input "true"
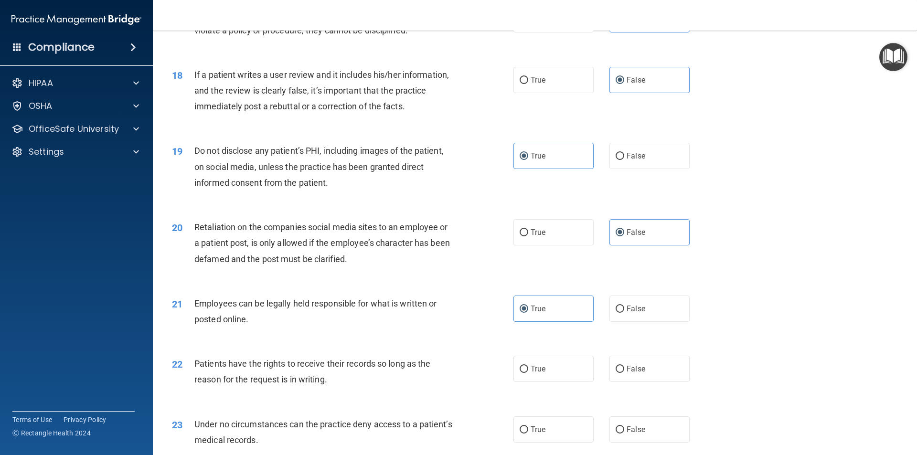
scroll to position [1354, 0]
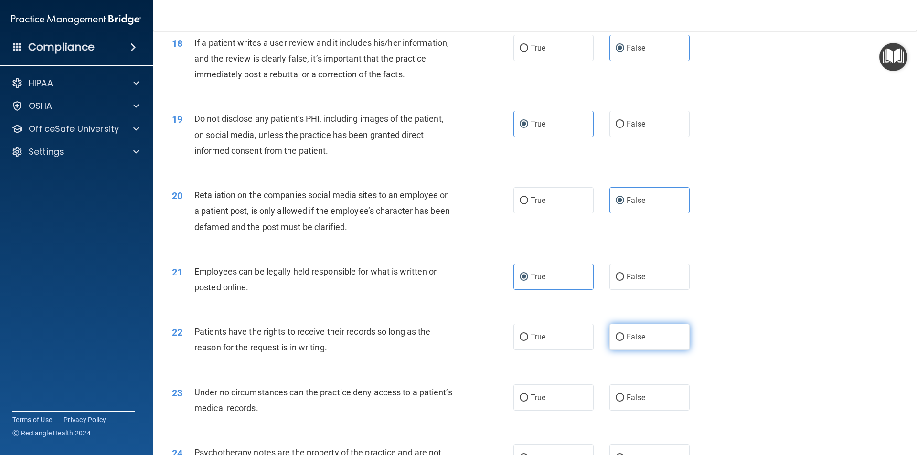
click at [638, 350] on label "False" at bounding box center [650, 337] width 80 height 26
click at [624, 341] on input "False" at bounding box center [620, 337] width 9 height 7
radio input "true"
click at [622, 411] on label "False" at bounding box center [650, 398] width 80 height 26
click at [622, 402] on input "False" at bounding box center [620, 398] width 9 height 7
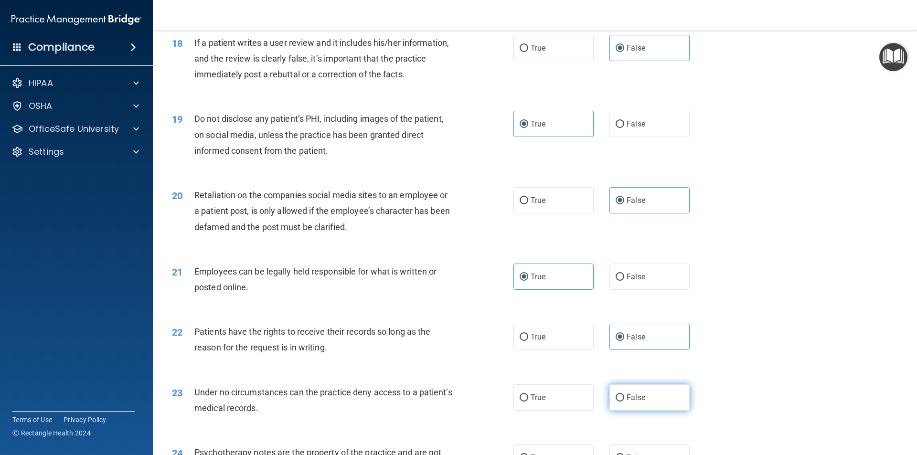
radio input "true"
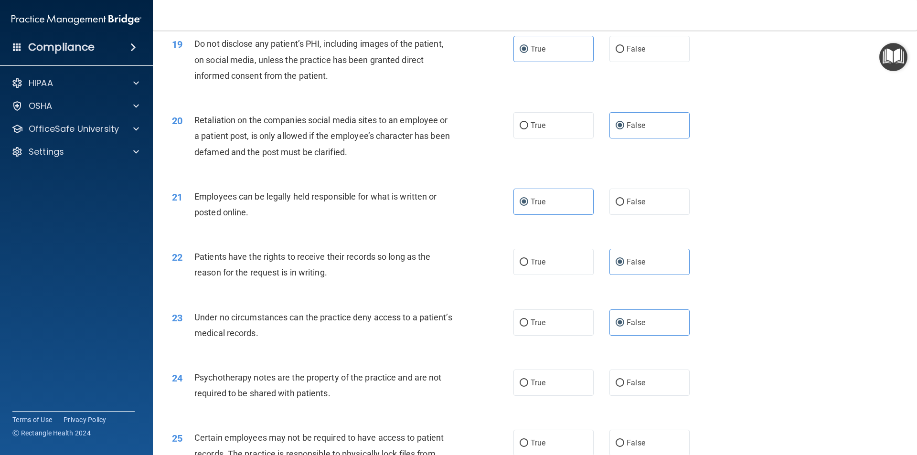
scroll to position [1513, 0]
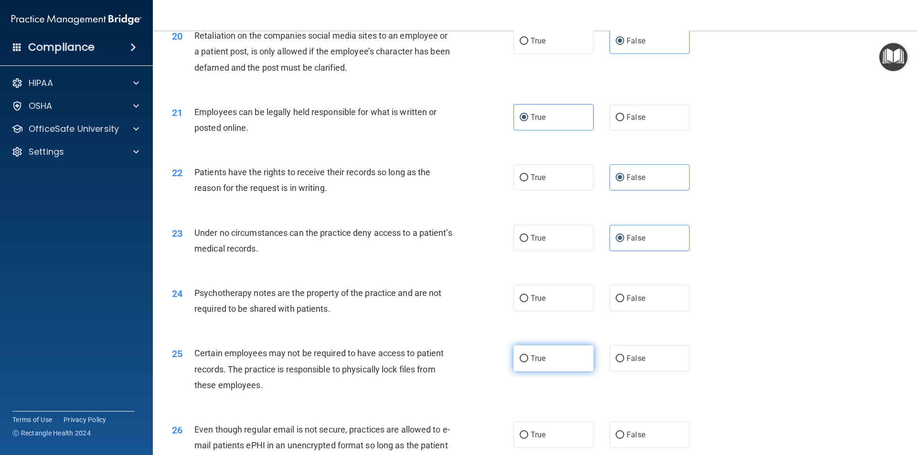
click at [527, 372] on label "True" at bounding box center [554, 358] width 80 height 26
click at [527, 363] on input "True" at bounding box center [524, 358] width 9 height 7
radio input "true"
click at [533, 440] on span "True" at bounding box center [538, 434] width 15 height 9
click at [528, 439] on input "True" at bounding box center [524, 435] width 9 height 7
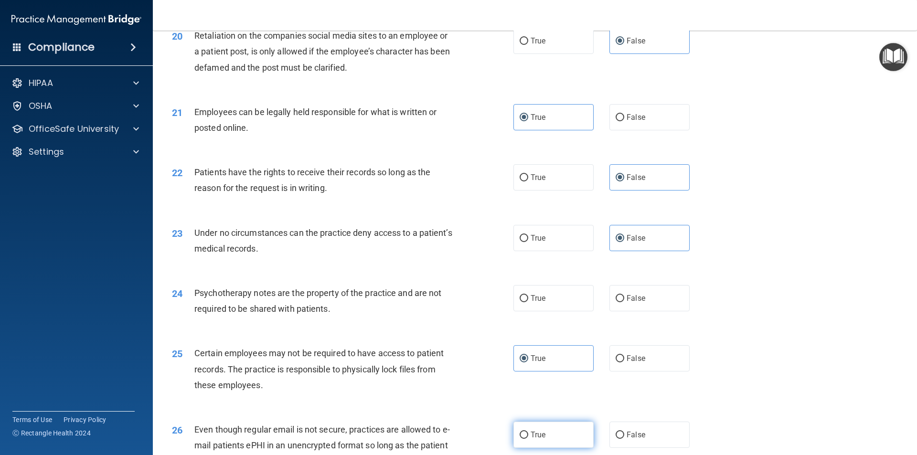
radio input "true"
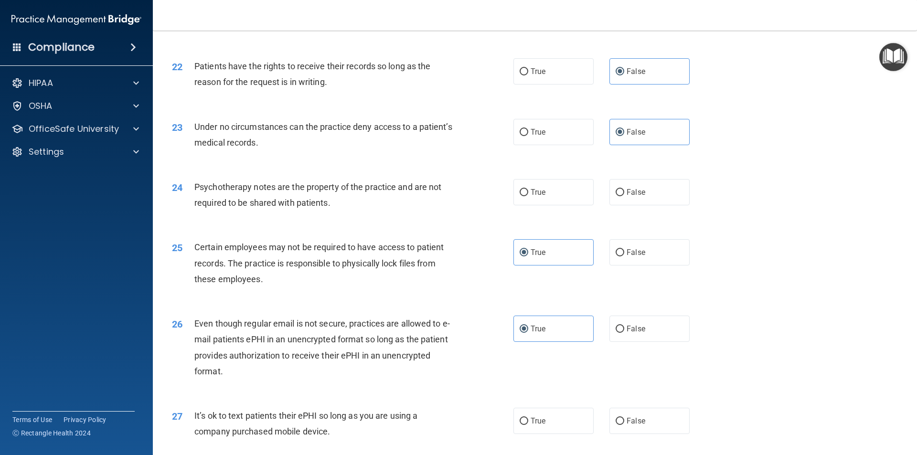
scroll to position [1672, 0]
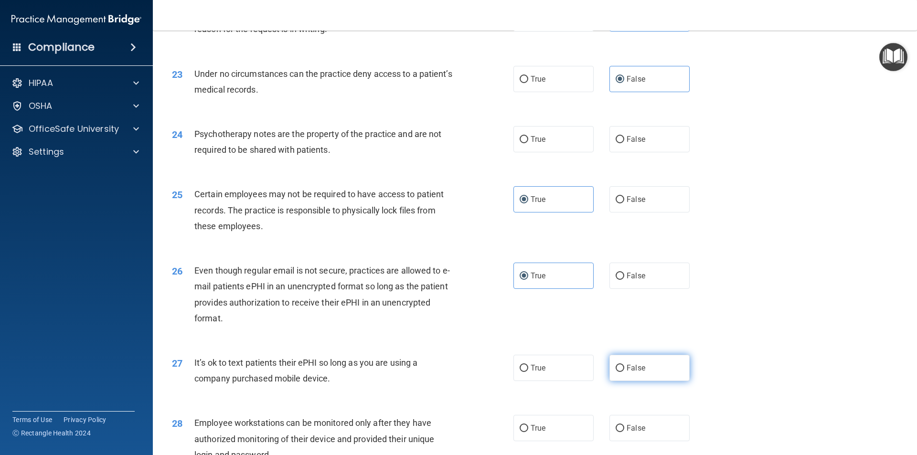
click at [621, 381] on label "False" at bounding box center [650, 368] width 80 height 26
click at [621, 372] on input "False" at bounding box center [620, 368] width 9 height 7
radio input "true"
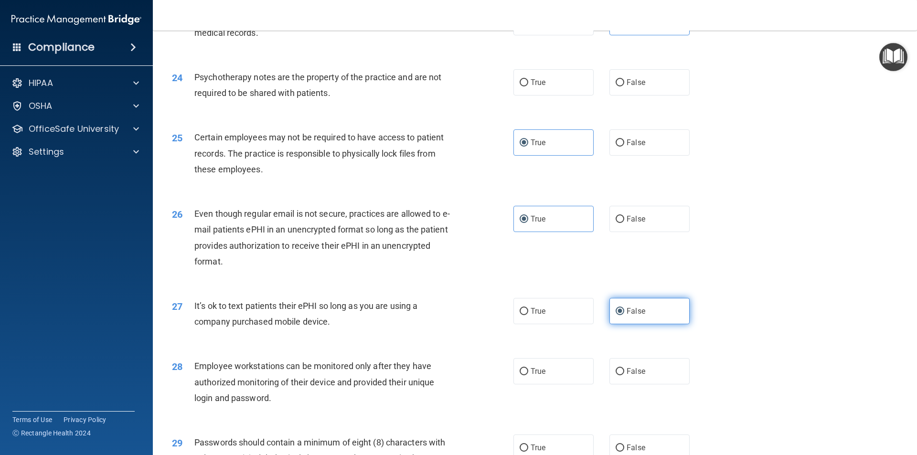
scroll to position [1752, 0]
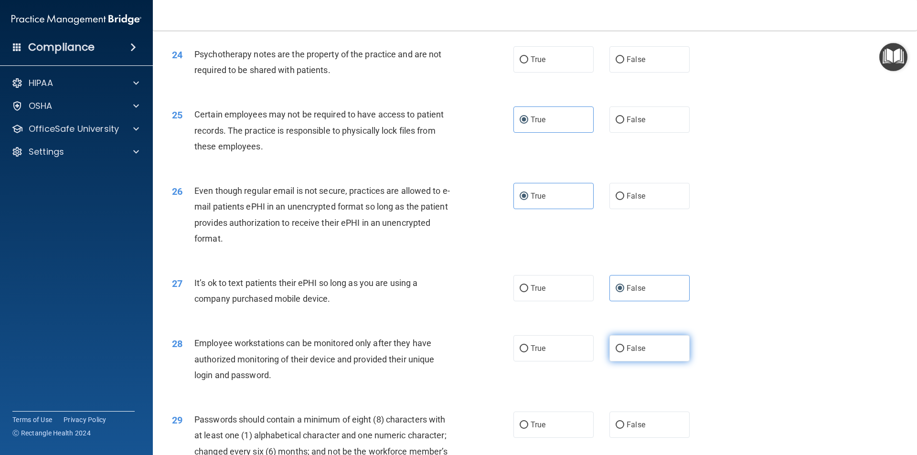
click at [625, 362] on label "False" at bounding box center [650, 348] width 80 height 26
click at [624, 353] on input "False" at bounding box center [620, 348] width 9 height 7
radio input "true"
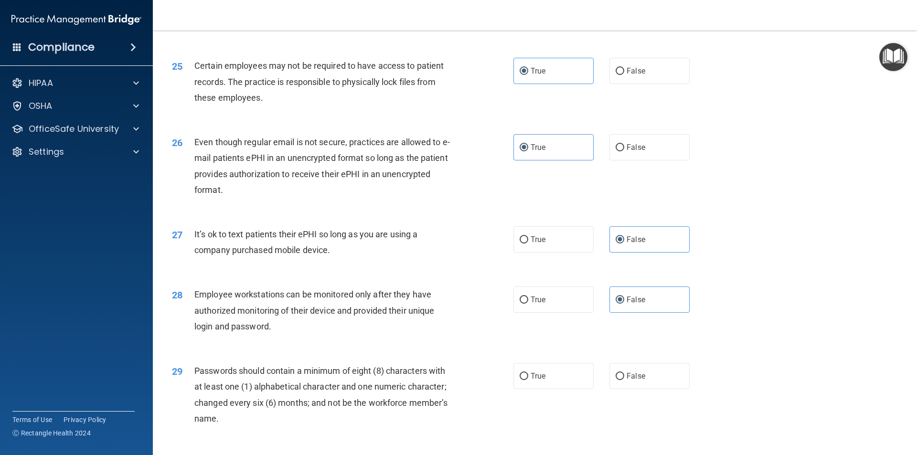
scroll to position [1831, 0]
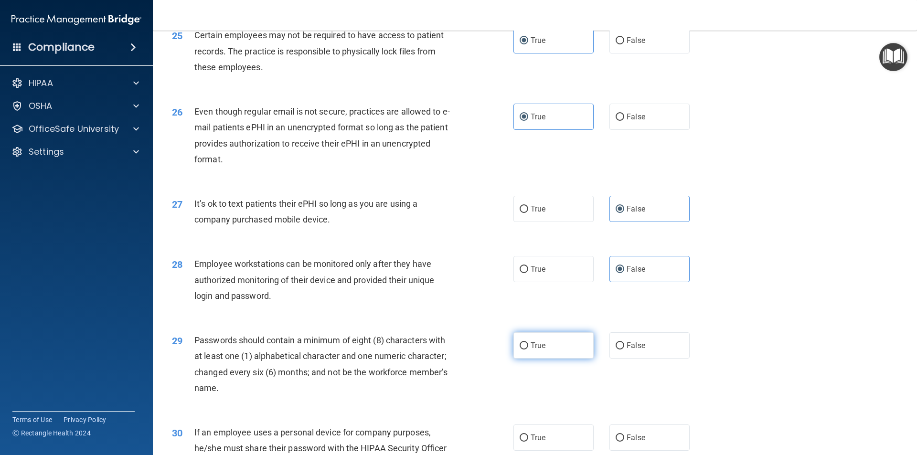
click at [554, 359] on label "True" at bounding box center [554, 346] width 80 height 26
click at [528, 350] on input "True" at bounding box center [524, 346] width 9 height 7
radio input "true"
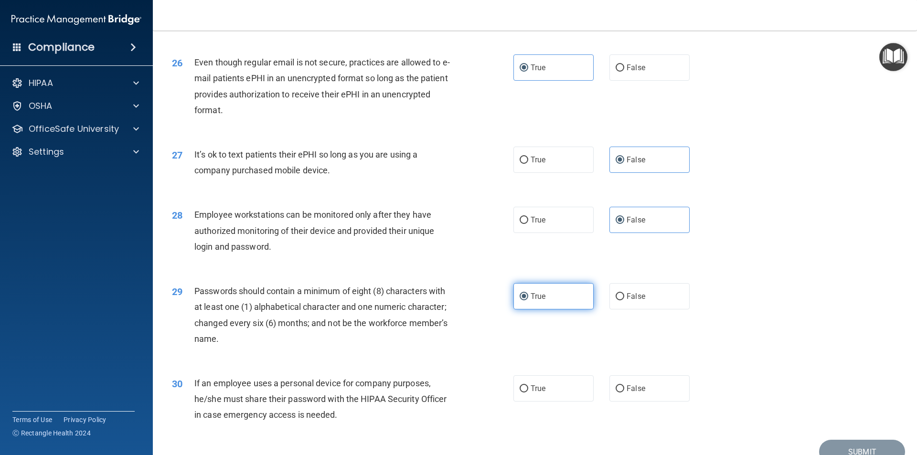
scroll to position [1911, 0]
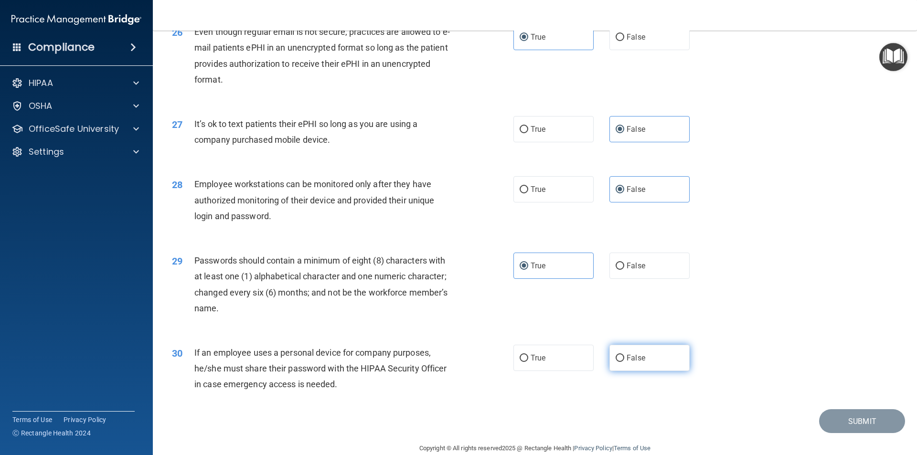
click at [645, 371] on label "False" at bounding box center [650, 358] width 80 height 26
click at [624, 362] on input "False" at bounding box center [620, 358] width 9 height 7
radio input "true"
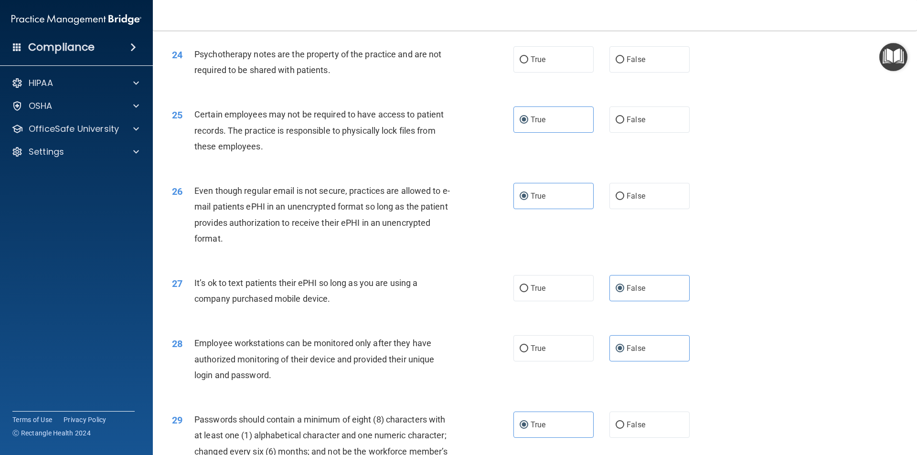
scroll to position [1672, 0]
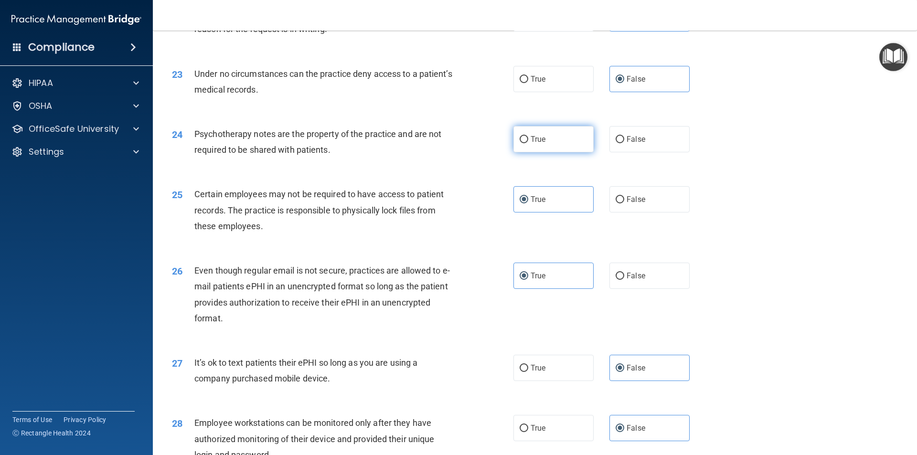
click at [525, 152] on label "True" at bounding box center [554, 139] width 80 height 26
click at [525, 143] on input "True" at bounding box center [524, 139] width 9 height 7
radio input "true"
click at [619, 143] on input "False" at bounding box center [620, 139] width 9 height 7
radio input "true"
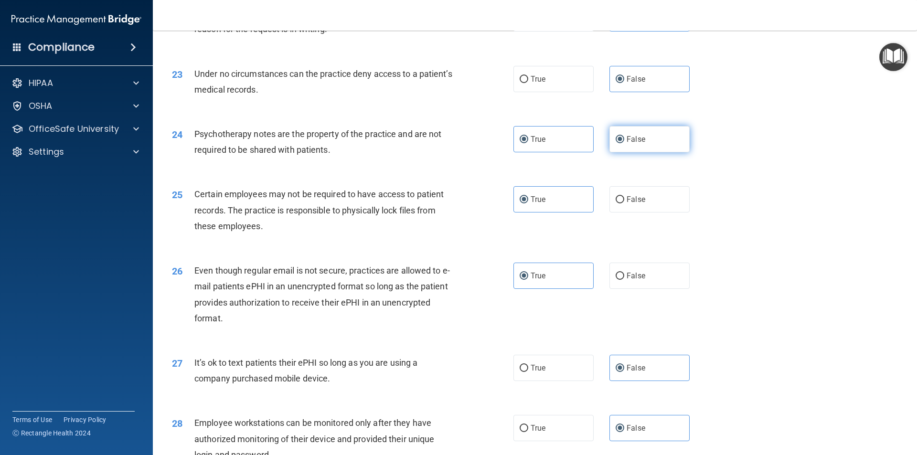
radio input "false"
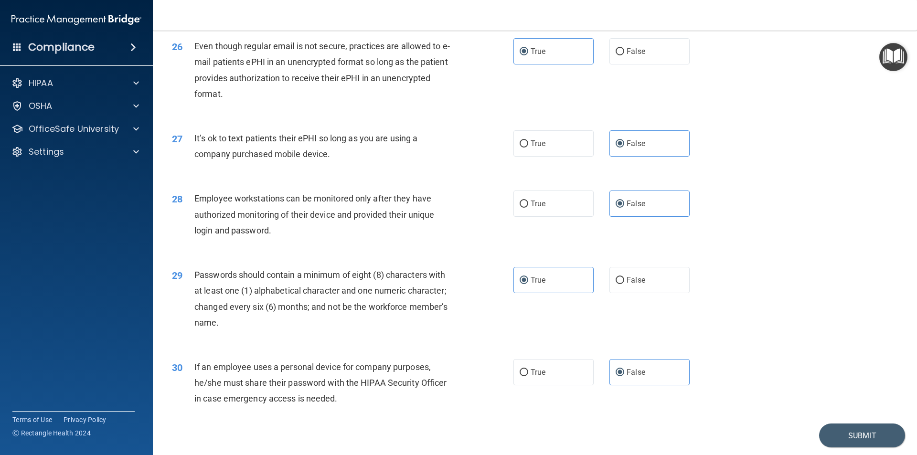
scroll to position [1943, 0]
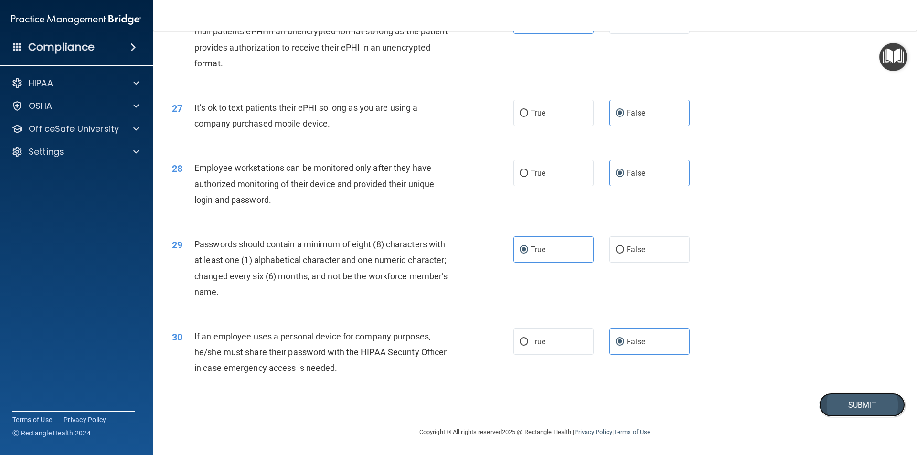
click at [846, 408] on button "Submit" at bounding box center [862, 405] width 86 height 24
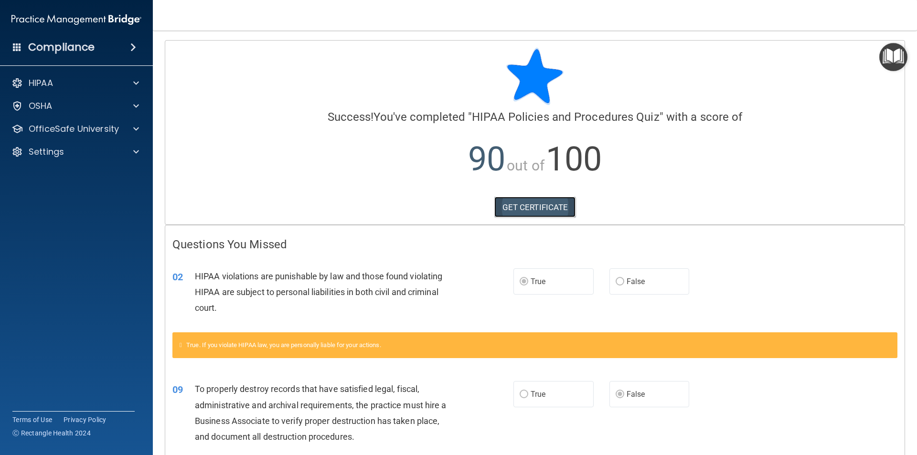
click at [513, 205] on link "GET CERTIFICATE" at bounding box center [536, 207] width 82 height 21
click at [61, 48] on h4 "Compliance" at bounding box center [61, 47] width 66 height 13
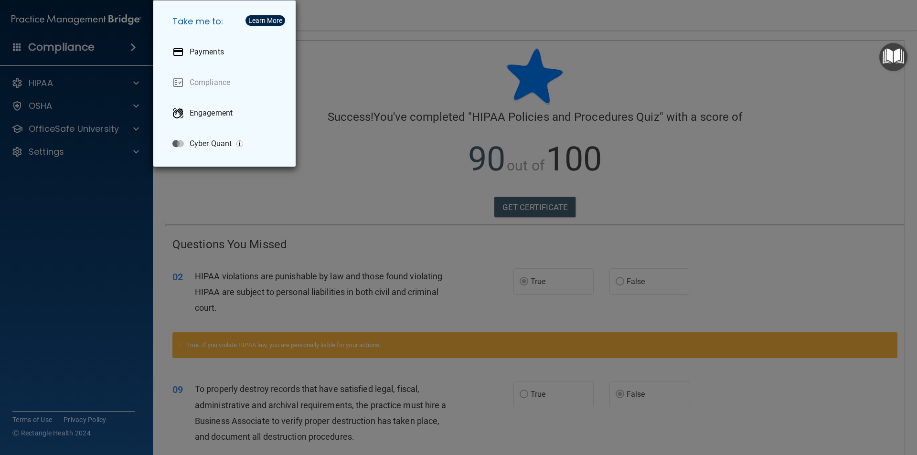
click at [49, 104] on div "Take me to: Payments Compliance Engagement Cyber Quant" at bounding box center [458, 227] width 917 height 455
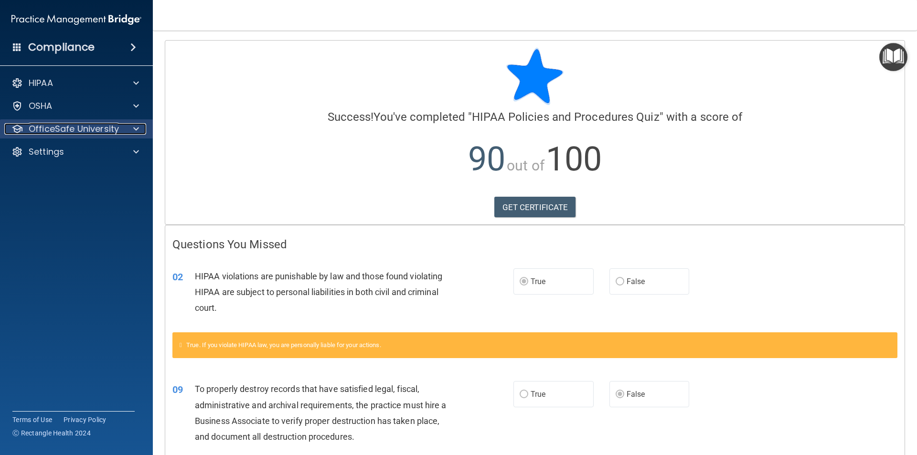
click at [71, 129] on p "OfficeSafe University" at bounding box center [74, 128] width 90 height 11
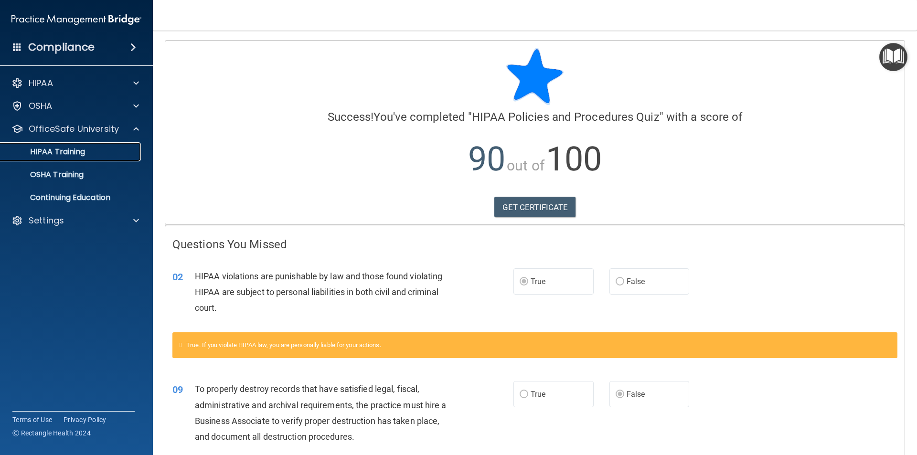
click at [71, 150] on p "HIPAA Training" at bounding box center [45, 152] width 79 height 10
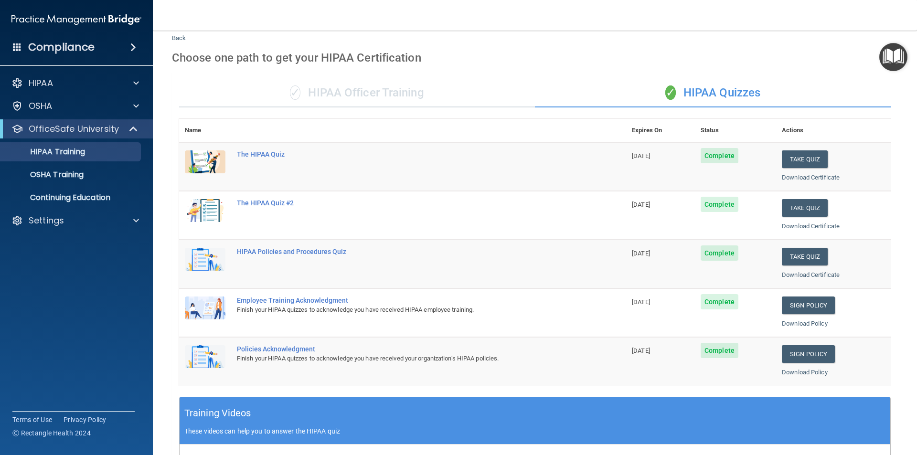
scroll to position [25, 0]
click at [794, 206] on button "Take Quiz" at bounding box center [805, 209] width 46 height 18
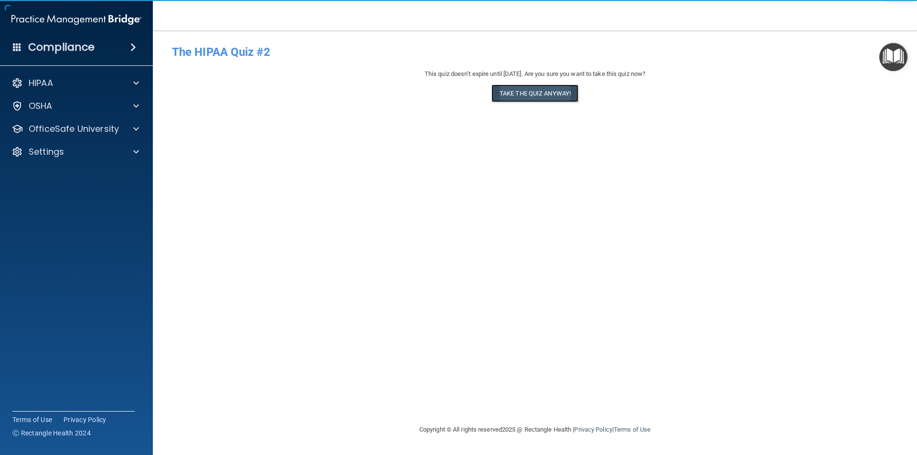
click at [547, 98] on button "Take the quiz anyway!" at bounding box center [535, 94] width 87 height 18
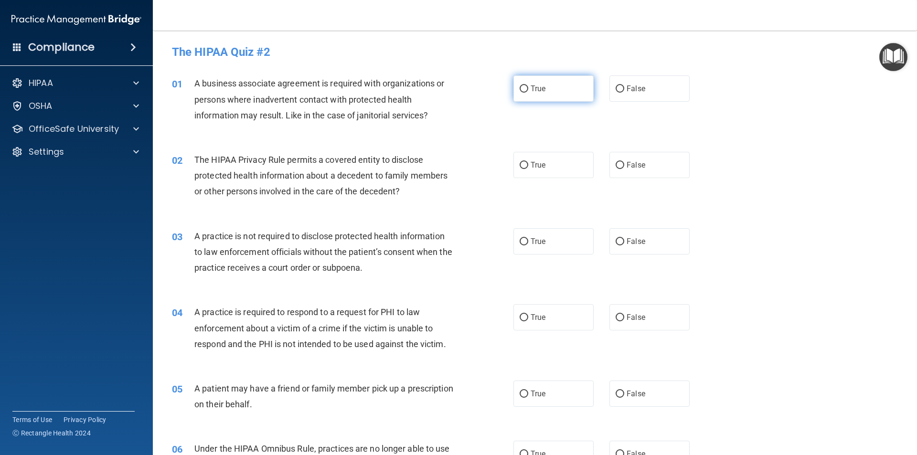
click at [538, 84] on label "True" at bounding box center [554, 88] width 80 height 26
click at [528, 86] on input "True" at bounding box center [524, 89] width 9 height 7
radio input "true"
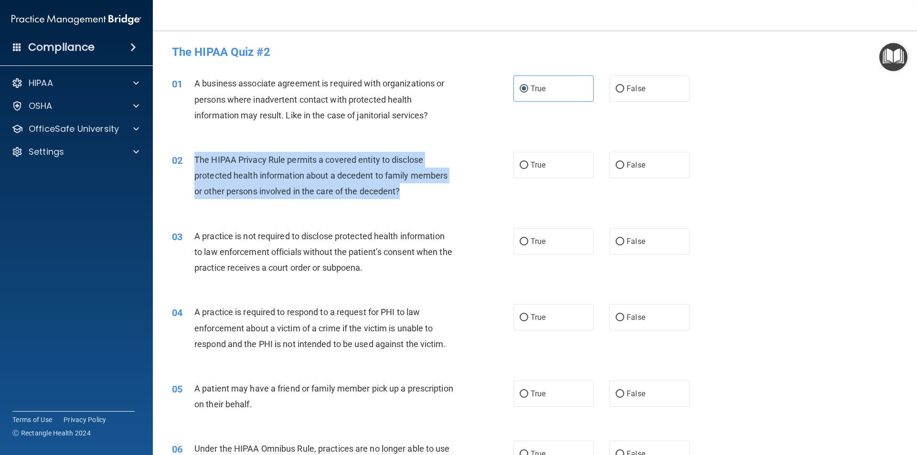
drag, startPoint x: 404, startPoint y: 191, endPoint x: 187, endPoint y: 164, distance: 218.6
click at [187, 164] on div "02 The HIPAA Privacy Rule permits a covered entity to disclose protected health…" at bounding box center [343, 178] width 370 height 53
copy div "The HIPAA Privacy Rule permits a covered entity to disclose protected health in…"
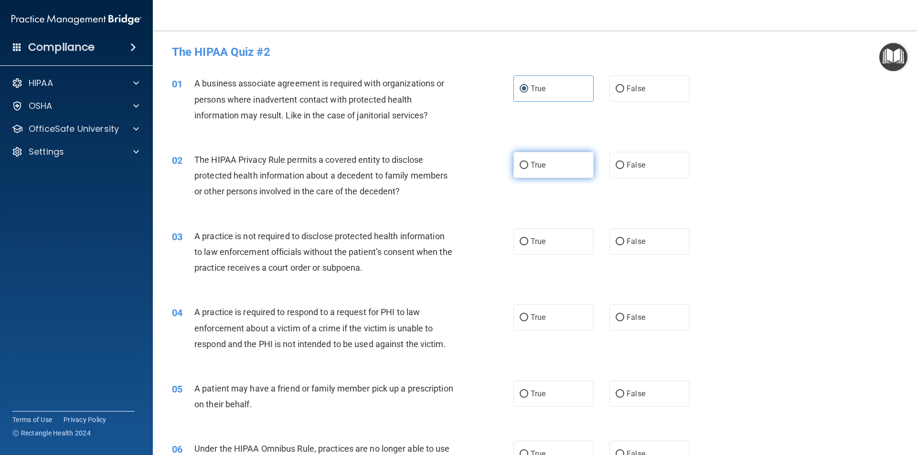
drag, startPoint x: 546, startPoint y: 163, endPoint x: 567, endPoint y: 168, distance: 21.9
click at [548, 163] on label "True" at bounding box center [554, 165] width 80 height 26
click at [528, 163] on input "True" at bounding box center [524, 165] width 9 height 7
radio input "true"
click at [627, 243] on span "False" at bounding box center [636, 241] width 19 height 9
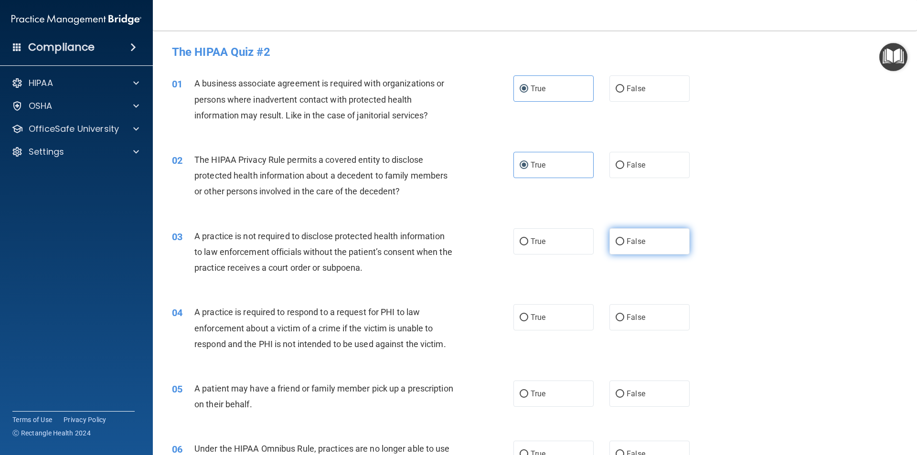
click at [624, 243] on input "False" at bounding box center [620, 241] width 9 height 7
radio input "true"
click at [537, 325] on label "True" at bounding box center [554, 317] width 80 height 26
click at [528, 322] on input "True" at bounding box center [524, 317] width 9 height 7
radio input "true"
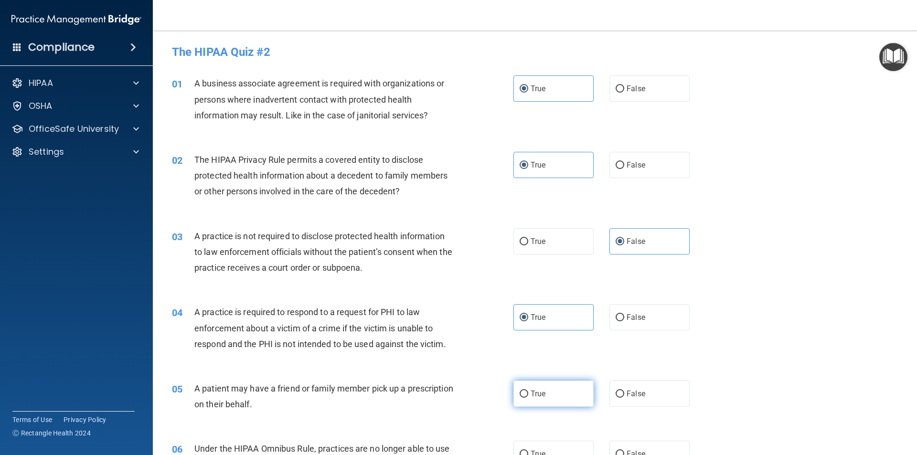
click at [556, 397] on label "True" at bounding box center [554, 394] width 80 height 26
click at [528, 397] on input "True" at bounding box center [524, 394] width 9 height 7
radio input "true"
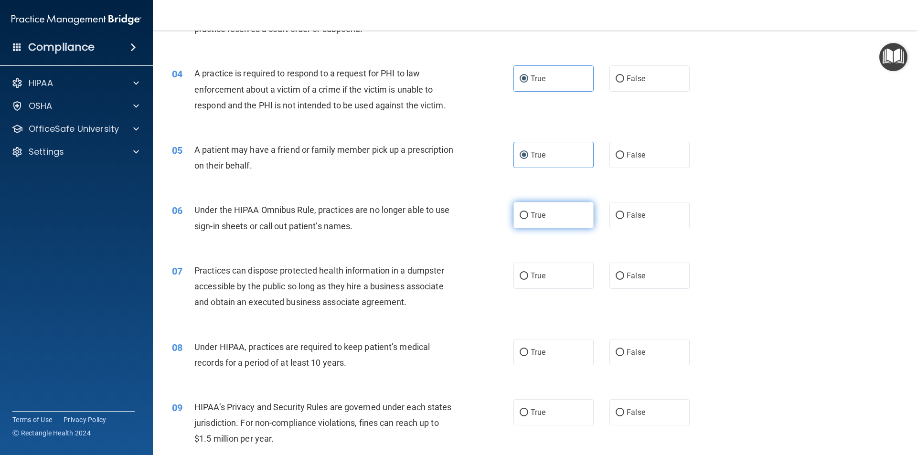
click at [548, 220] on label "True" at bounding box center [554, 215] width 80 height 26
click at [528, 219] on input "True" at bounding box center [524, 215] width 9 height 7
radio input "true"
click at [629, 274] on span "False" at bounding box center [636, 275] width 19 height 9
click at [624, 274] on input "False" at bounding box center [620, 276] width 9 height 7
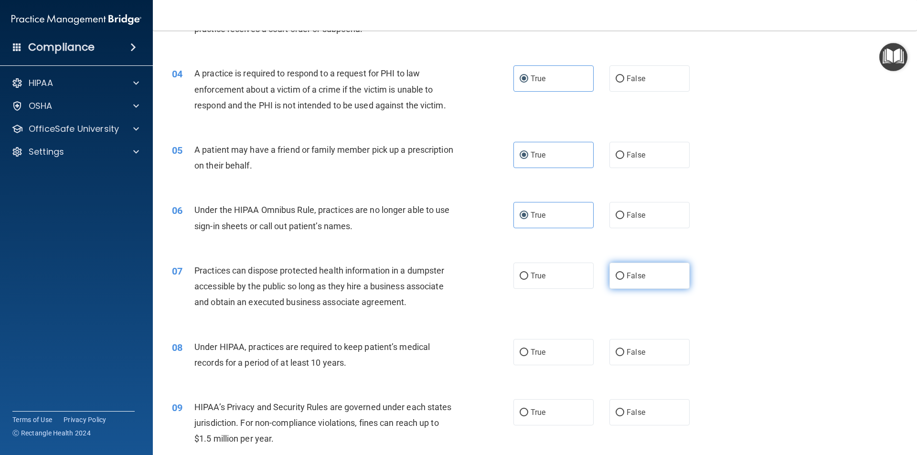
radio input "true"
click at [536, 353] on span "True" at bounding box center [538, 352] width 15 height 9
click at [528, 353] on input "True" at bounding box center [524, 352] width 9 height 7
radio input "true"
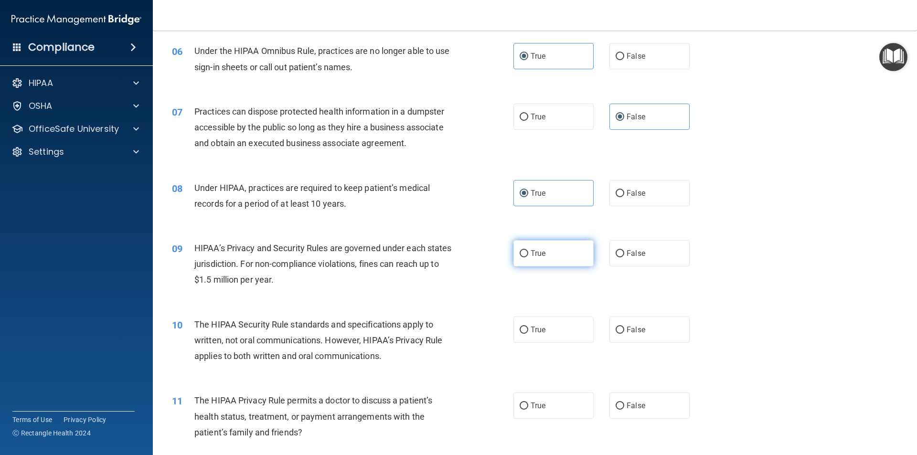
click at [538, 256] on span "True" at bounding box center [538, 253] width 15 height 9
click at [528, 256] on input "True" at bounding box center [524, 253] width 9 height 7
radio input "true"
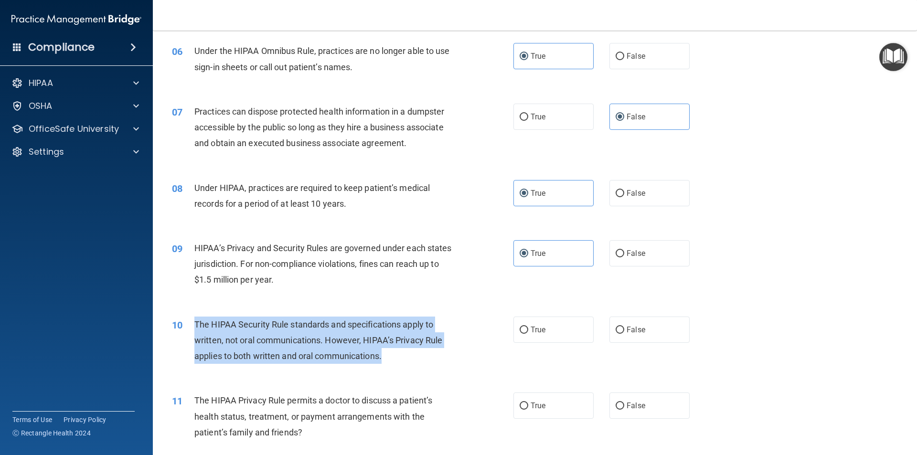
drag, startPoint x: 383, startPoint y: 354, endPoint x: 196, endPoint y: 323, distance: 189.3
click at [196, 323] on div "The HIPAA Security Rule standards and specifications apply to written, not oral…" at bounding box center [327, 341] width 267 height 48
copy span "The HIPAA Security Rule standards and specifications apply to written, not oral…"
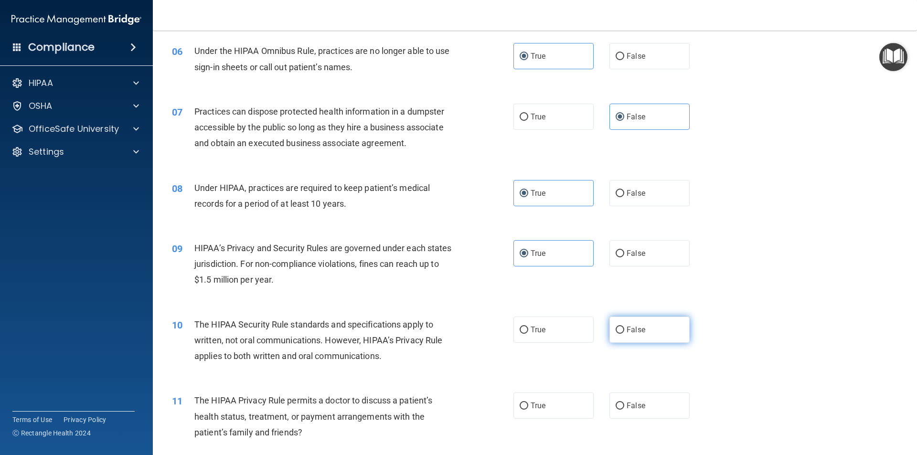
click at [627, 323] on label "False" at bounding box center [650, 330] width 80 height 26
click at [624, 327] on input "False" at bounding box center [620, 330] width 9 height 7
radio input "true"
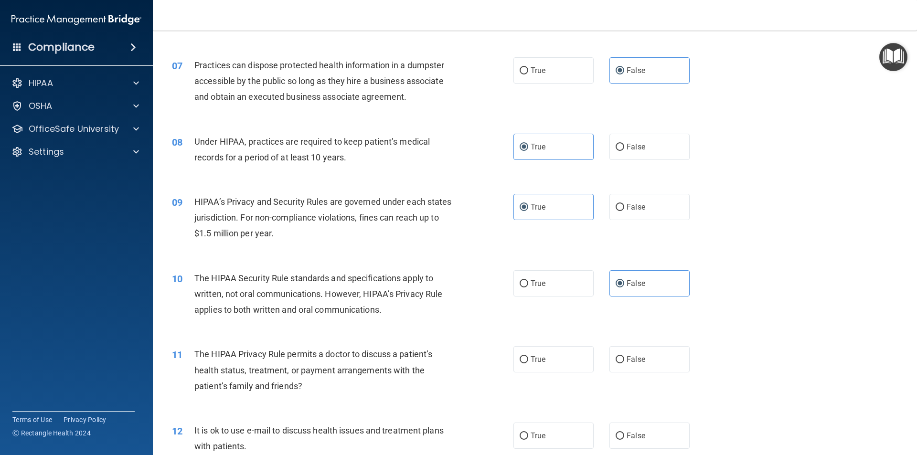
scroll to position [478, 0]
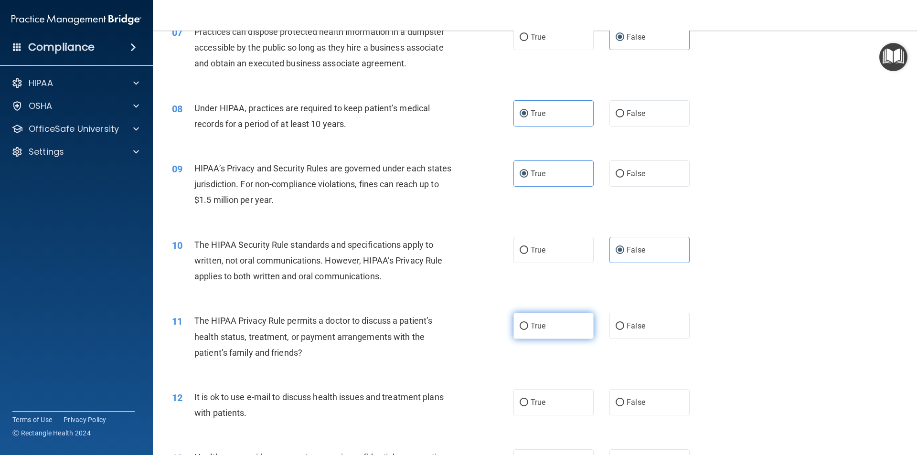
click at [523, 327] on input "True" at bounding box center [524, 326] width 9 height 7
radio input "true"
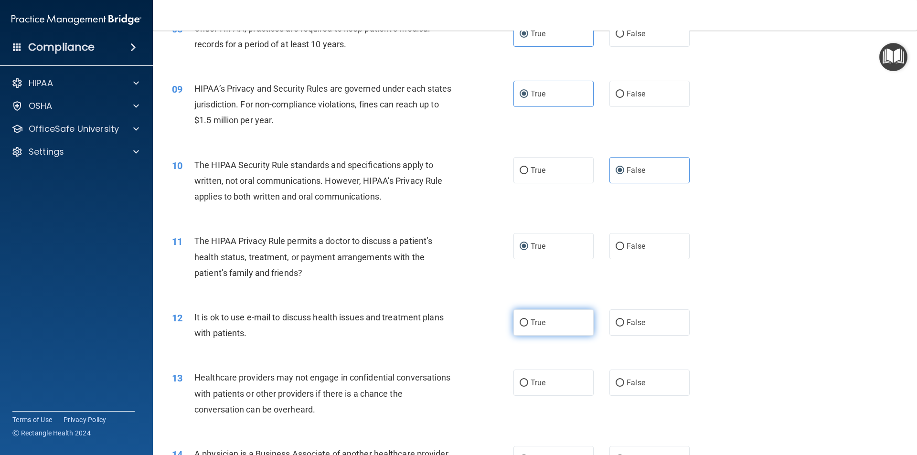
click at [523, 327] on label "True" at bounding box center [554, 323] width 80 height 26
click at [523, 327] on input "True" at bounding box center [524, 323] width 9 height 7
radio input "true"
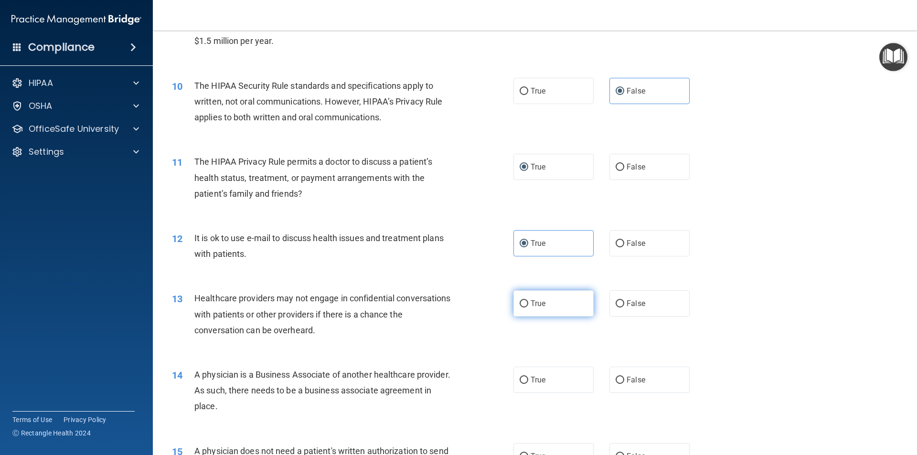
click at [561, 303] on label "True" at bounding box center [554, 304] width 80 height 26
click at [528, 303] on input "True" at bounding box center [524, 304] width 9 height 7
radio input "true"
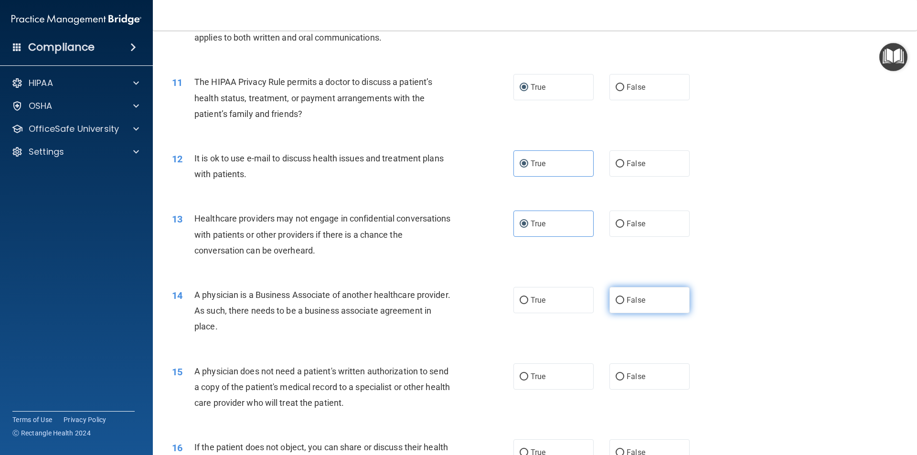
click at [627, 301] on span "False" at bounding box center [636, 300] width 19 height 9
click at [623, 301] on input "False" at bounding box center [620, 300] width 9 height 7
radio input "true"
click at [539, 371] on label "True" at bounding box center [554, 377] width 80 height 26
click at [528, 374] on input "True" at bounding box center [524, 377] width 9 height 7
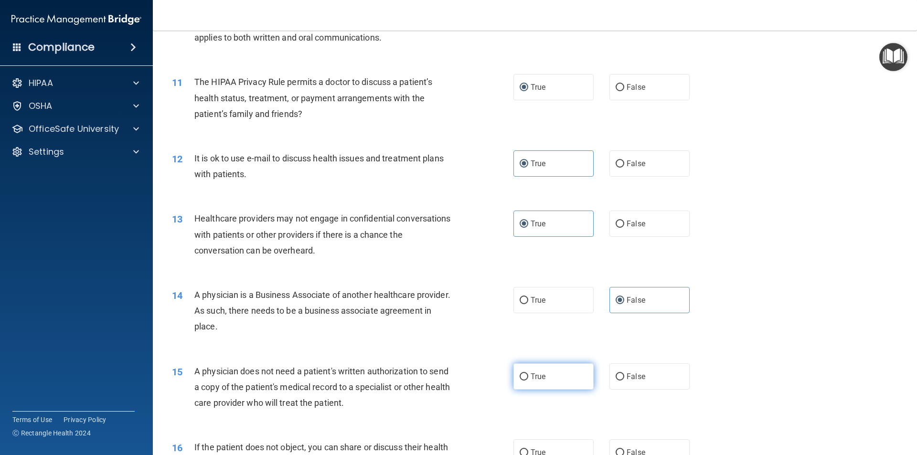
radio input "true"
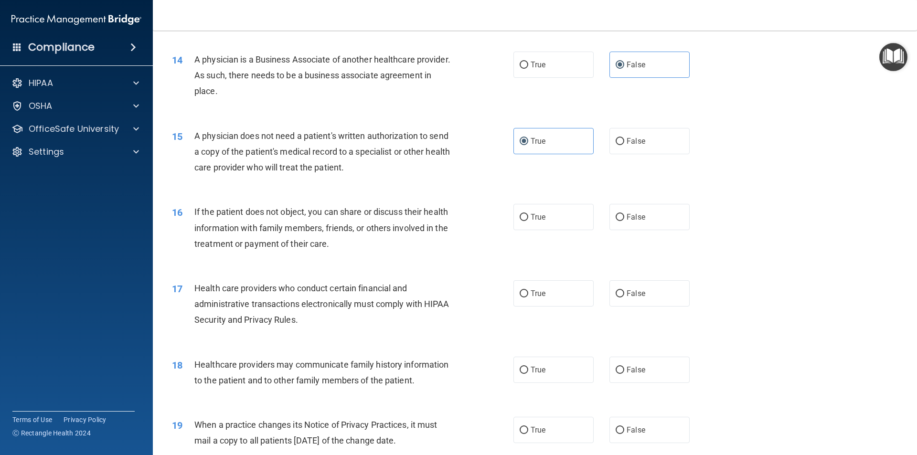
scroll to position [956, 0]
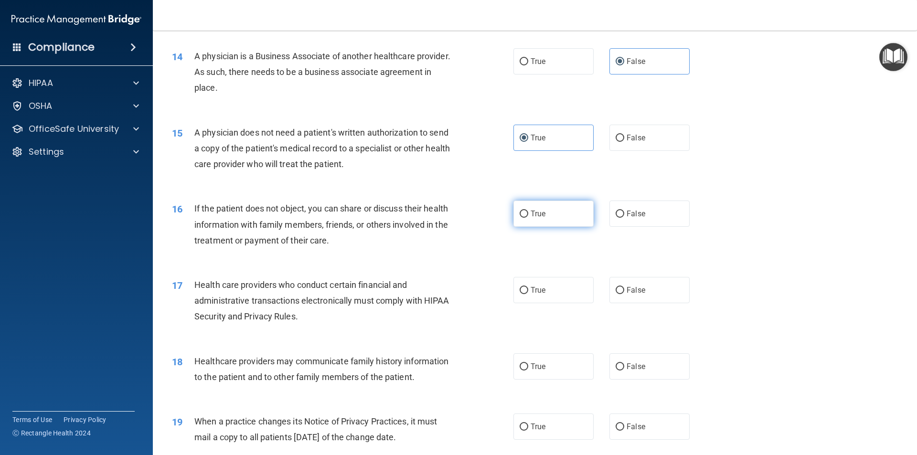
click at [521, 217] on label "True" at bounding box center [554, 214] width 80 height 26
click at [531, 293] on span "True" at bounding box center [538, 290] width 15 height 9
click at [528, 293] on input "True" at bounding box center [524, 290] width 9 height 7
radio input "true"
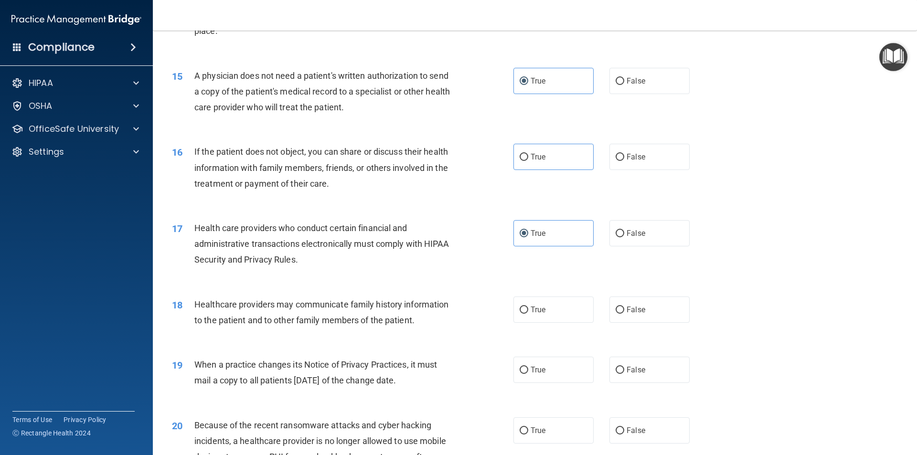
scroll to position [1035, 0]
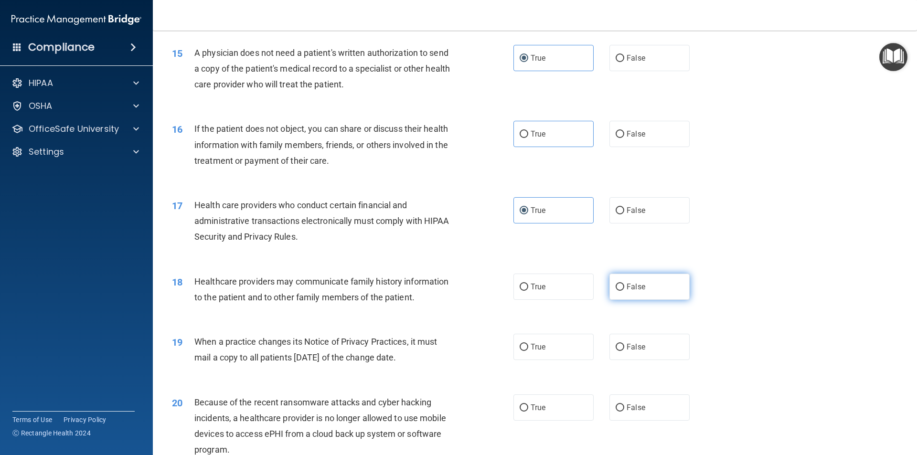
click at [648, 282] on label "False" at bounding box center [650, 287] width 80 height 26
click at [624, 284] on input "False" at bounding box center [620, 287] width 9 height 7
radio input "true"
click at [534, 346] on span "True" at bounding box center [538, 347] width 15 height 9
click at [528, 346] on input "True" at bounding box center [524, 347] width 9 height 7
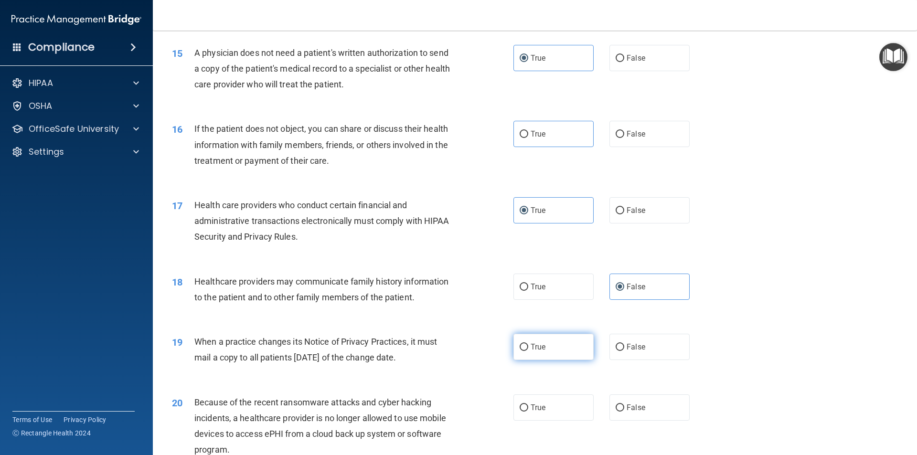
radio input "true"
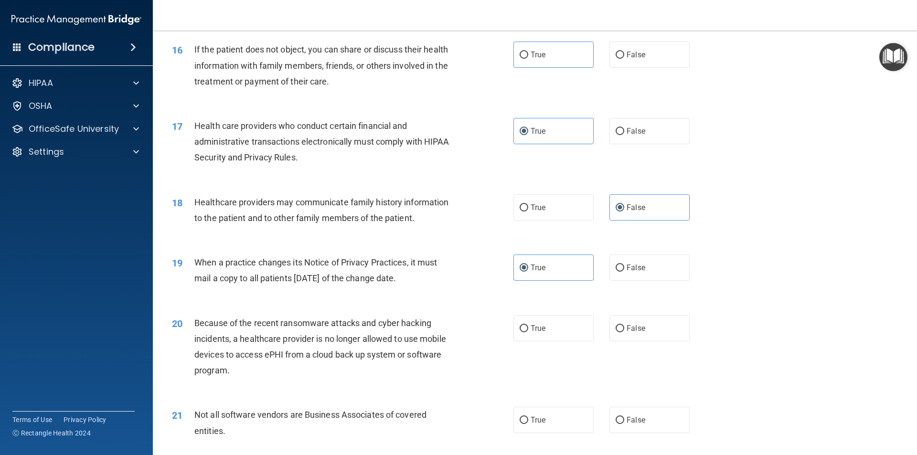
scroll to position [1194, 0]
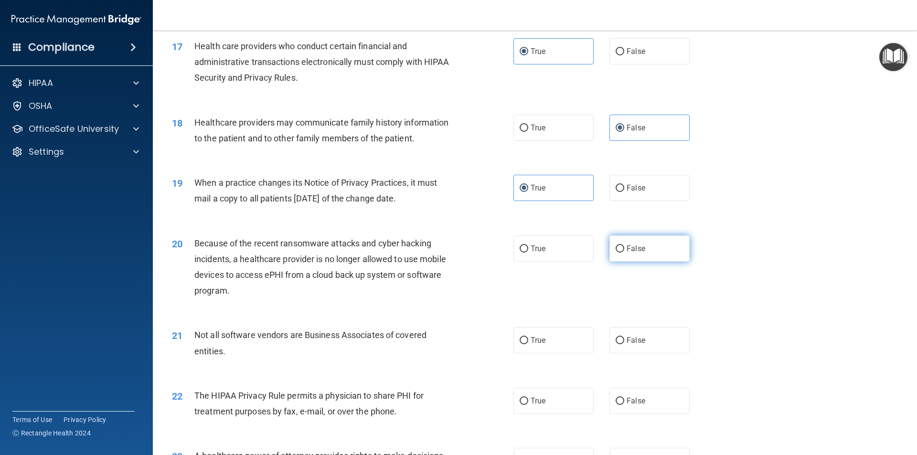
click at [627, 247] on span "False" at bounding box center [636, 248] width 19 height 9
click at [624, 247] on input "False" at bounding box center [620, 249] width 9 height 7
radio input "true"
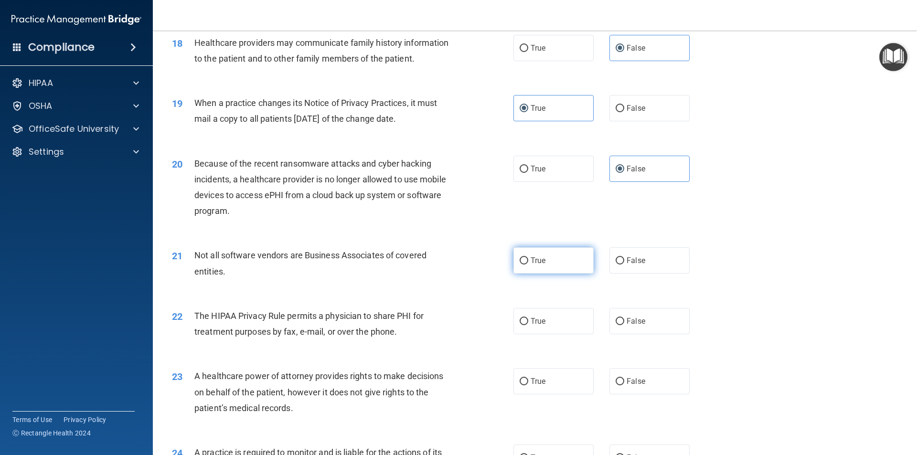
click at [545, 268] on label "True" at bounding box center [554, 260] width 80 height 26
click at [528, 265] on input "True" at bounding box center [524, 261] width 9 height 7
radio input "true"
click at [537, 324] on span "True" at bounding box center [538, 321] width 15 height 9
click at [528, 324] on input "True" at bounding box center [524, 321] width 9 height 7
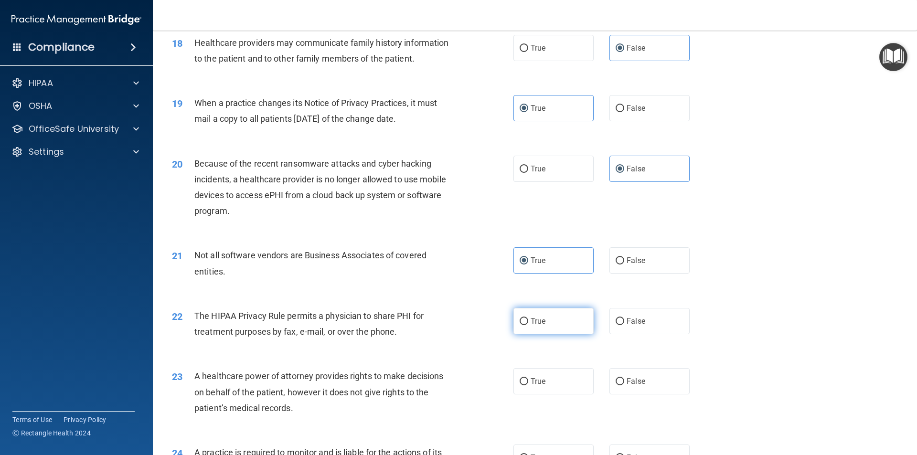
radio input "true"
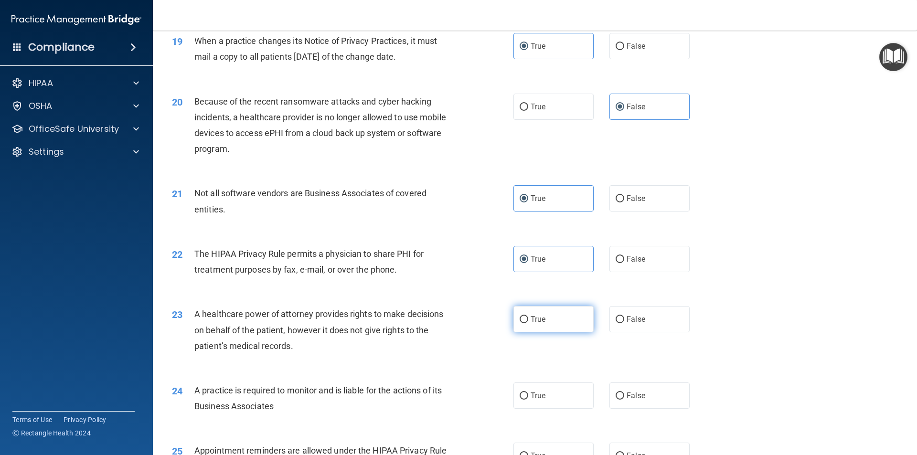
scroll to position [1433, 0]
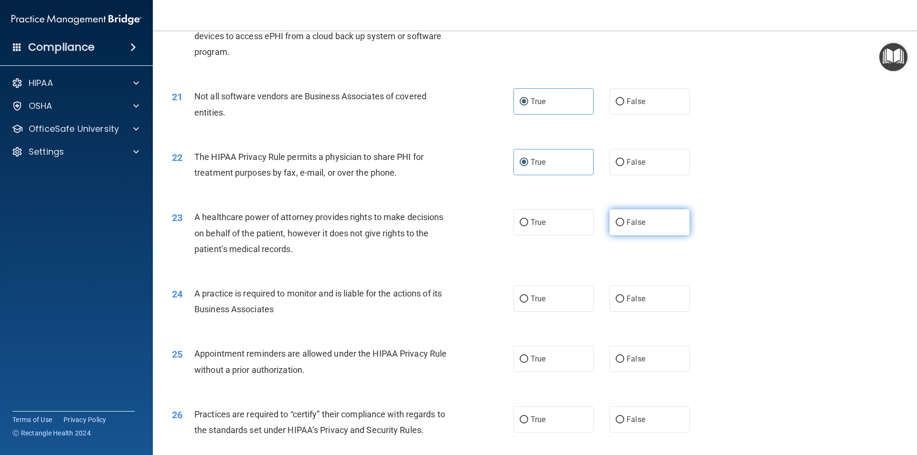
click at [624, 227] on label "False" at bounding box center [650, 222] width 80 height 26
click at [624, 226] on input "False" at bounding box center [620, 222] width 9 height 7
radio input "true"
click at [521, 301] on input "True" at bounding box center [524, 299] width 9 height 7
radio input "true"
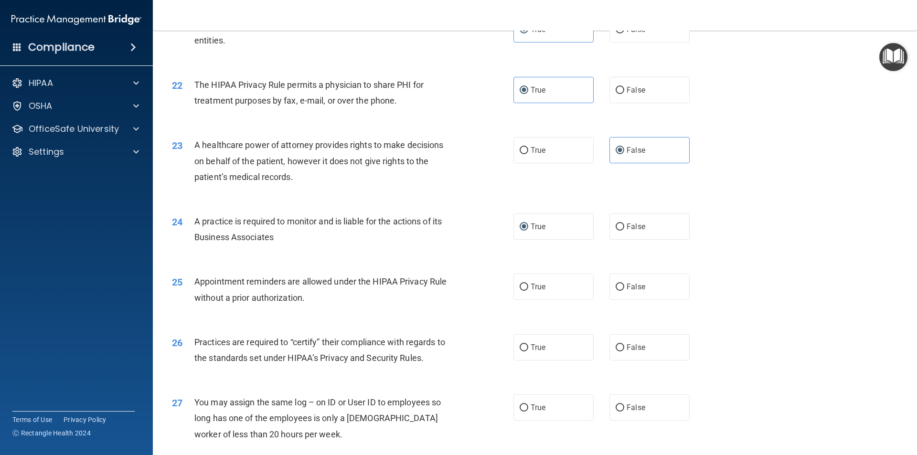
scroll to position [1593, 0]
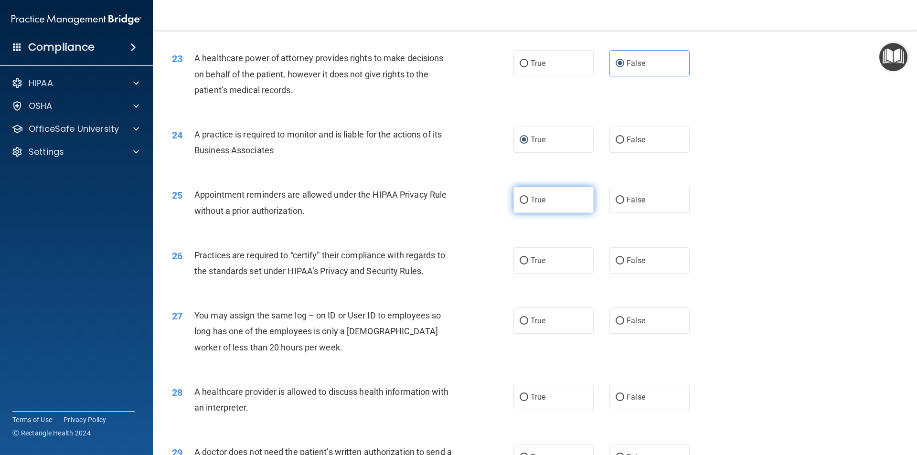
click at [524, 212] on label "True" at bounding box center [554, 200] width 80 height 26
click at [524, 204] on input "True" at bounding box center [524, 200] width 9 height 7
radio input "true"
click at [522, 272] on label "True" at bounding box center [554, 260] width 80 height 26
click at [522, 265] on input "True" at bounding box center [524, 261] width 9 height 7
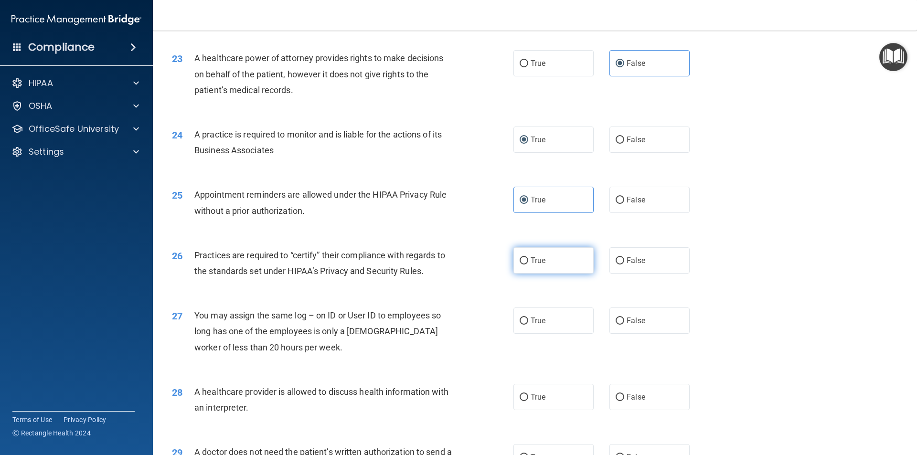
radio input "true"
click at [628, 323] on span "False" at bounding box center [636, 320] width 19 height 9
click at [624, 323] on input "False" at bounding box center [620, 321] width 9 height 7
radio input "true"
click at [536, 398] on span "True" at bounding box center [538, 397] width 15 height 9
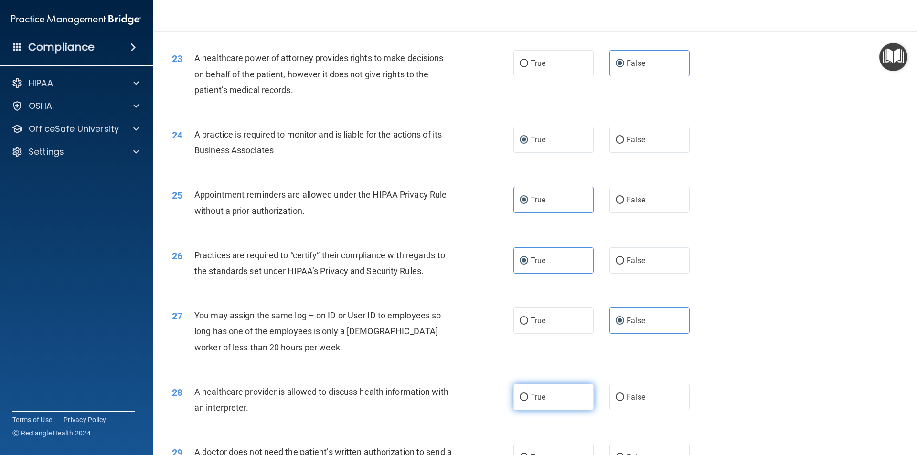
click at [528, 398] on input "True" at bounding box center [524, 397] width 9 height 7
radio input "true"
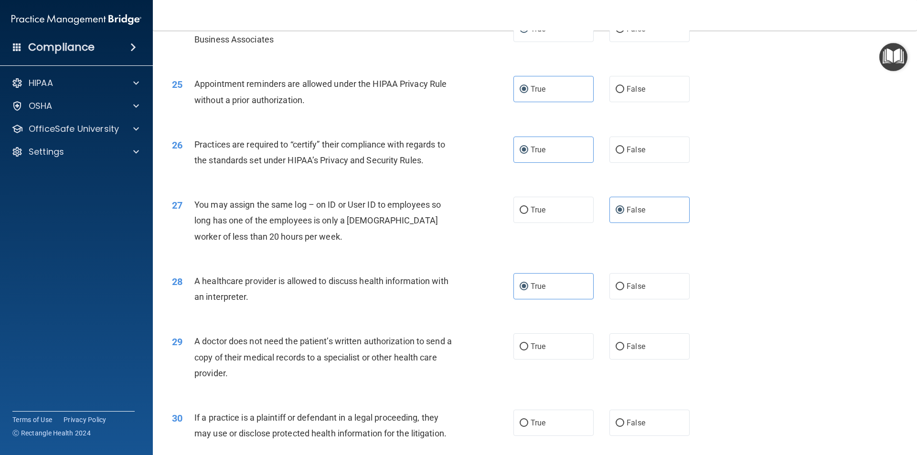
scroll to position [1769, 0]
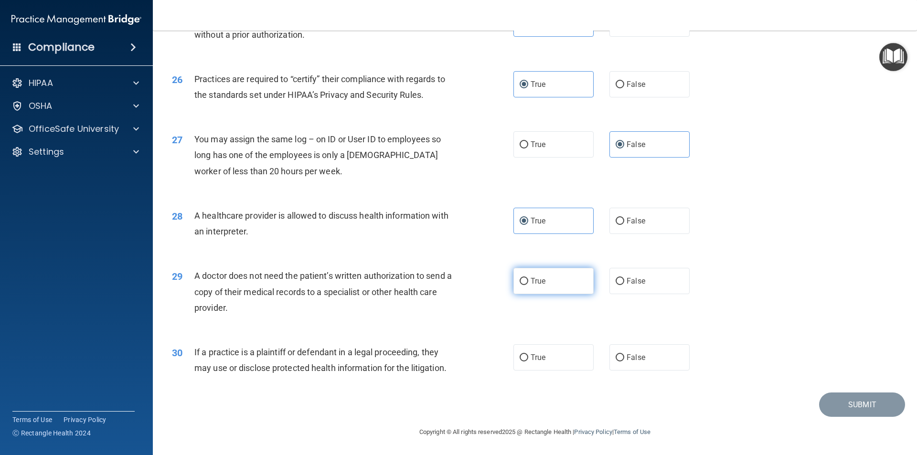
click at [532, 287] on label "True" at bounding box center [554, 281] width 80 height 26
click at [528, 285] on input "True" at bounding box center [524, 281] width 9 height 7
radio input "true"
click at [540, 355] on span "True" at bounding box center [538, 357] width 15 height 9
click at [528, 355] on input "True" at bounding box center [524, 358] width 9 height 7
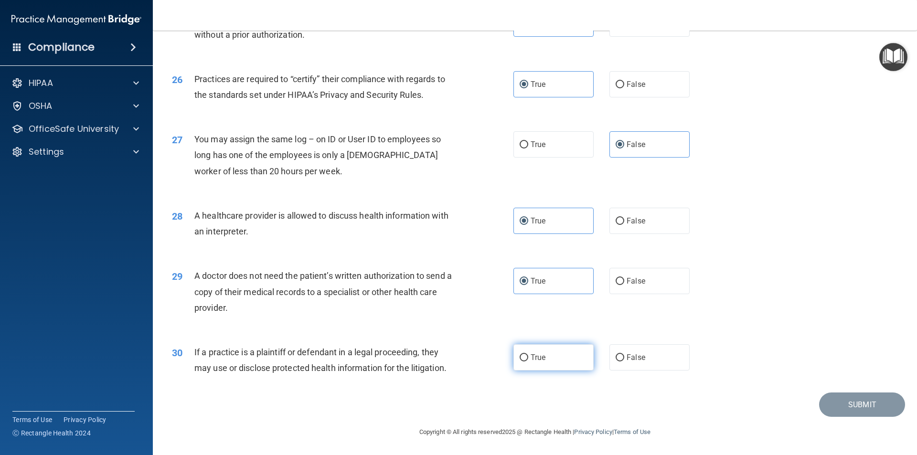
radio input "true"
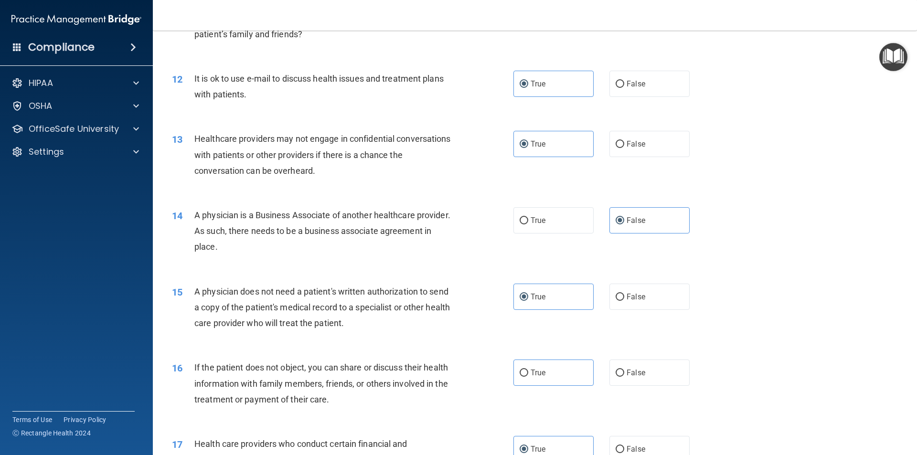
scroll to position [876, 0]
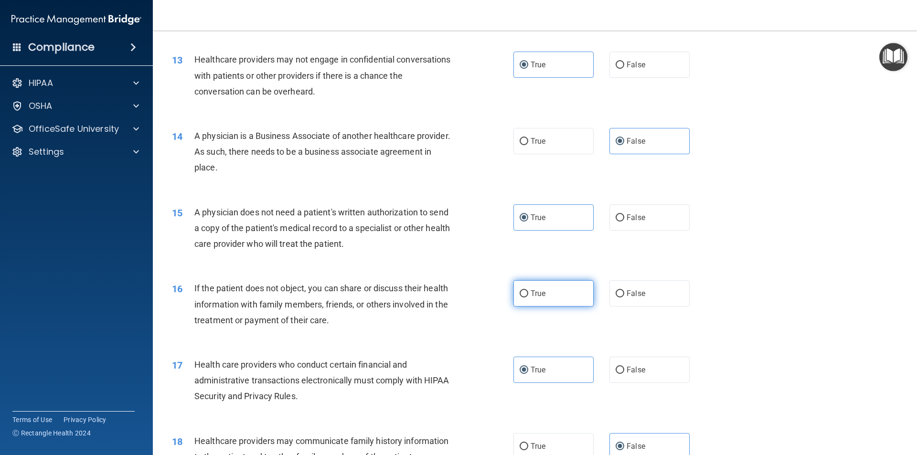
click at [527, 292] on label "True" at bounding box center [554, 293] width 80 height 26
click at [527, 292] on input "True" at bounding box center [524, 294] width 9 height 7
radio input "true"
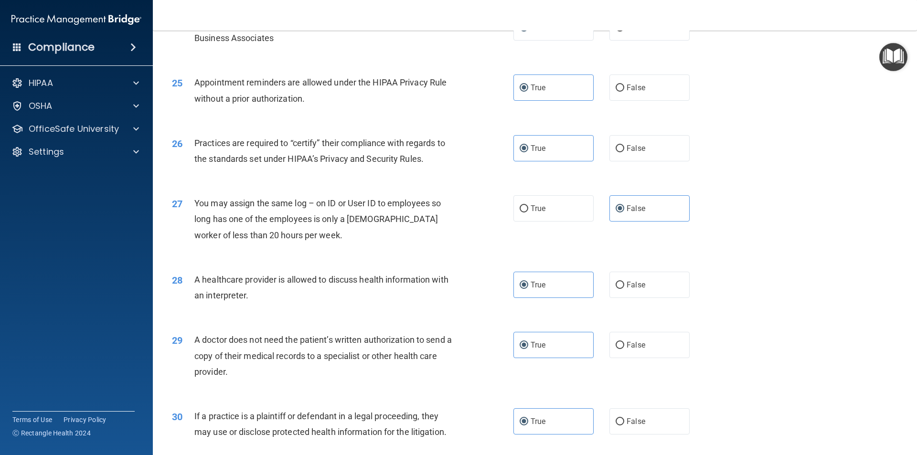
scroll to position [1769, 0]
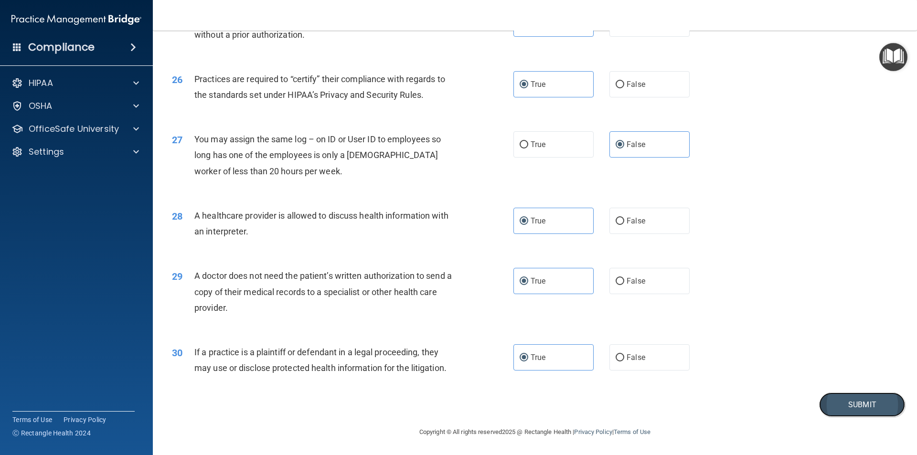
click at [853, 409] on button "Submit" at bounding box center [862, 405] width 86 height 24
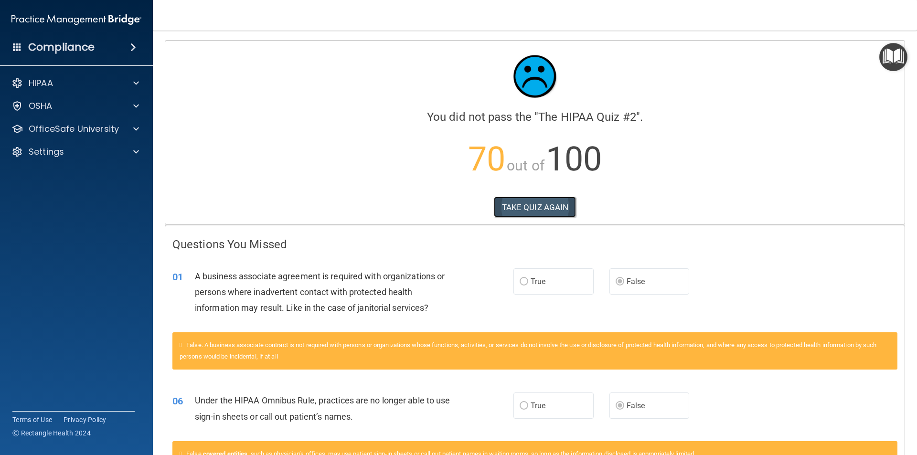
drag, startPoint x: 550, startPoint y: 204, endPoint x: 562, endPoint y: 215, distance: 16.6
click at [551, 204] on button "TAKE QUIZ AGAIN" at bounding box center [535, 207] width 83 height 21
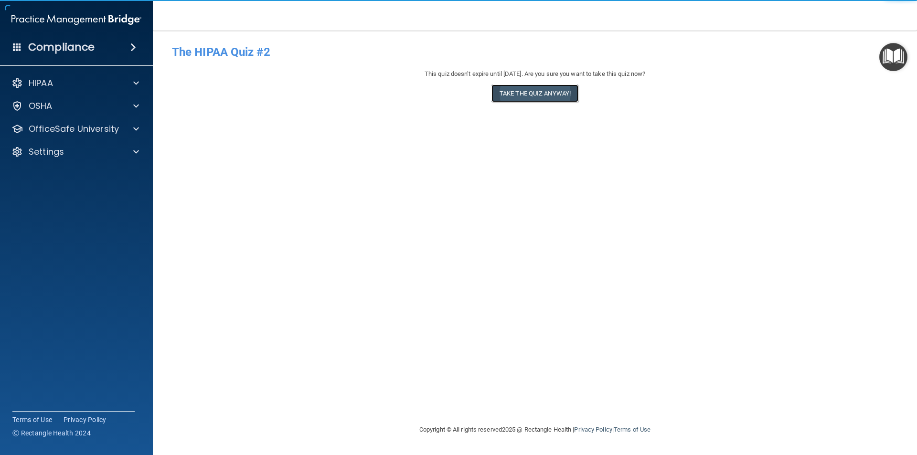
click at [520, 92] on button "Take the quiz anyway!" at bounding box center [535, 94] width 87 height 18
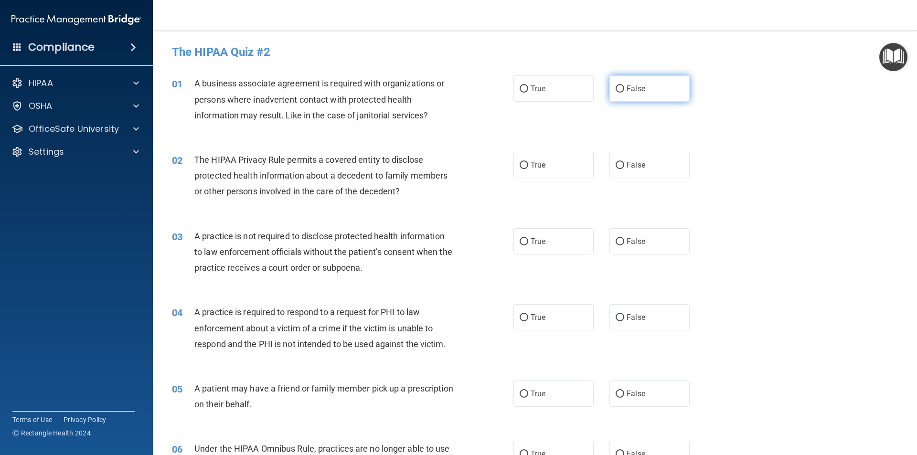
click at [656, 87] on label "False" at bounding box center [650, 88] width 80 height 26
click at [624, 87] on input "False" at bounding box center [620, 89] width 9 height 7
radio input "true"
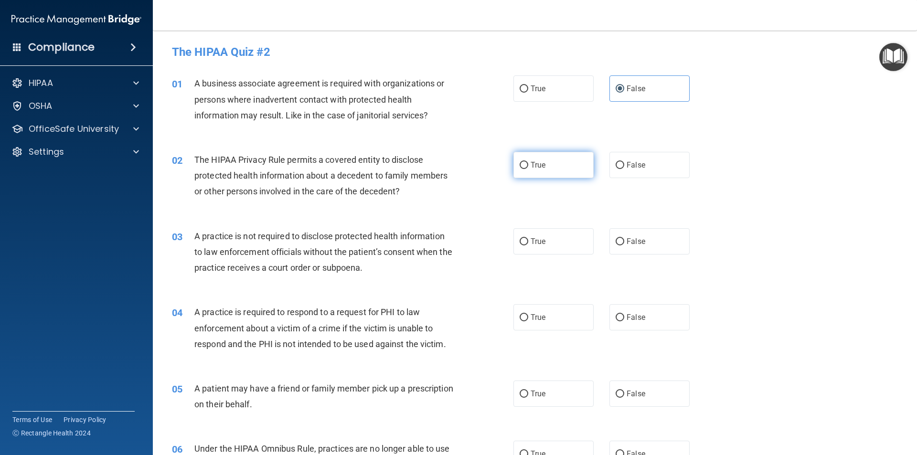
click at [541, 163] on span "True" at bounding box center [538, 165] width 15 height 9
click at [528, 163] on input "True" at bounding box center [524, 165] width 9 height 7
radio input "true"
click at [622, 168] on label "False" at bounding box center [650, 165] width 80 height 26
click at [622, 168] on input "False" at bounding box center [620, 165] width 9 height 7
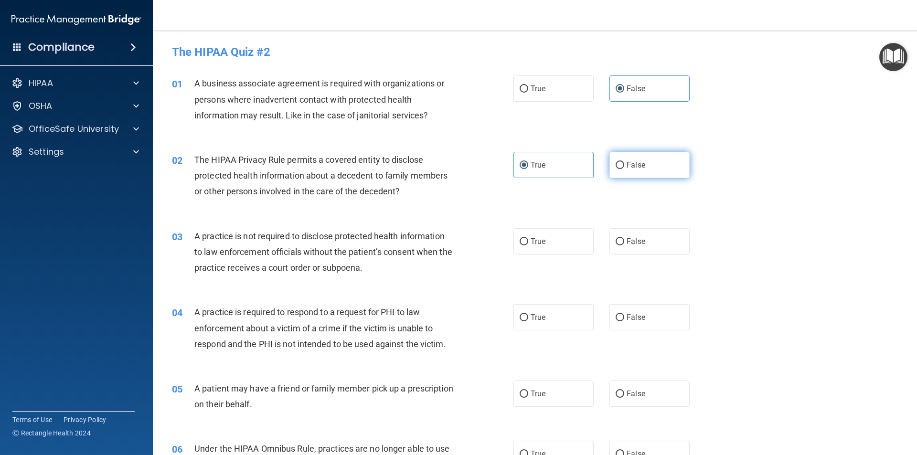
radio input "true"
click at [555, 164] on label "True" at bounding box center [554, 165] width 80 height 26
click at [528, 164] on input "True" at bounding box center [524, 165] width 9 height 7
radio input "true"
radio input "false"
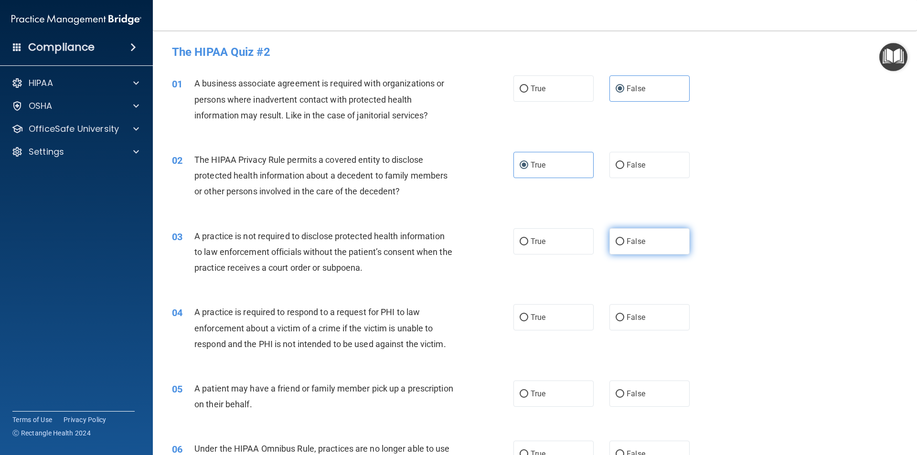
click at [630, 243] on span "False" at bounding box center [636, 241] width 19 height 9
click at [624, 243] on input "False" at bounding box center [620, 241] width 9 height 7
radio input "true"
click at [543, 314] on label "True" at bounding box center [554, 317] width 80 height 26
click at [528, 314] on input "True" at bounding box center [524, 317] width 9 height 7
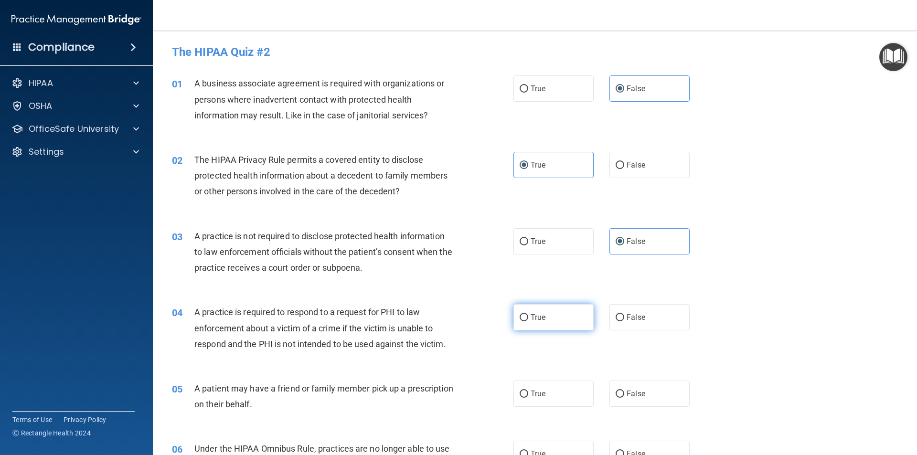
radio input "true"
click at [539, 395] on span "True" at bounding box center [538, 393] width 15 height 9
click at [528, 395] on input "True" at bounding box center [524, 394] width 9 height 7
radio input "true"
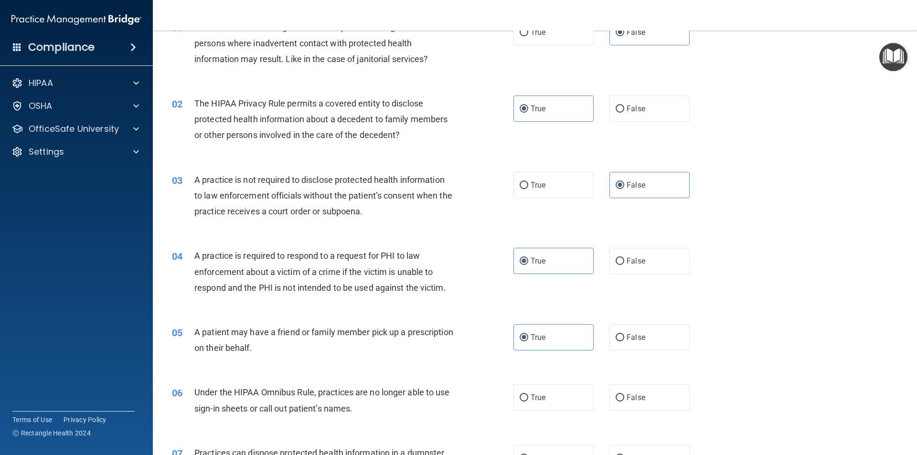
scroll to position [80, 0]
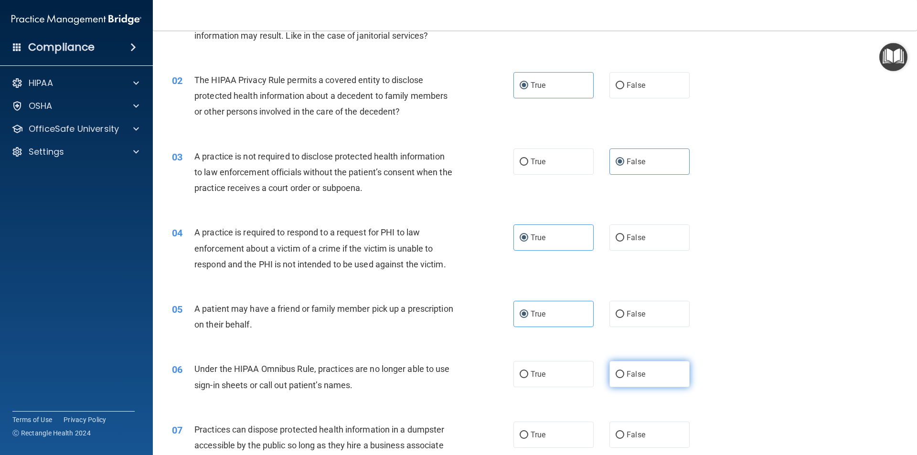
click at [653, 373] on label "False" at bounding box center [650, 374] width 80 height 26
click at [624, 373] on input "False" at bounding box center [620, 374] width 9 height 7
radio input "true"
drag, startPoint x: 639, startPoint y: 438, endPoint x: 623, endPoint y: 417, distance: 26.6
click at [639, 437] on span "False" at bounding box center [636, 434] width 19 height 9
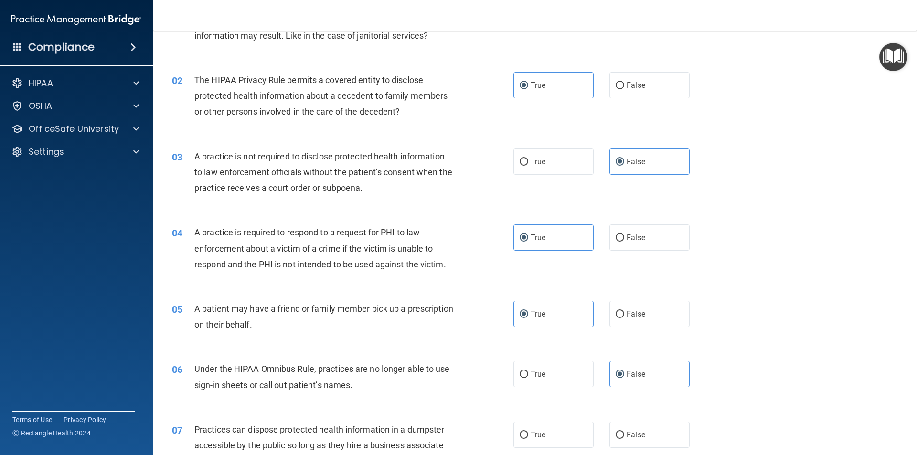
click at [624, 437] on input "False" at bounding box center [620, 435] width 9 height 7
radio input "true"
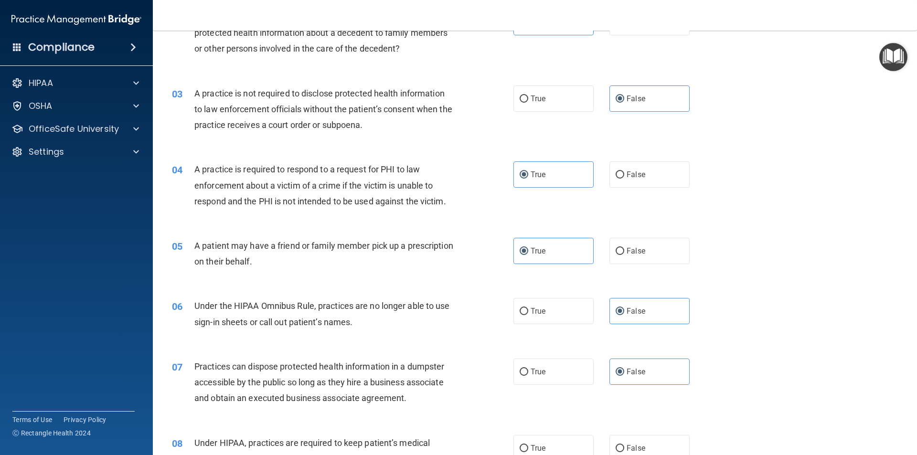
scroll to position [239, 0]
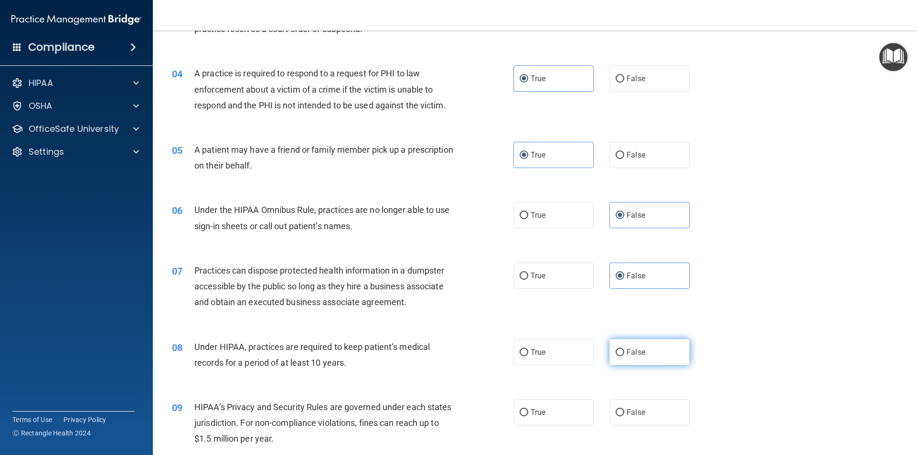
click at [628, 354] on span "False" at bounding box center [636, 352] width 19 height 9
click at [624, 354] on input "False" at bounding box center [620, 352] width 9 height 7
radio input "true"
click at [635, 405] on label "False" at bounding box center [650, 412] width 80 height 26
click at [624, 409] on input "False" at bounding box center [620, 412] width 9 height 7
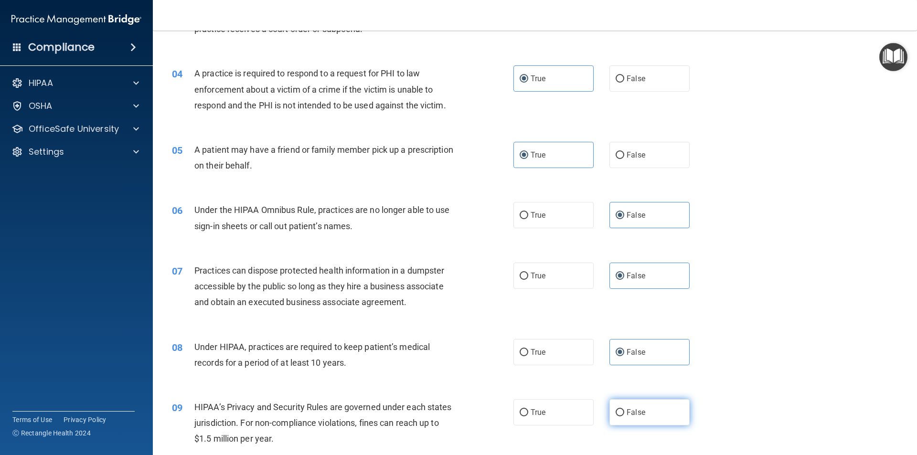
radio input "true"
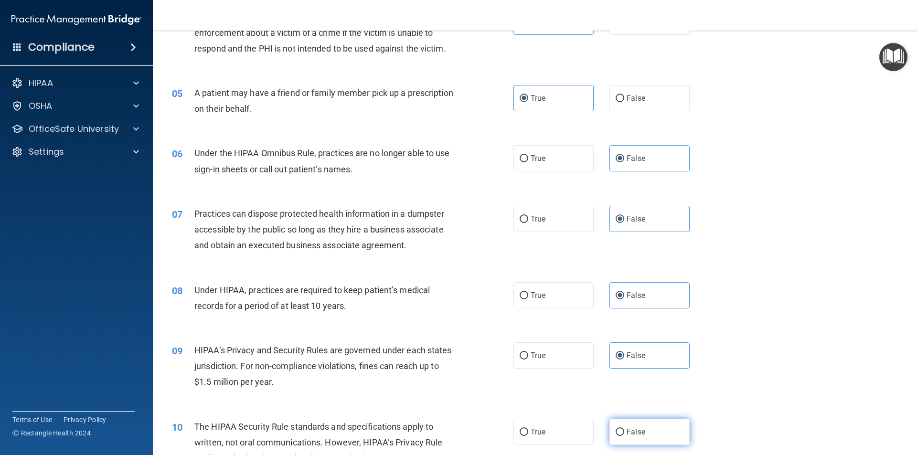
scroll to position [319, 0]
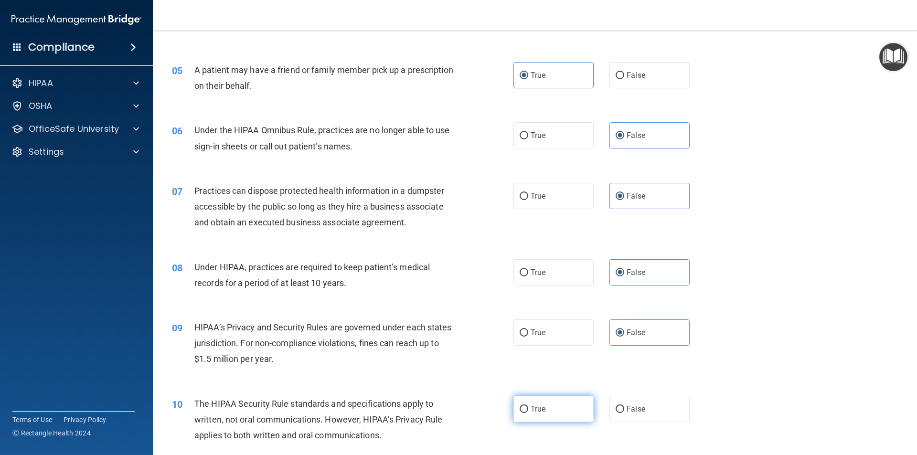
click at [520, 409] on input "True" at bounding box center [524, 409] width 9 height 7
radio input "true"
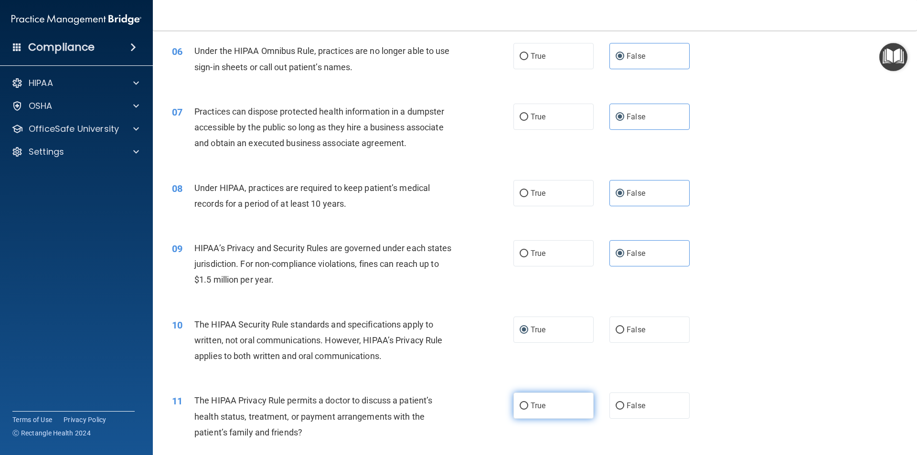
click at [536, 402] on span "True" at bounding box center [538, 405] width 15 height 9
click at [528, 403] on input "True" at bounding box center [524, 406] width 9 height 7
radio input "true"
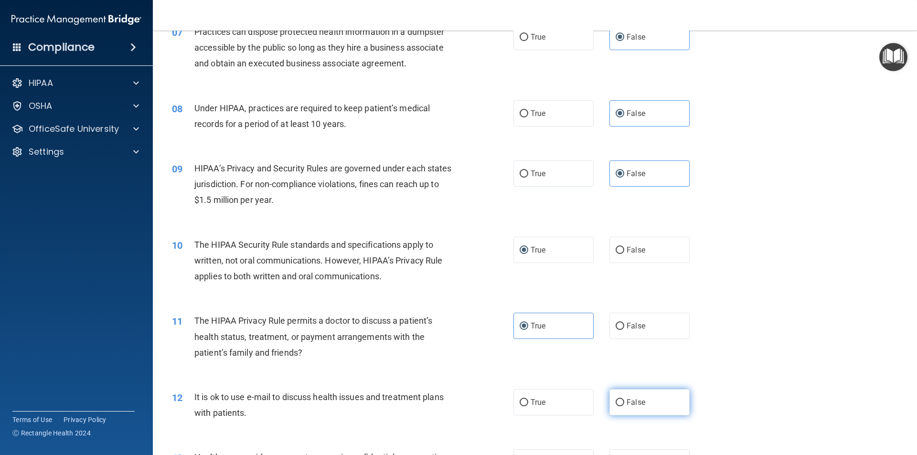
click at [633, 397] on label "False" at bounding box center [650, 402] width 80 height 26
click at [624, 399] on input "False" at bounding box center [620, 402] width 9 height 7
radio input "true"
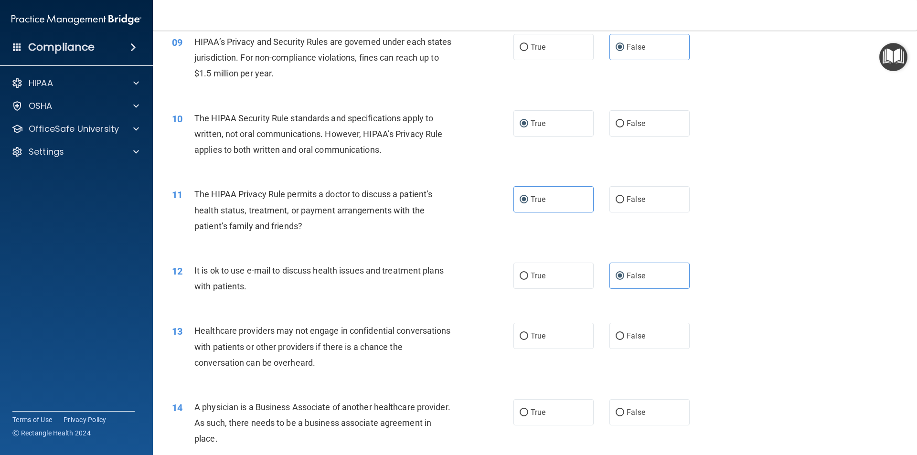
scroll to position [637, 0]
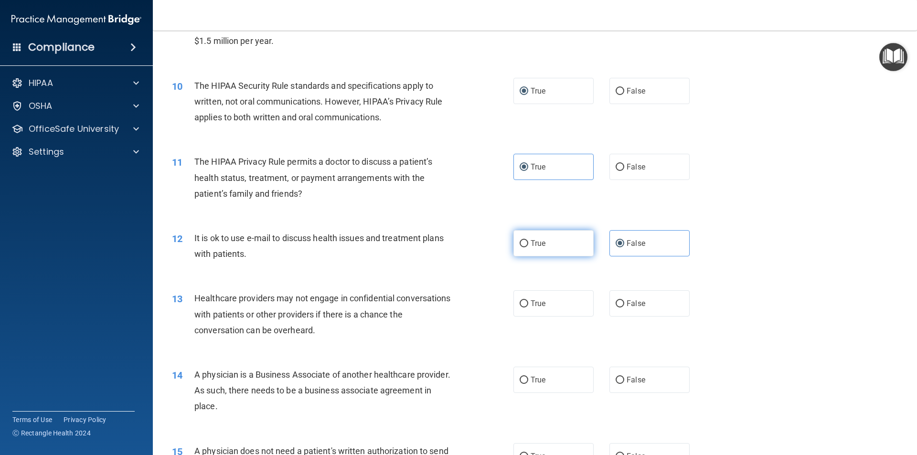
click at [560, 246] on label "True" at bounding box center [554, 243] width 80 height 26
click at [528, 246] on input "True" at bounding box center [524, 243] width 9 height 7
radio input "true"
radio input "false"
drag, startPoint x: 622, startPoint y: 298, endPoint x: 629, endPoint y: 298, distance: 6.7
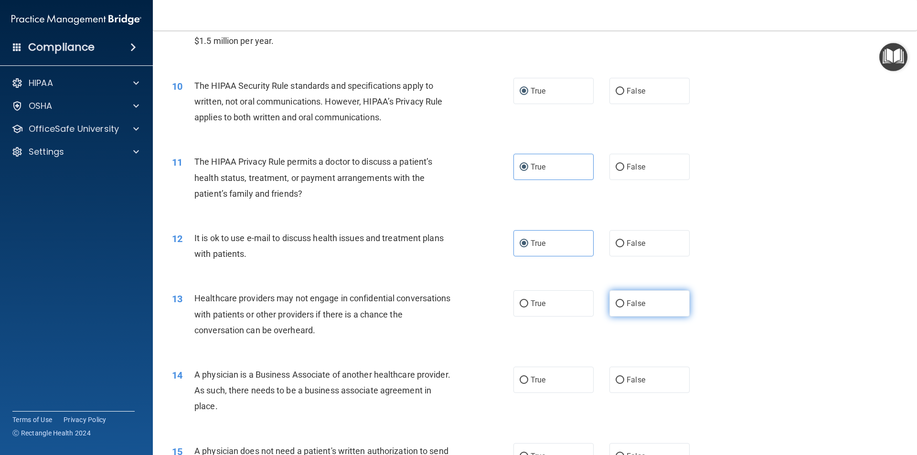
click at [623, 300] on label "False" at bounding box center [650, 304] width 80 height 26
click at [623, 301] on input "False" at bounding box center [620, 304] width 9 height 7
radio input "true"
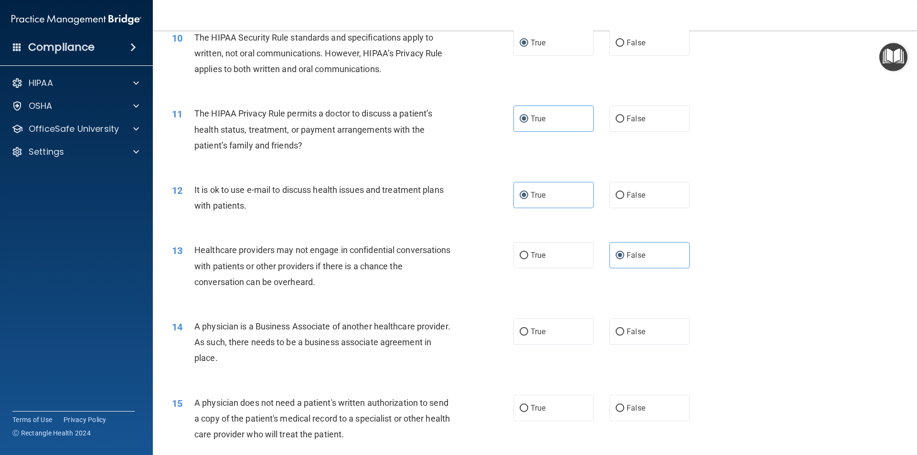
scroll to position [717, 0]
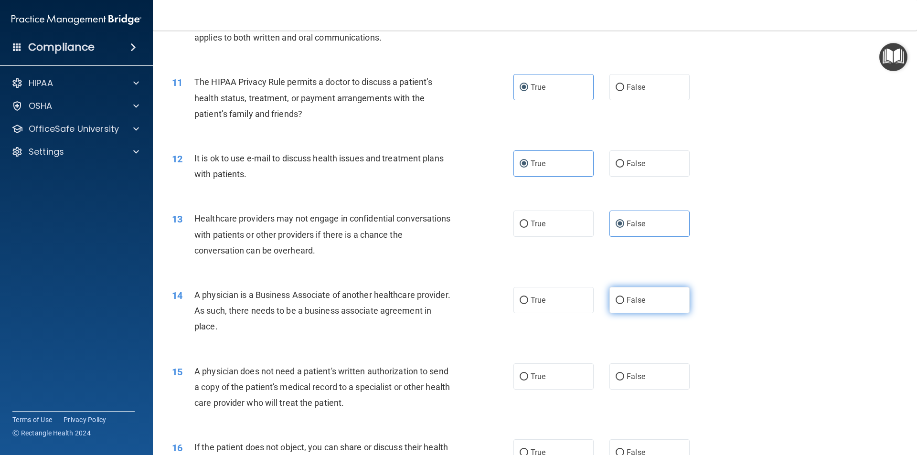
click at [622, 303] on label "False" at bounding box center [650, 300] width 80 height 26
click at [622, 303] on input "False" at bounding box center [620, 300] width 9 height 7
radio input "true"
click at [539, 379] on span "True" at bounding box center [538, 376] width 15 height 9
click at [528, 379] on input "True" at bounding box center [524, 377] width 9 height 7
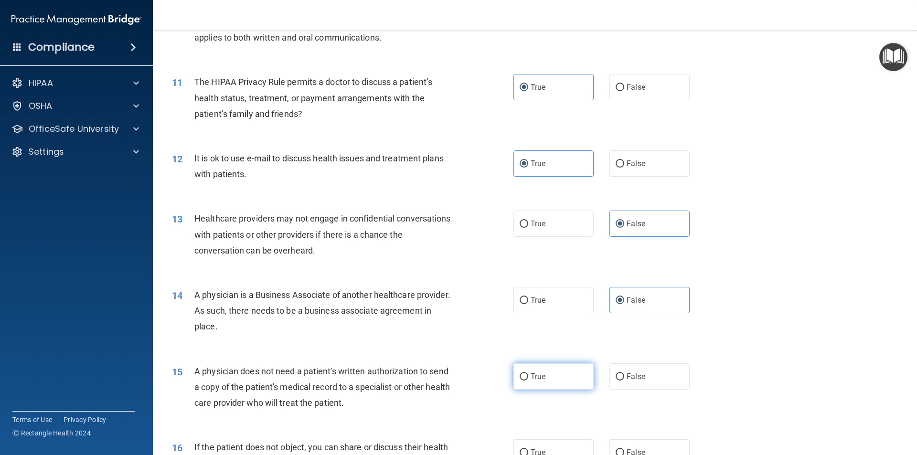
radio input "true"
click at [531, 451] on span "True" at bounding box center [538, 452] width 15 height 9
click at [528, 451] on input "True" at bounding box center [524, 453] width 9 height 7
radio input "true"
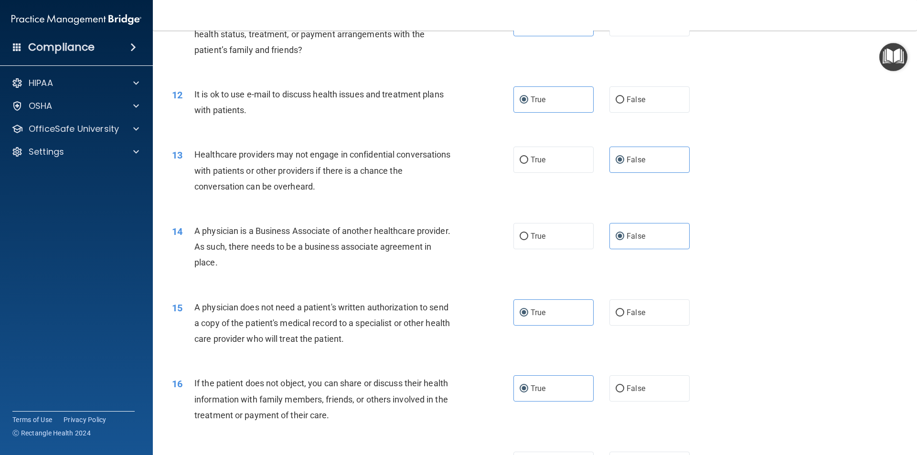
scroll to position [877, 0]
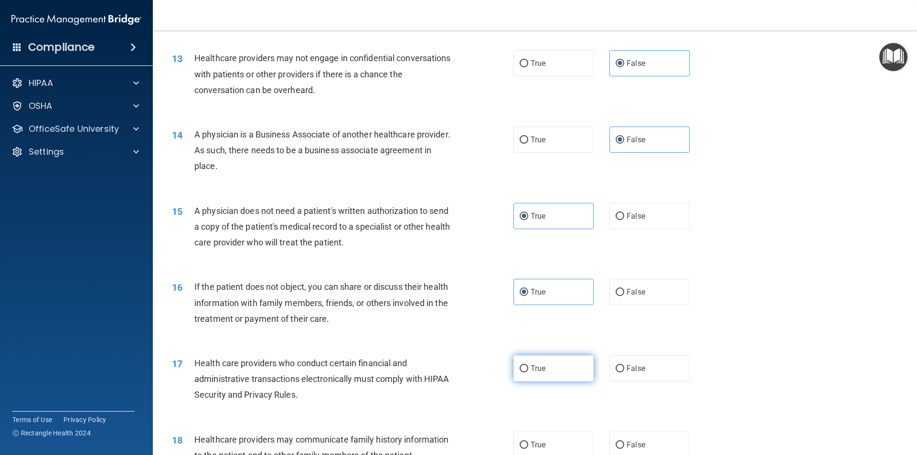
click at [531, 365] on span "True" at bounding box center [538, 368] width 15 height 9
click at [528, 366] on input "True" at bounding box center [524, 369] width 9 height 7
radio input "true"
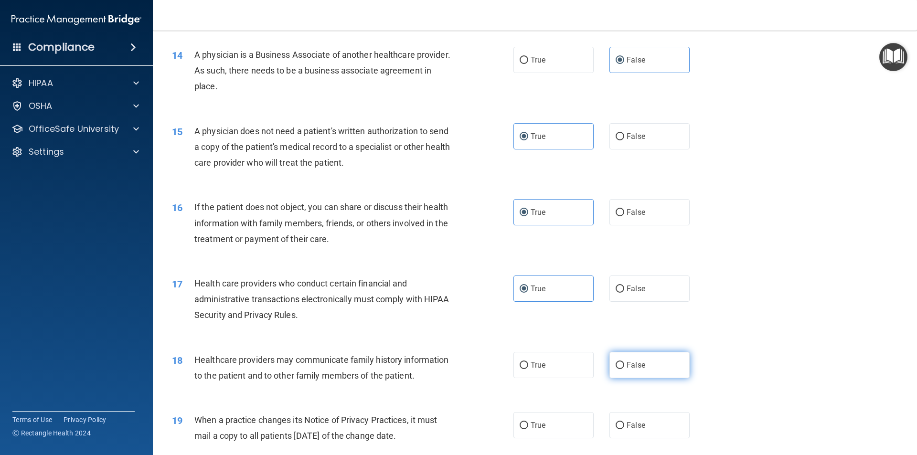
click at [610, 364] on label "False" at bounding box center [650, 365] width 80 height 26
click at [616, 364] on input "False" at bounding box center [620, 365] width 9 height 7
radio input "true"
click at [640, 362] on label "False" at bounding box center [650, 365] width 80 height 26
click at [624, 362] on input "False" at bounding box center [620, 365] width 9 height 7
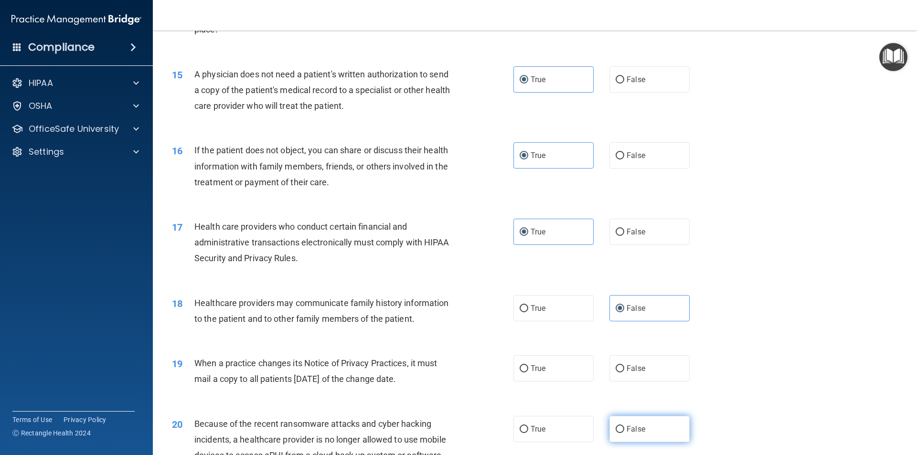
scroll to position [1037, 0]
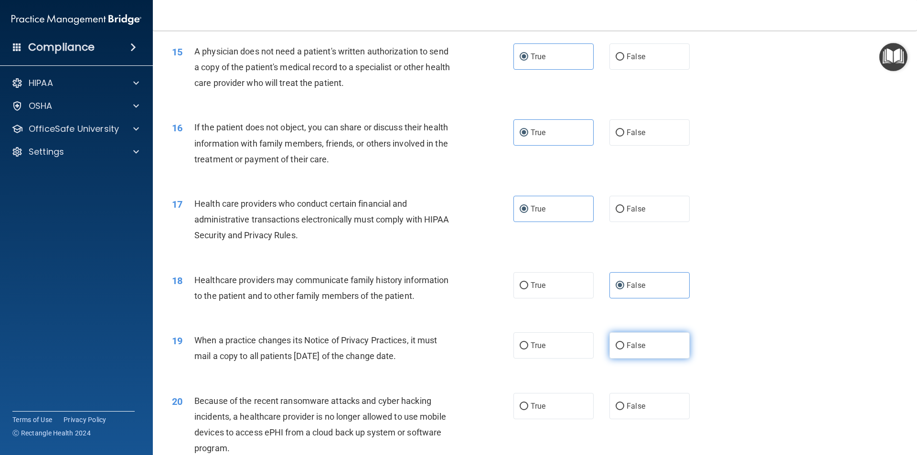
click at [623, 352] on label "False" at bounding box center [650, 346] width 80 height 26
click at [623, 350] on input "False" at bounding box center [620, 346] width 9 height 7
radio input "true"
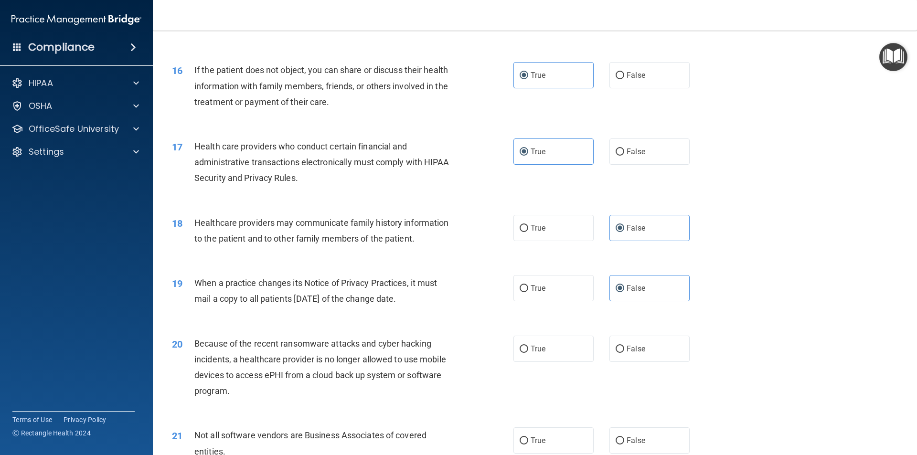
scroll to position [1116, 0]
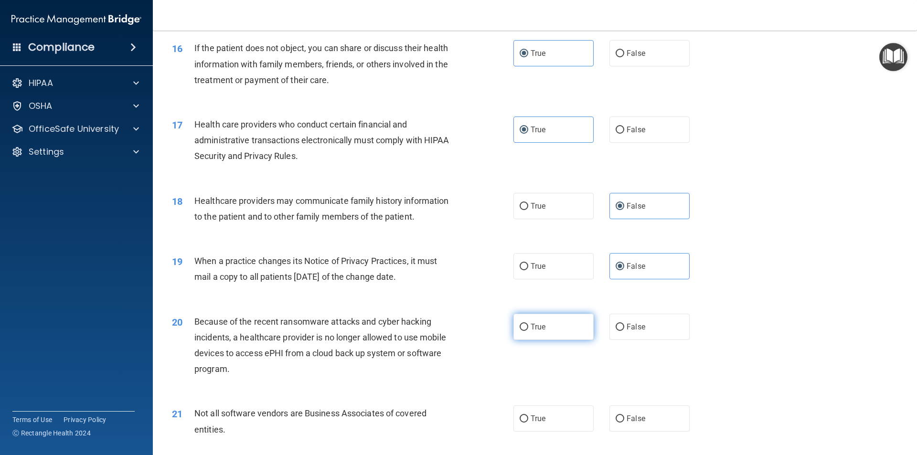
click at [534, 332] on label "True" at bounding box center [554, 327] width 80 height 26
click at [528, 331] on input "True" at bounding box center [524, 327] width 9 height 7
radio input "true"
click at [642, 420] on label "False" at bounding box center [650, 419] width 80 height 26
click at [624, 420] on input "False" at bounding box center [620, 419] width 9 height 7
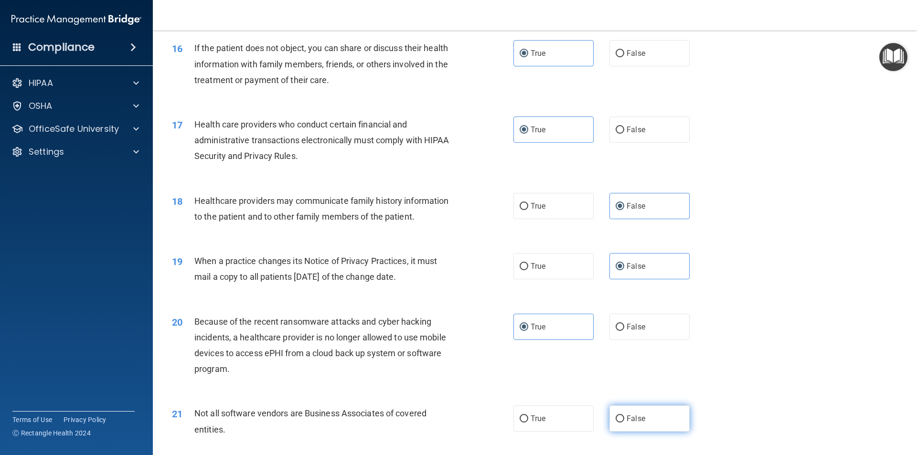
radio input "true"
click at [551, 336] on label "True" at bounding box center [554, 327] width 80 height 26
click at [528, 331] on input "True" at bounding box center [524, 327] width 9 height 7
click at [622, 325] on label "False" at bounding box center [650, 327] width 80 height 26
click at [622, 325] on input "False" at bounding box center [620, 327] width 9 height 7
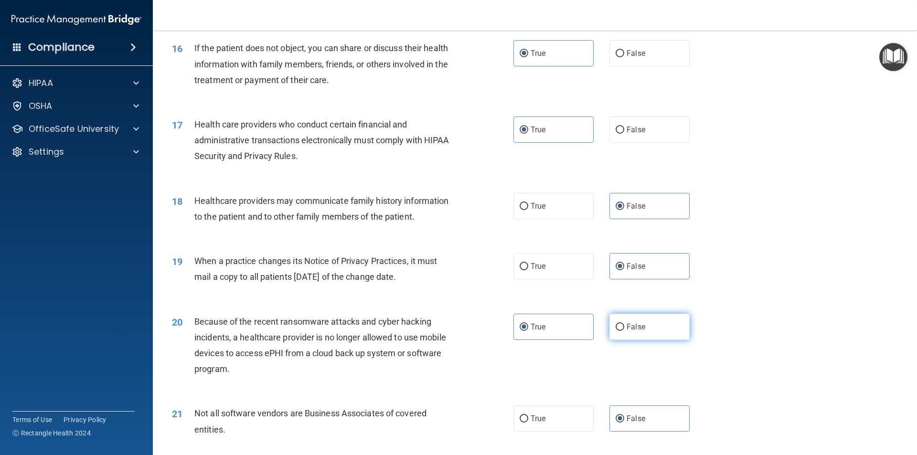
radio input "true"
radio input "false"
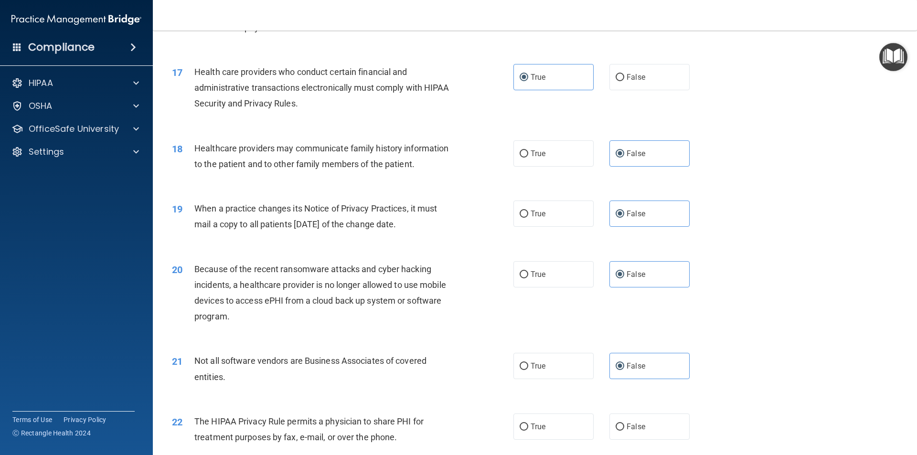
scroll to position [1196, 0]
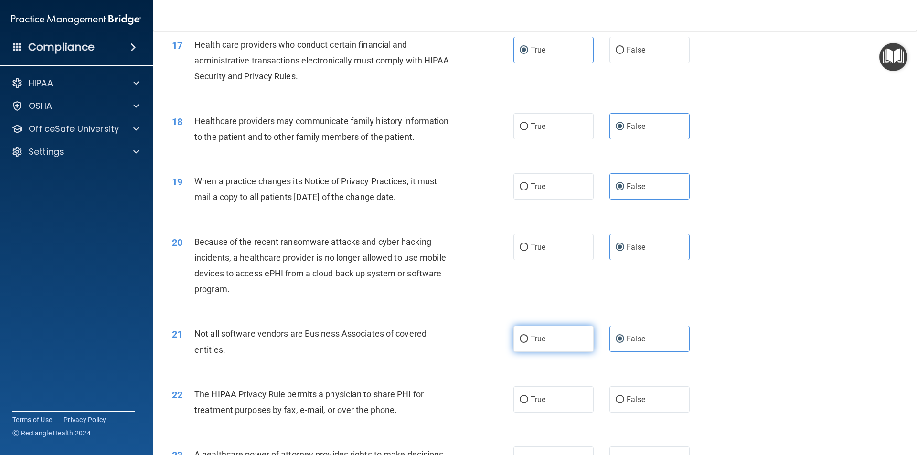
click at [531, 337] on span "True" at bounding box center [538, 338] width 15 height 9
click at [528, 337] on input "True" at bounding box center [524, 339] width 9 height 7
radio input "true"
radio input "false"
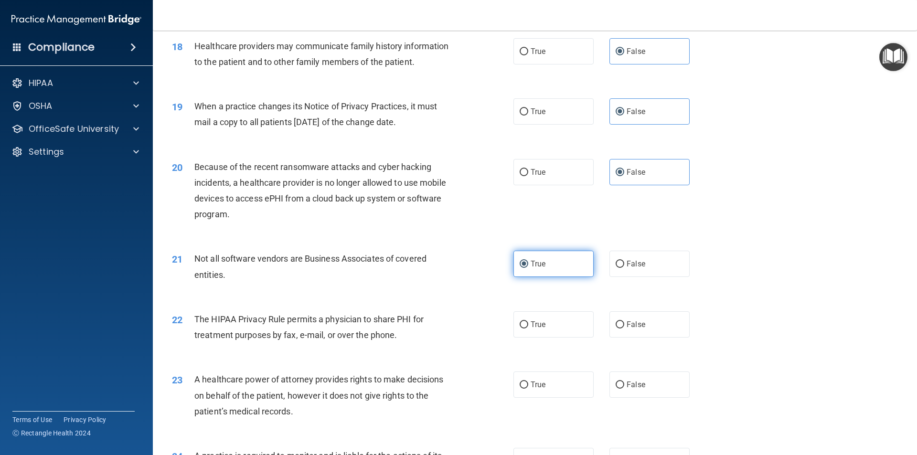
scroll to position [1355, 0]
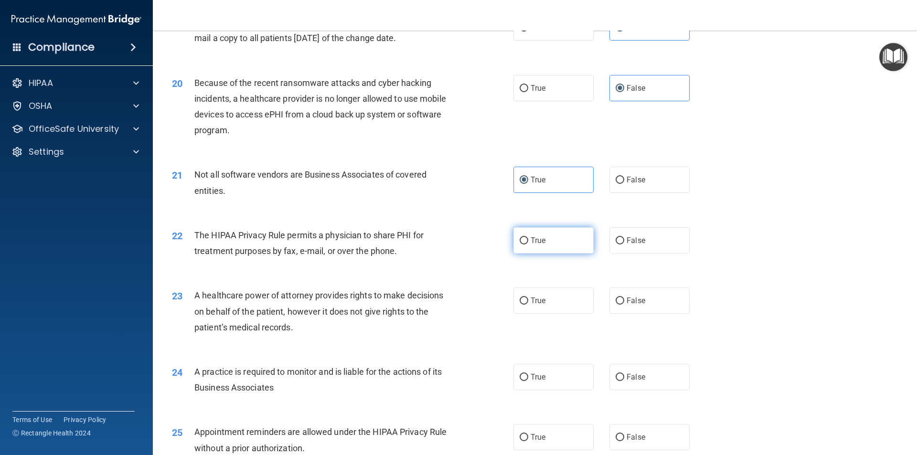
click at [535, 241] on span "True" at bounding box center [538, 240] width 15 height 9
click at [528, 241] on input "True" at bounding box center [524, 240] width 9 height 7
radio input "true"
click at [645, 302] on label "False" at bounding box center [650, 301] width 80 height 26
click at [624, 302] on input "False" at bounding box center [620, 301] width 9 height 7
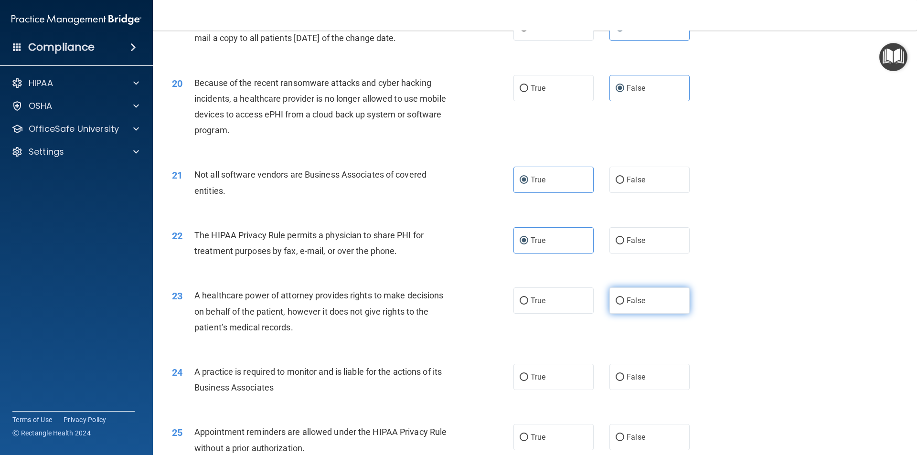
radio input "true"
click at [674, 379] on label "False" at bounding box center [650, 377] width 80 height 26
click at [624, 379] on input "False" at bounding box center [620, 377] width 9 height 7
radio input "true"
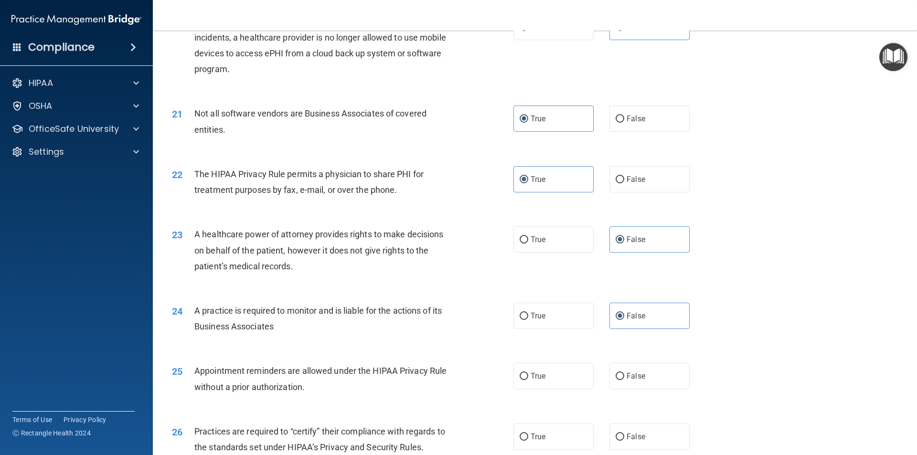
scroll to position [1515, 0]
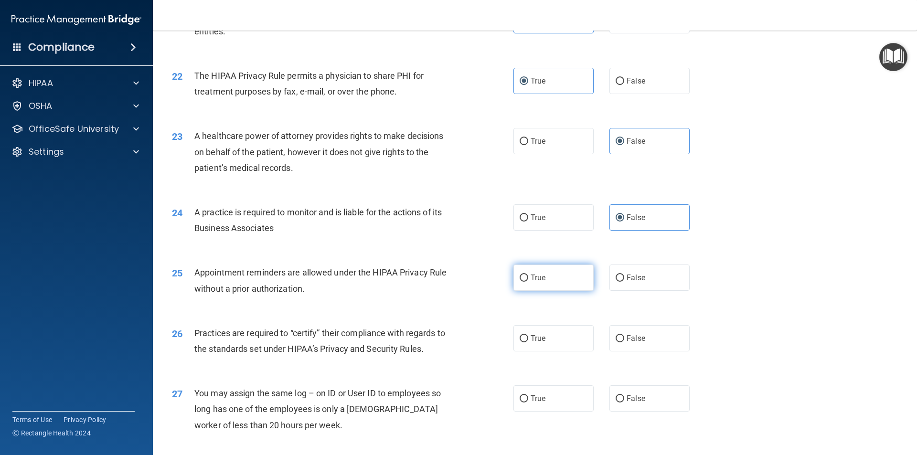
click at [547, 286] on label "True" at bounding box center [554, 278] width 80 height 26
click at [528, 282] on input "True" at bounding box center [524, 278] width 9 height 7
radio input "true"
click at [637, 334] on label "False" at bounding box center [650, 338] width 80 height 26
click at [624, 335] on input "False" at bounding box center [620, 338] width 9 height 7
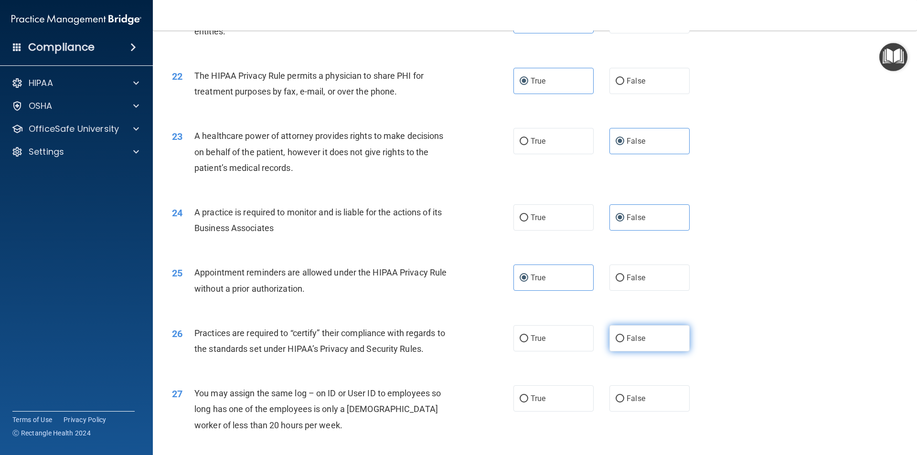
radio input "true"
click at [646, 396] on label "False" at bounding box center [650, 399] width 80 height 26
click at [624, 396] on input "False" at bounding box center [620, 399] width 9 height 7
radio input "true"
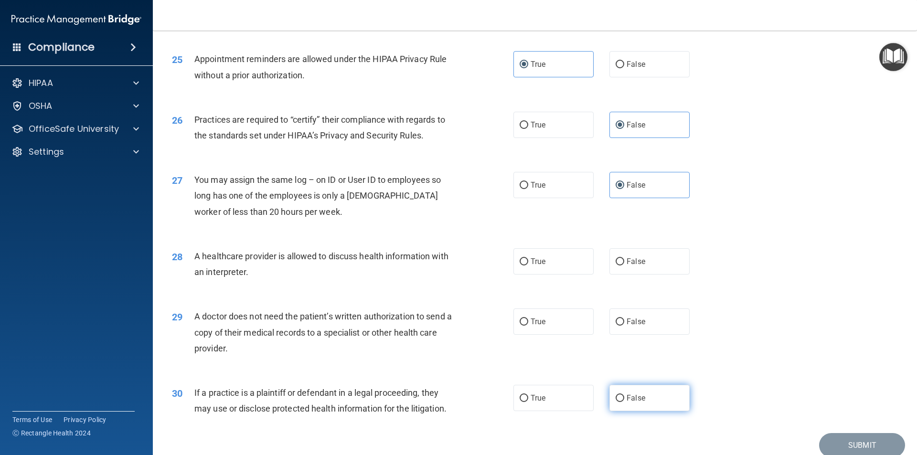
scroll to position [1754, 0]
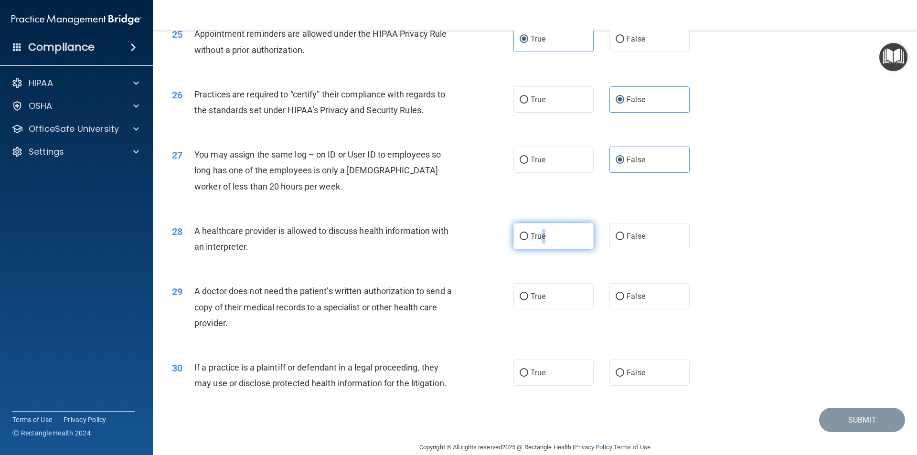
click at [541, 241] on label "True" at bounding box center [554, 236] width 80 height 26
click at [554, 303] on label "True" at bounding box center [554, 296] width 80 height 26
click at [528, 301] on input "True" at bounding box center [524, 296] width 9 height 7
radio input "true"
drag, startPoint x: 524, startPoint y: 244, endPoint x: 530, endPoint y: 258, distance: 15.2
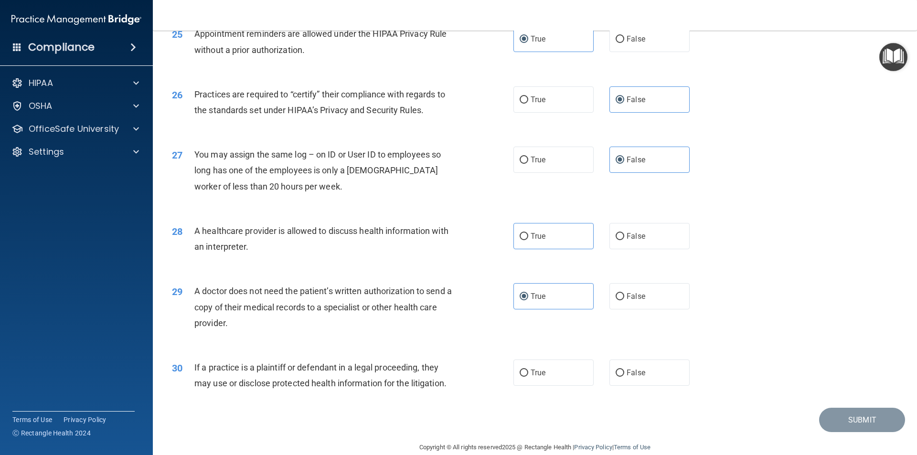
click at [527, 250] on div "28 A healthcare provider is allowed to discuss health information with an inter…" at bounding box center [535, 241] width 741 height 60
drag, startPoint x: 560, startPoint y: 377, endPoint x: 557, endPoint y: 371, distance: 6.9
click at [560, 377] on label "True" at bounding box center [554, 373] width 80 height 26
click at [528, 377] on input "True" at bounding box center [524, 373] width 9 height 7
radio input "true"
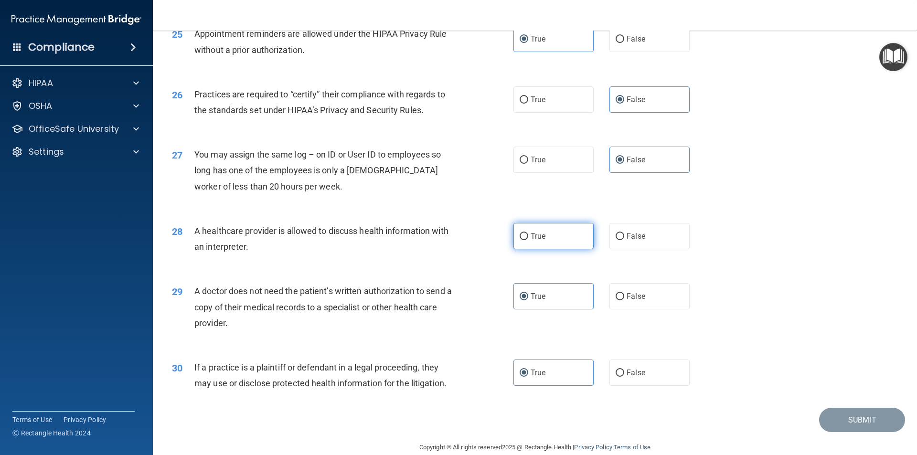
click at [547, 236] on label "True" at bounding box center [554, 236] width 80 height 26
click at [528, 236] on input "True" at bounding box center [524, 236] width 9 height 7
radio input "true"
click at [856, 418] on button "Submit" at bounding box center [862, 420] width 86 height 24
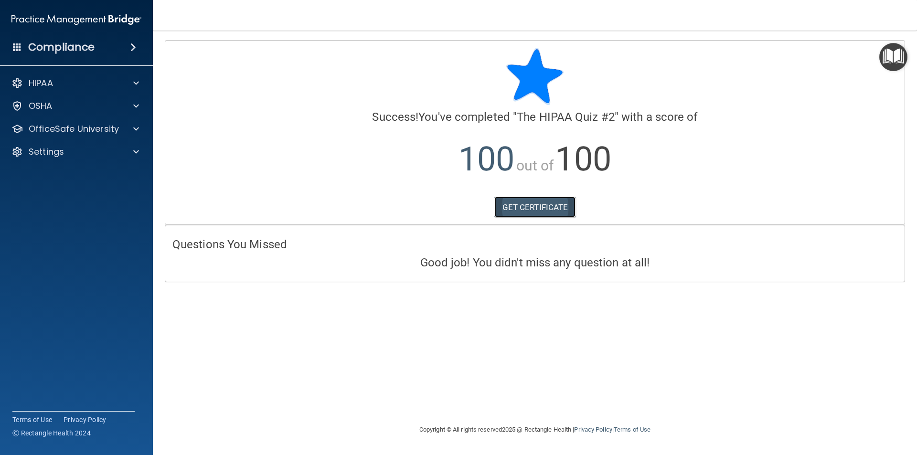
click at [545, 206] on link "GET CERTIFICATE" at bounding box center [536, 207] width 82 height 21
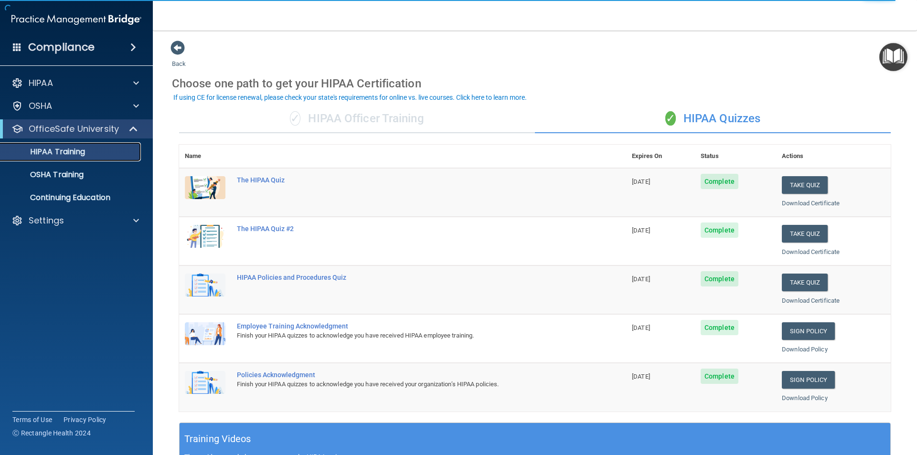
click at [82, 152] on p "HIPAA Training" at bounding box center [45, 152] width 79 height 10
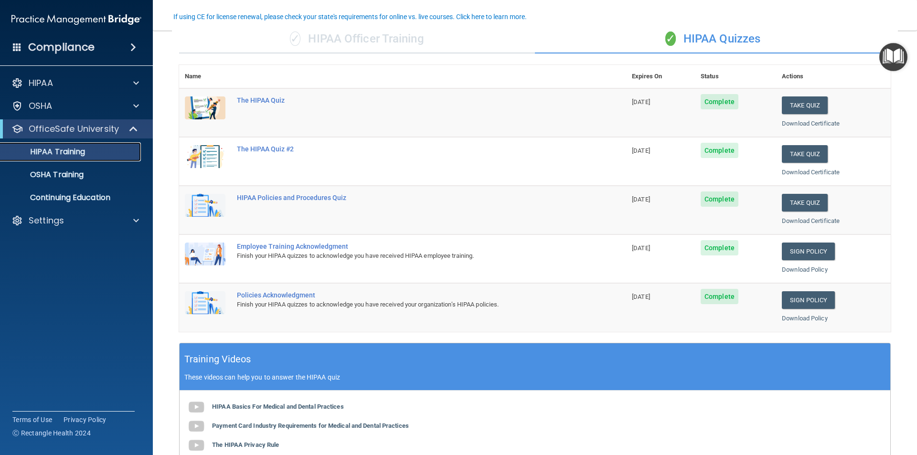
scroll to position [159, 0]
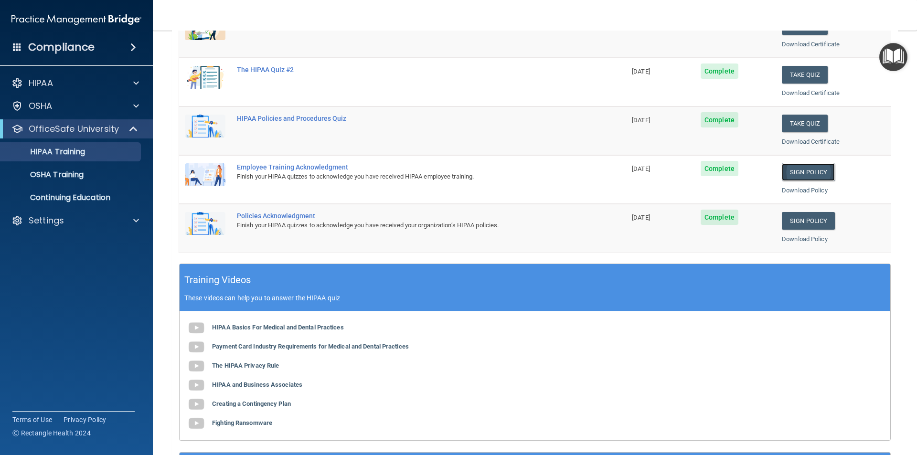
click at [803, 174] on link "Sign Policy" at bounding box center [808, 172] width 53 height 18
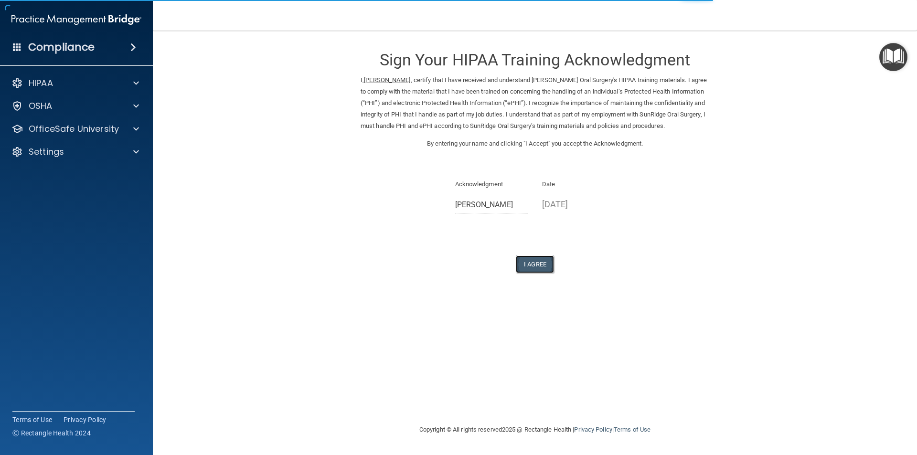
drag, startPoint x: 540, startPoint y: 260, endPoint x: 525, endPoint y: 259, distance: 14.8
click at [540, 259] on button "I Agree" at bounding box center [535, 265] width 38 height 18
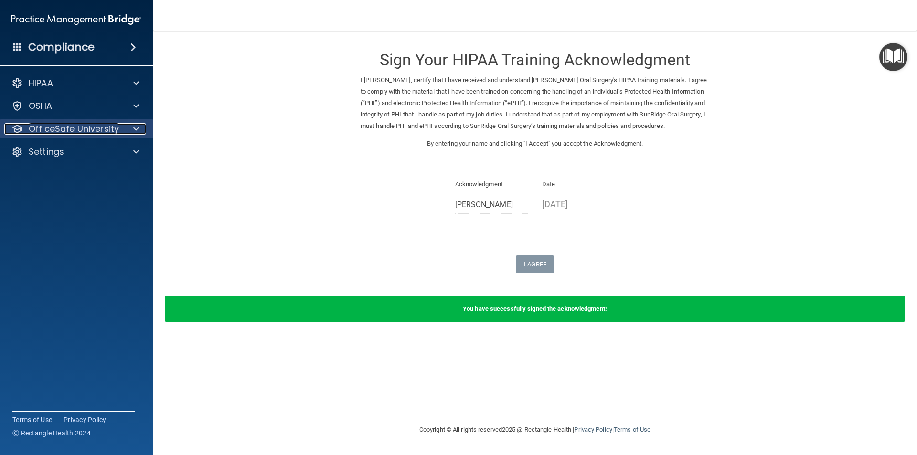
click at [55, 128] on p "OfficeSafe University" at bounding box center [74, 128] width 90 height 11
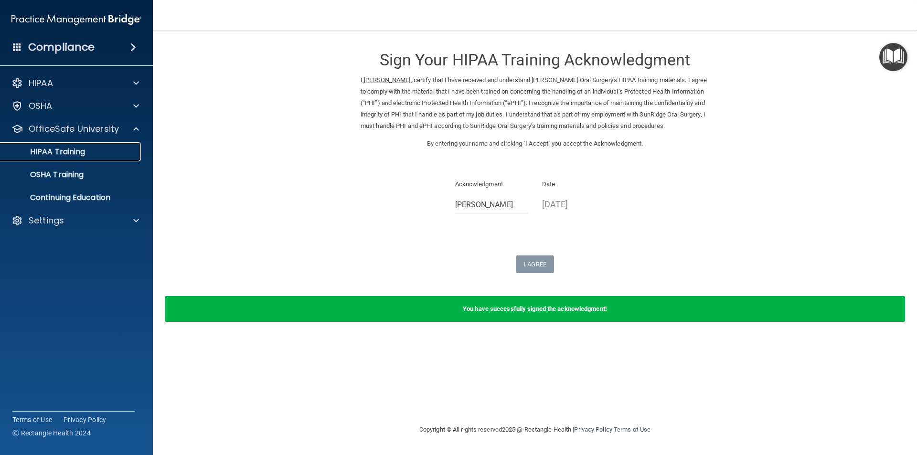
click at [58, 152] on p "HIPAA Training" at bounding box center [45, 152] width 79 height 10
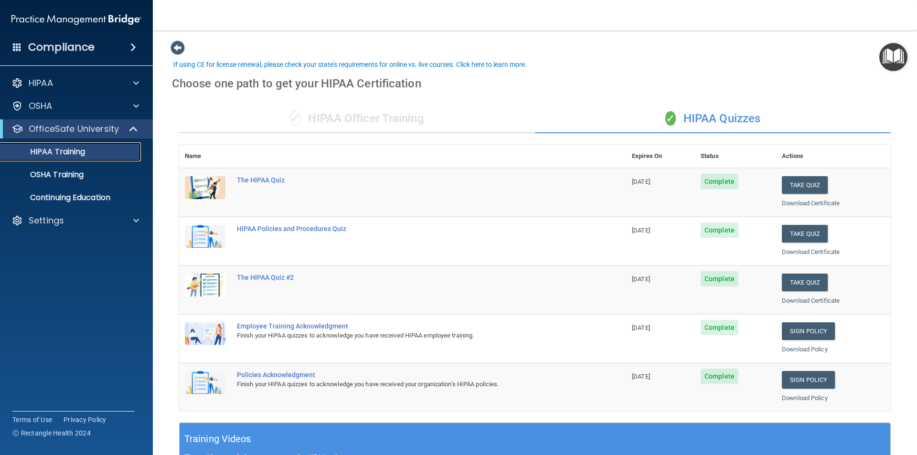
scroll to position [80, 0]
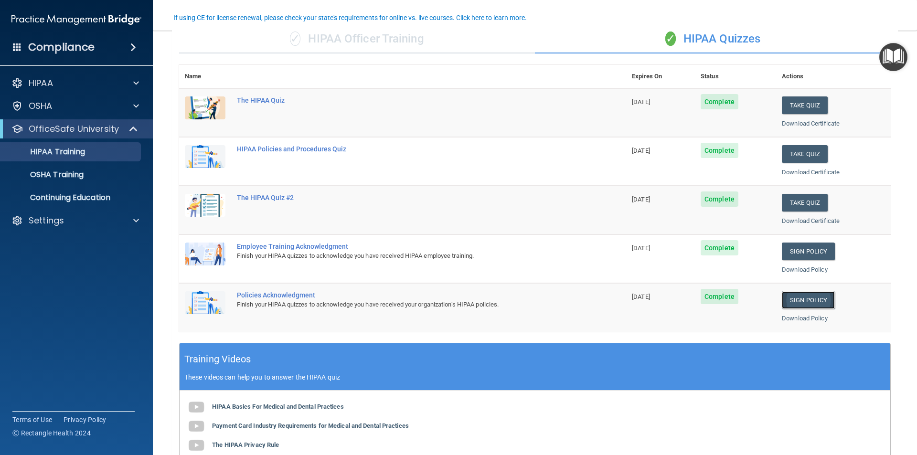
click at [811, 299] on link "Sign Policy" at bounding box center [808, 300] width 53 height 18
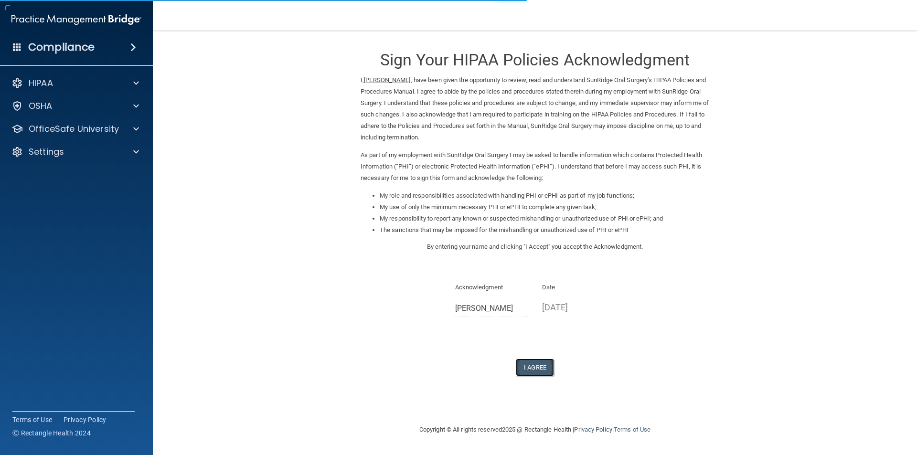
click at [534, 367] on button "I Agree" at bounding box center [535, 368] width 38 height 18
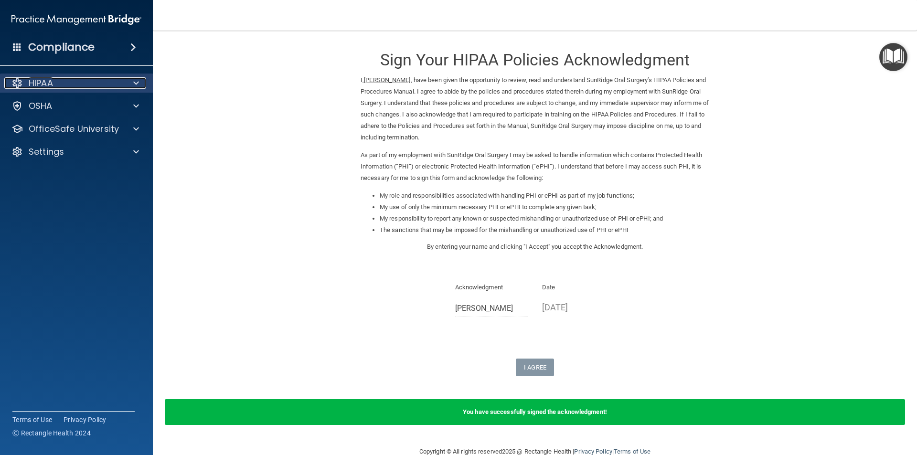
click at [56, 82] on div "HIPAA" at bounding box center [63, 82] width 118 height 11
click at [69, 78] on div "HIPAA" at bounding box center [63, 82] width 118 height 11
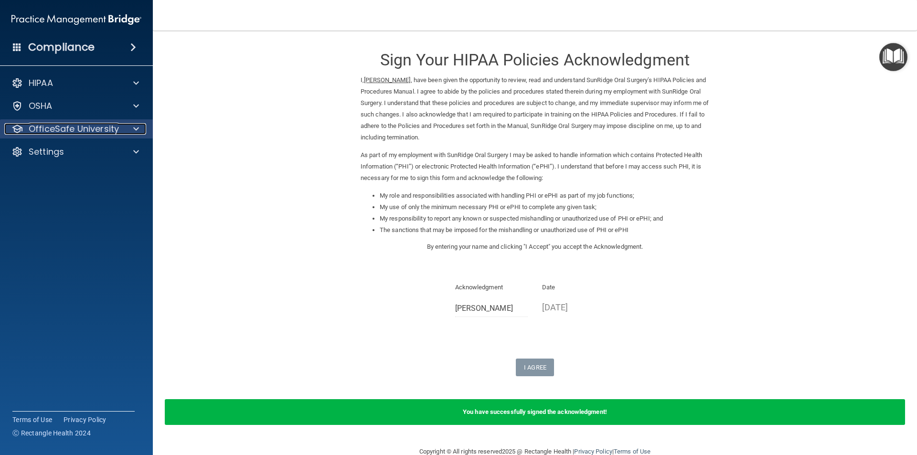
click at [91, 126] on p "OfficeSafe University" at bounding box center [74, 128] width 90 height 11
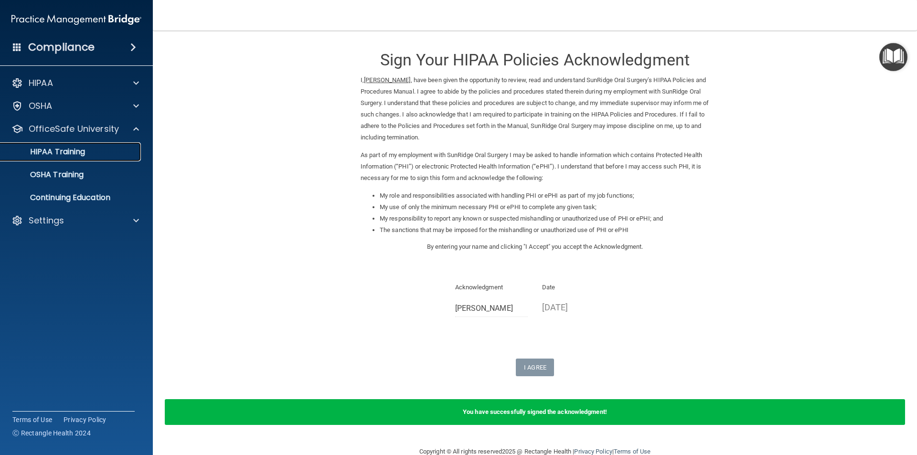
click at [87, 153] on div "HIPAA Training" at bounding box center [71, 152] width 130 height 10
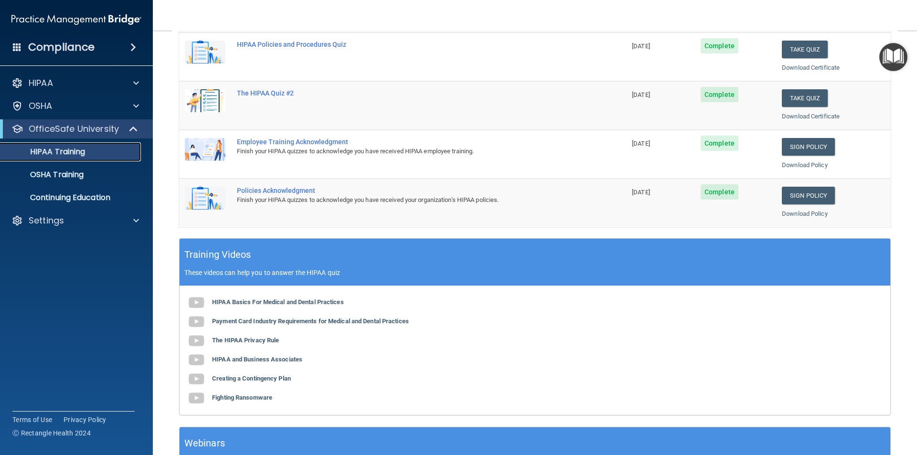
scroll to position [25, 0]
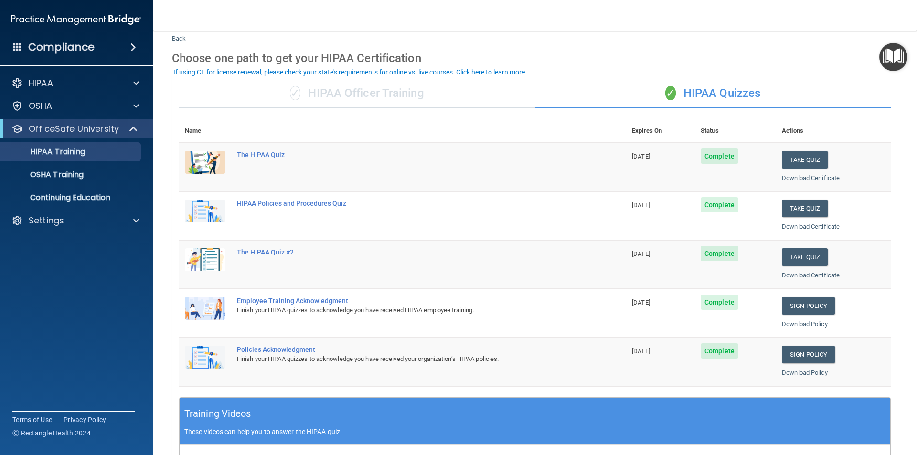
click at [472, 71] on div "If using CE for license renewal, please check your state's requirements for onl…" at bounding box center [350, 72] width 354 height 7
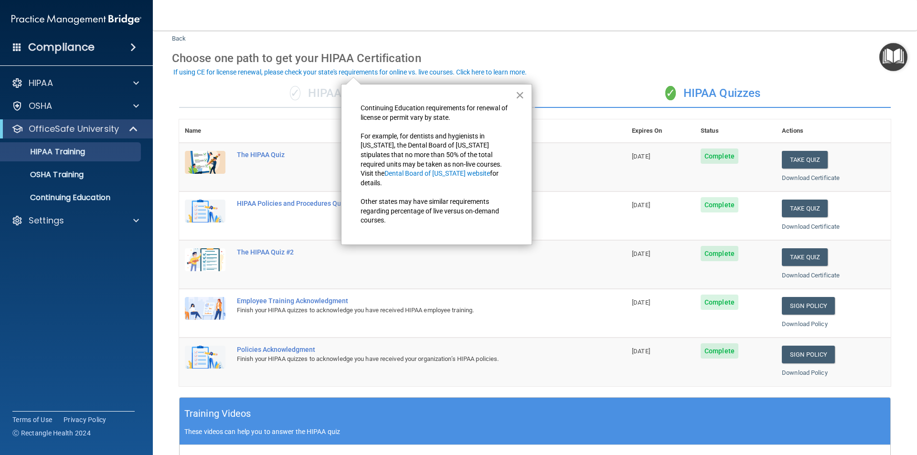
click at [516, 95] on button "×" at bounding box center [520, 94] width 9 height 15
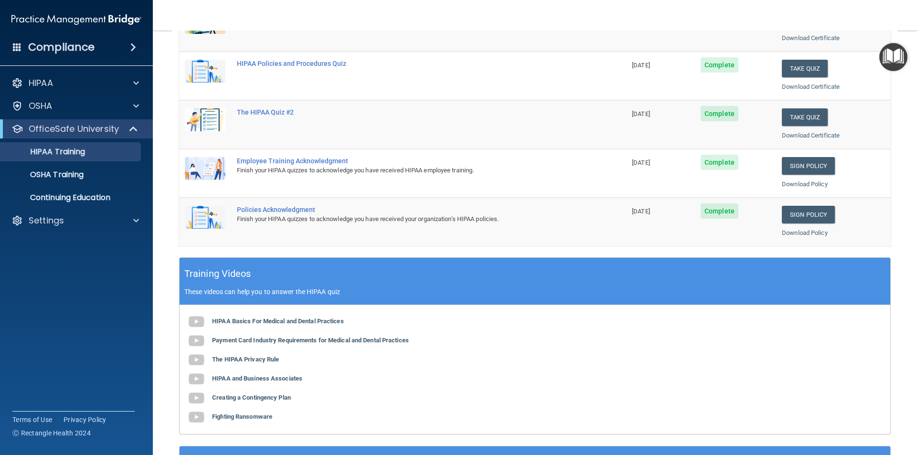
scroll to position [264, 0]
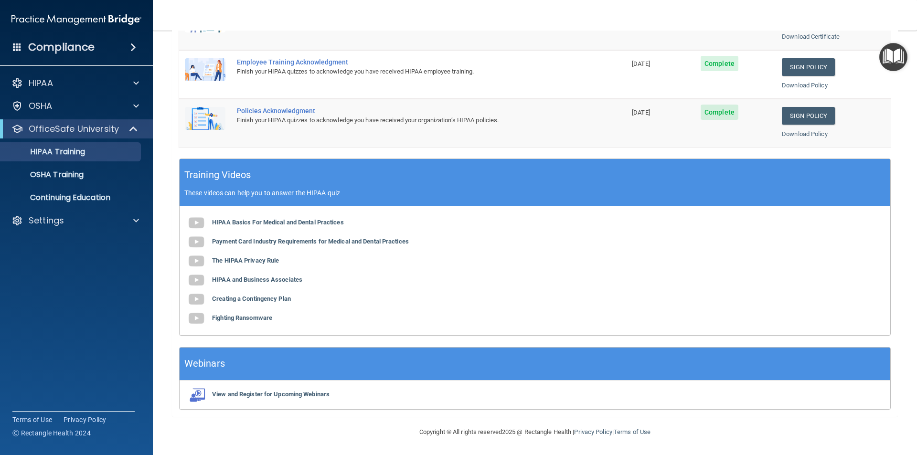
click at [241, 390] on div "View and Register for Upcoming Webinars" at bounding box center [535, 395] width 711 height 29
click at [244, 395] on b "View and Register for Upcoming Webinars" at bounding box center [271, 394] width 118 height 7
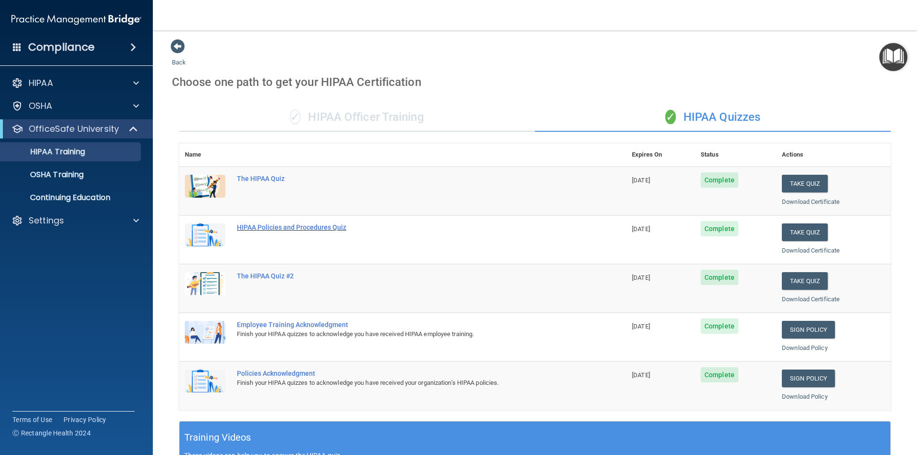
scroll to position [0, 0]
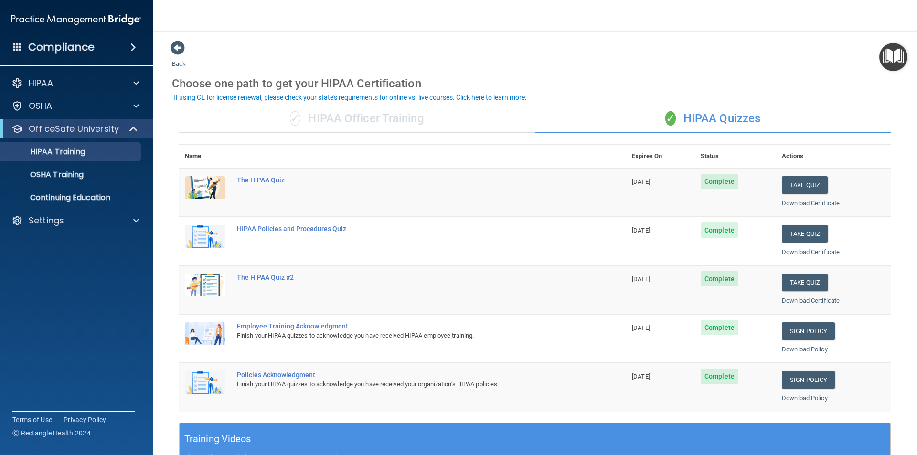
click at [354, 120] on div "✓ HIPAA Officer Training" at bounding box center [357, 119] width 356 height 29
